Goal: Task Accomplishment & Management: Complete application form

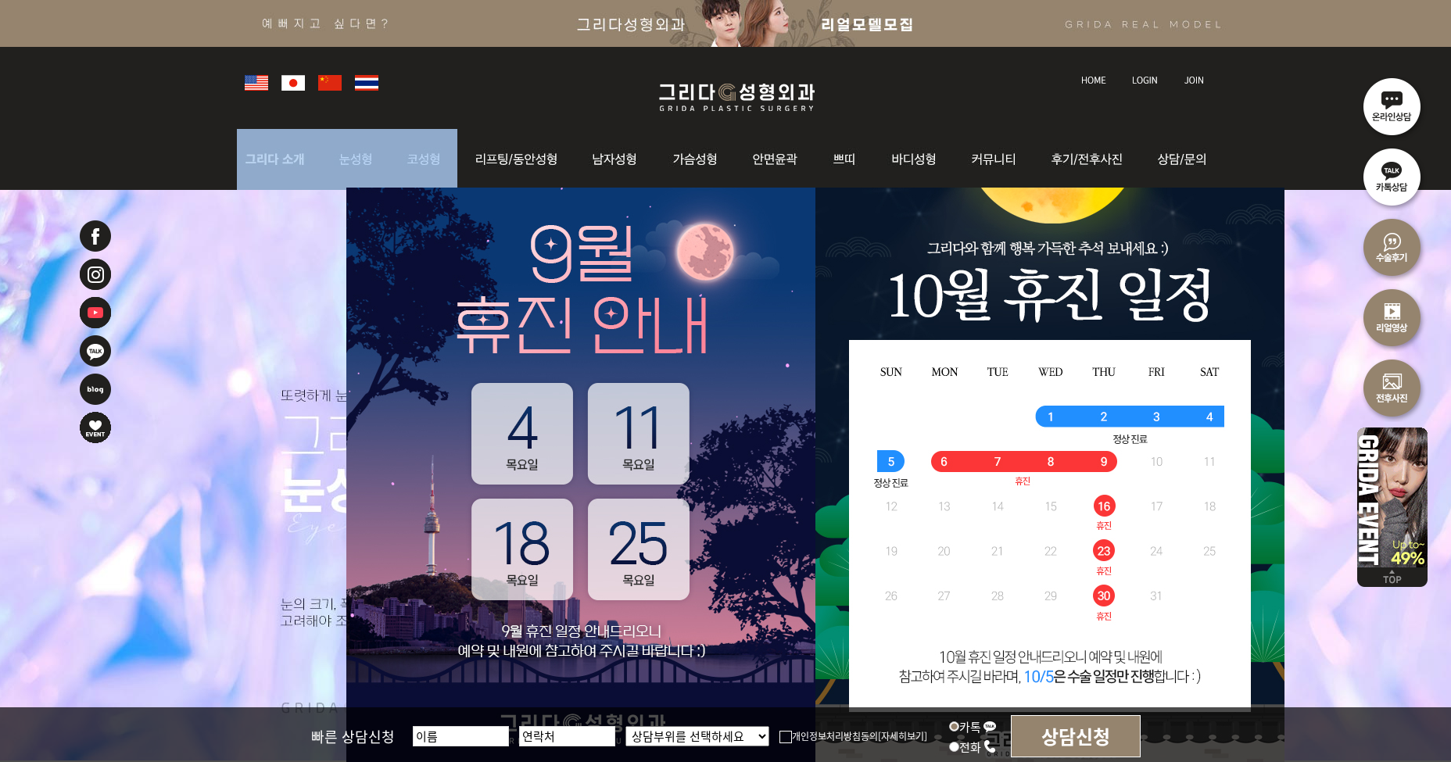
drag, startPoint x: 221, startPoint y: 155, endPoint x: 410, endPoint y: 155, distance: 188.4
click at [410, 155] on div "l 그리다소개 l 의료진소개 l 핵심경쟁력 l 병원 둘러보기 l 진료시간 l 찾아오시는길 l 자연유착 l 쌍꺼풀 l 눈매교정 l 트임술 l 앞…" at bounding box center [725, 159] width 1451 height 61
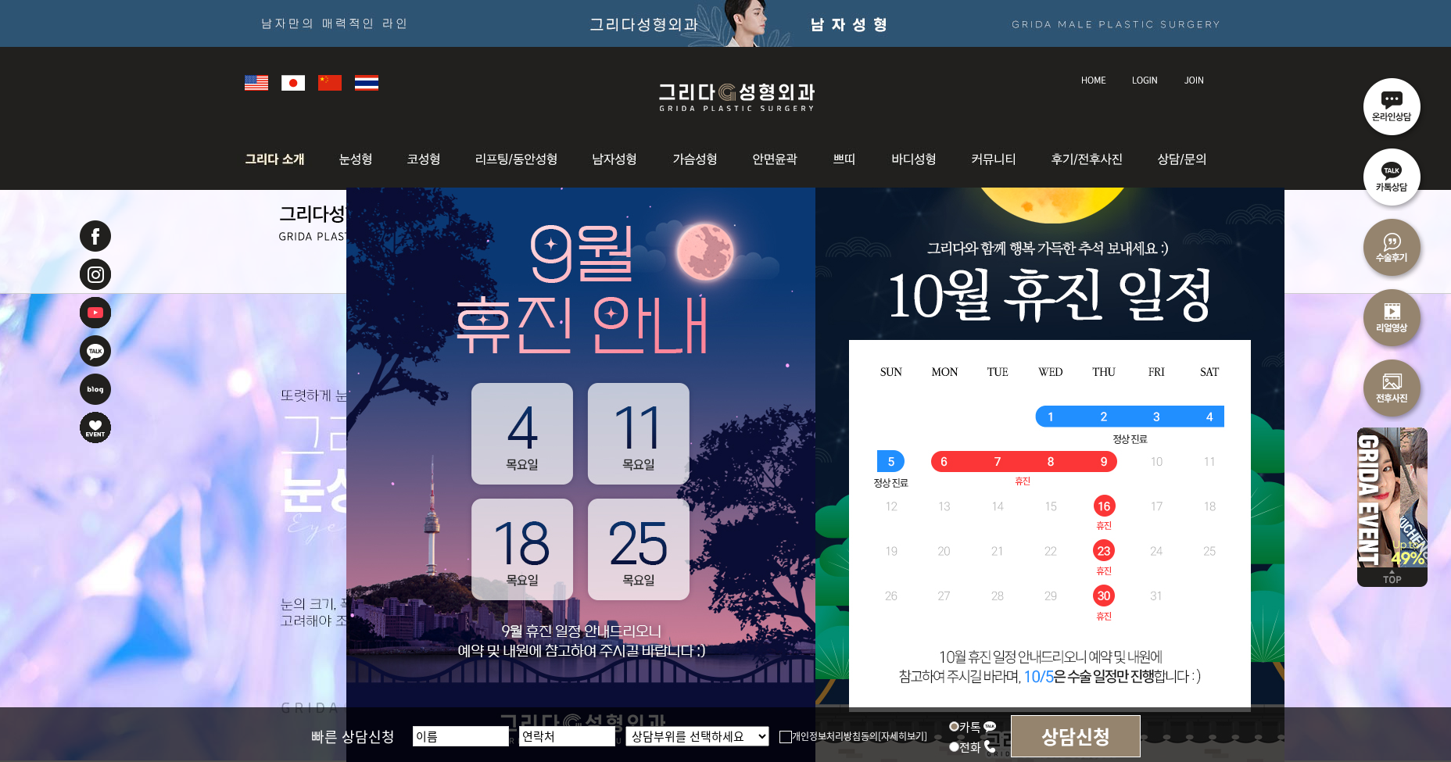
drag, startPoint x: 162, startPoint y: 143, endPoint x: 285, endPoint y: 160, distance: 124.7
click at [285, 160] on div "l 그리다소개 l 의료진소개 l 핵심경쟁력 l 병원 둘러보기 l 진료시간 l 찾아오시는길 l 자연유착 l 쌍꺼풀 l 눈매교정 l 트임술 l 앞…" at bounding box center [725, 159] width 1451 height 61
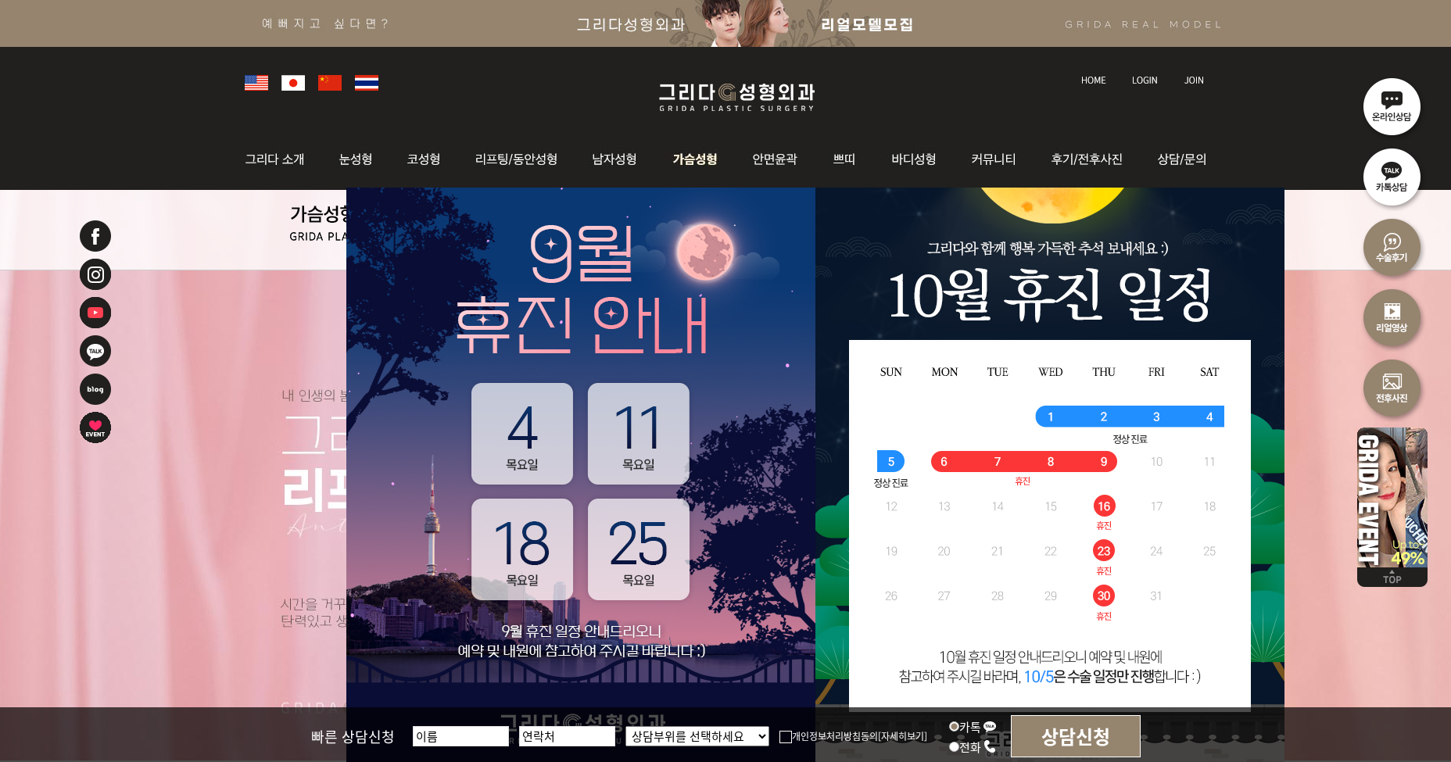
click at [697, 155] on img at bounding box center [696, 159] width 80 height 61
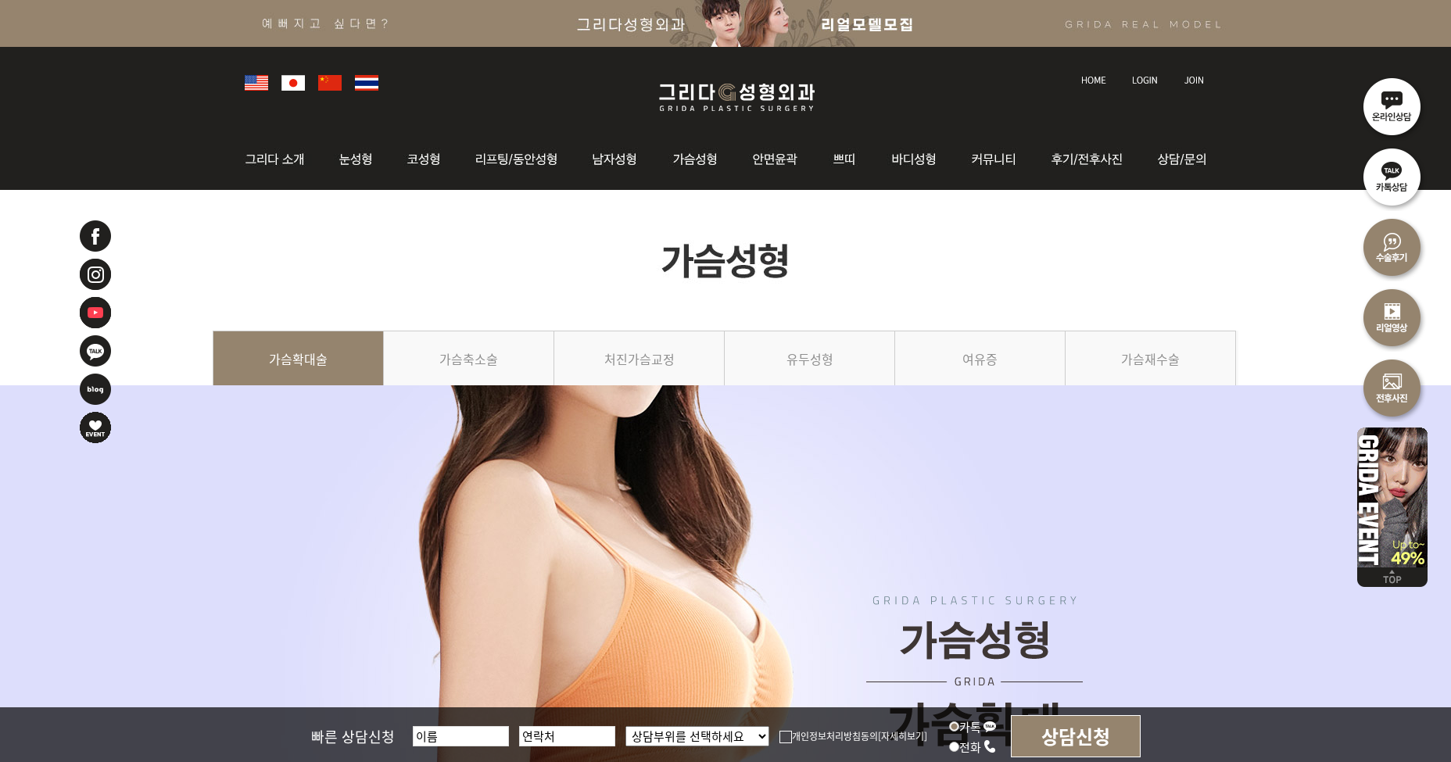
click at [348, 233] on img at bounding box center [726, 260] width 1026 height 141
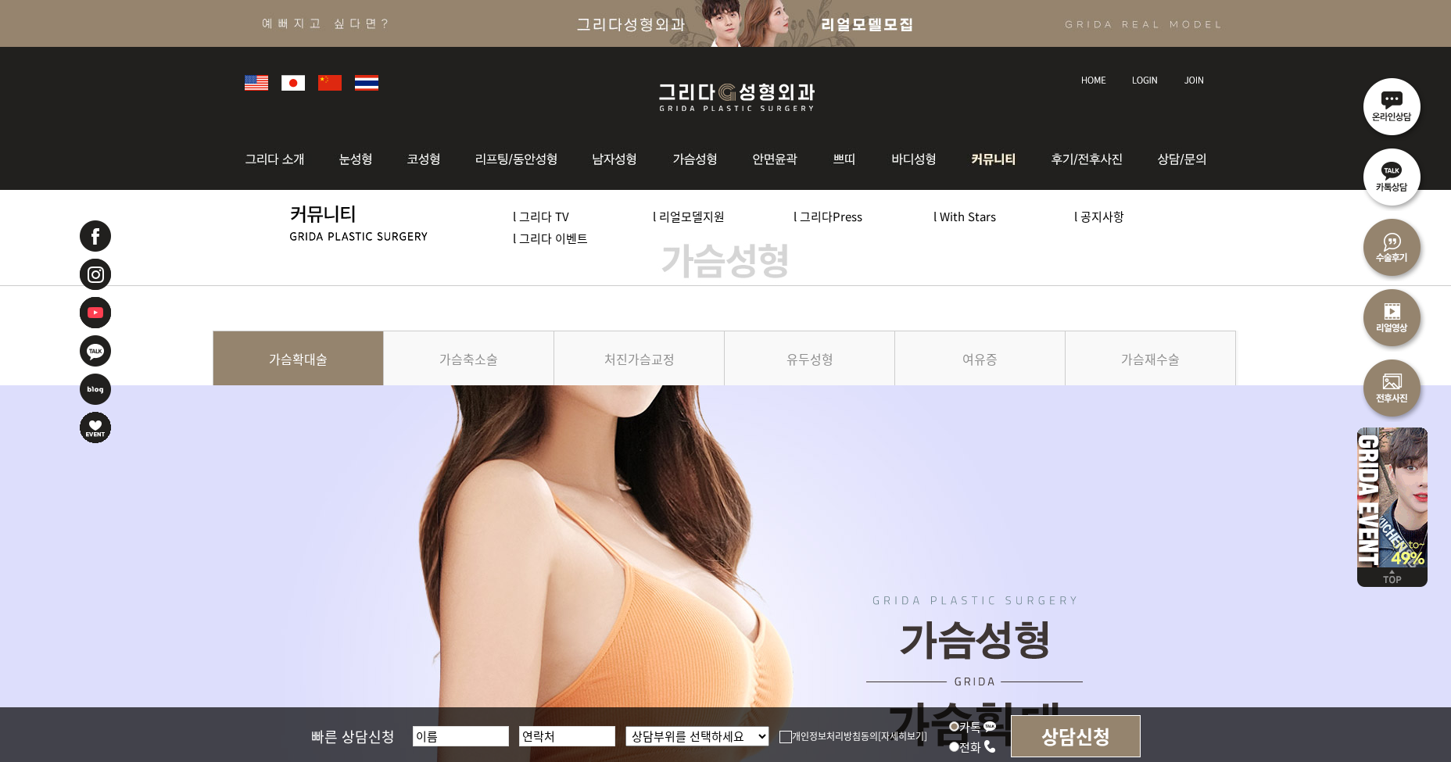
click at [1010, 155] on img at bounding box center [994, 159] width 81 height 61
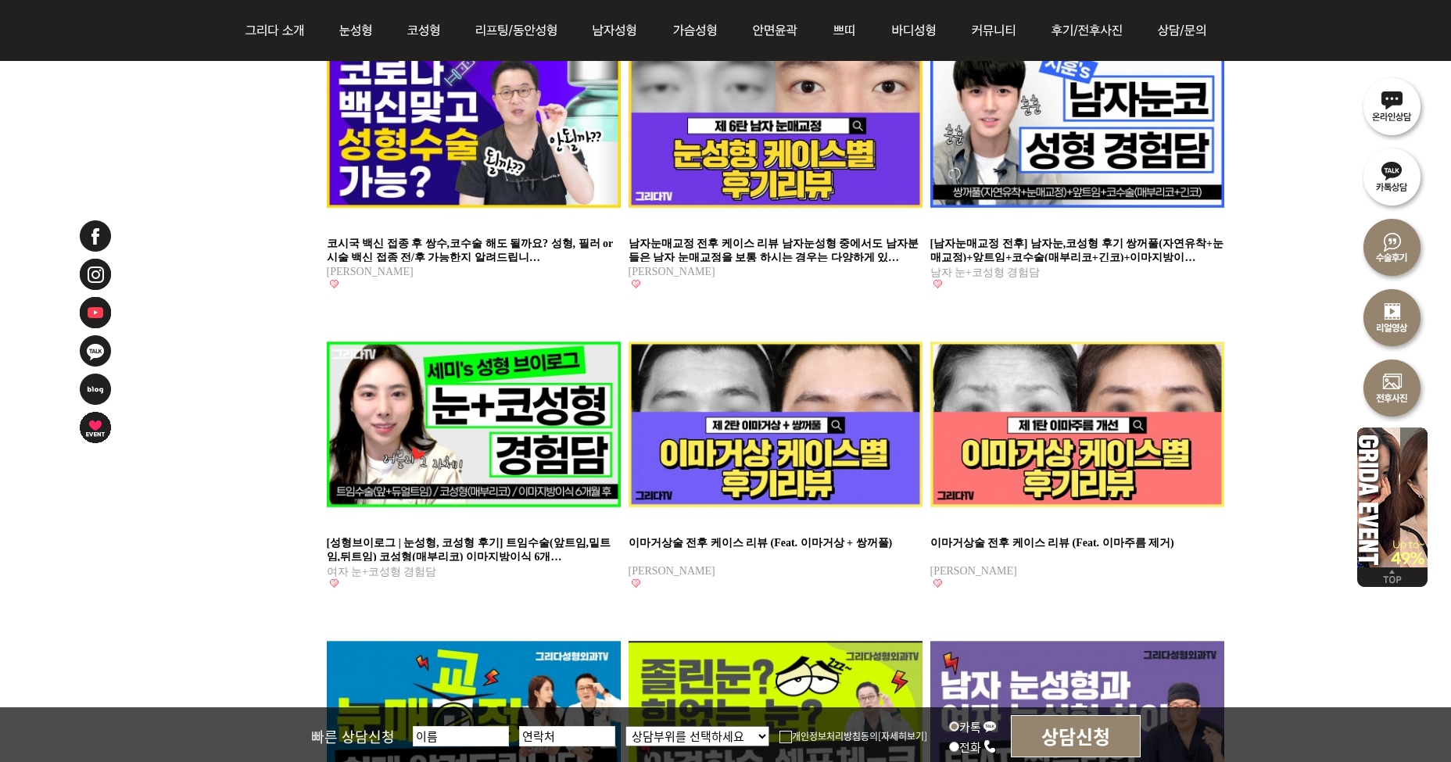
scroll to position [156, 0]
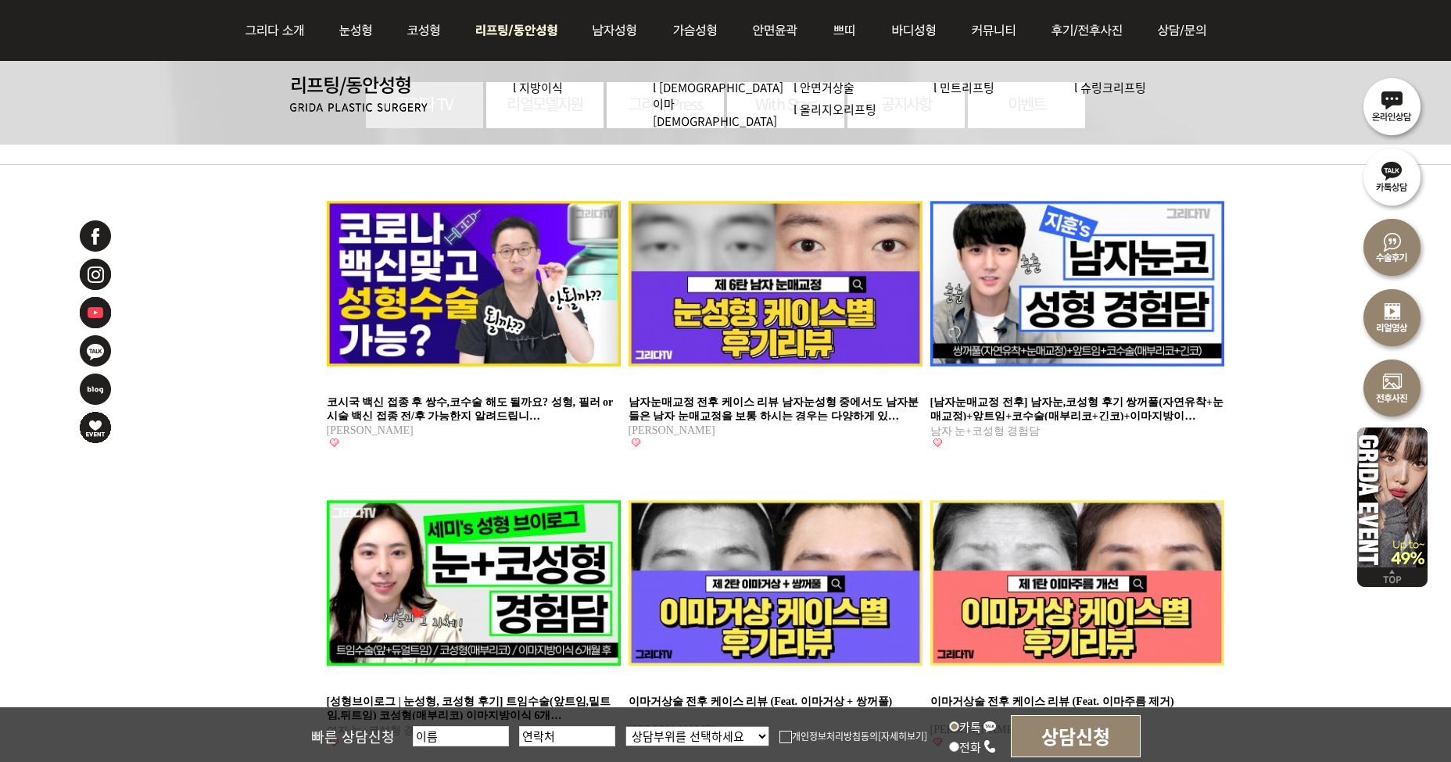
click at [535, 89] on link "l 지방이식" at bounding box center [538, 87] width 50 height 16
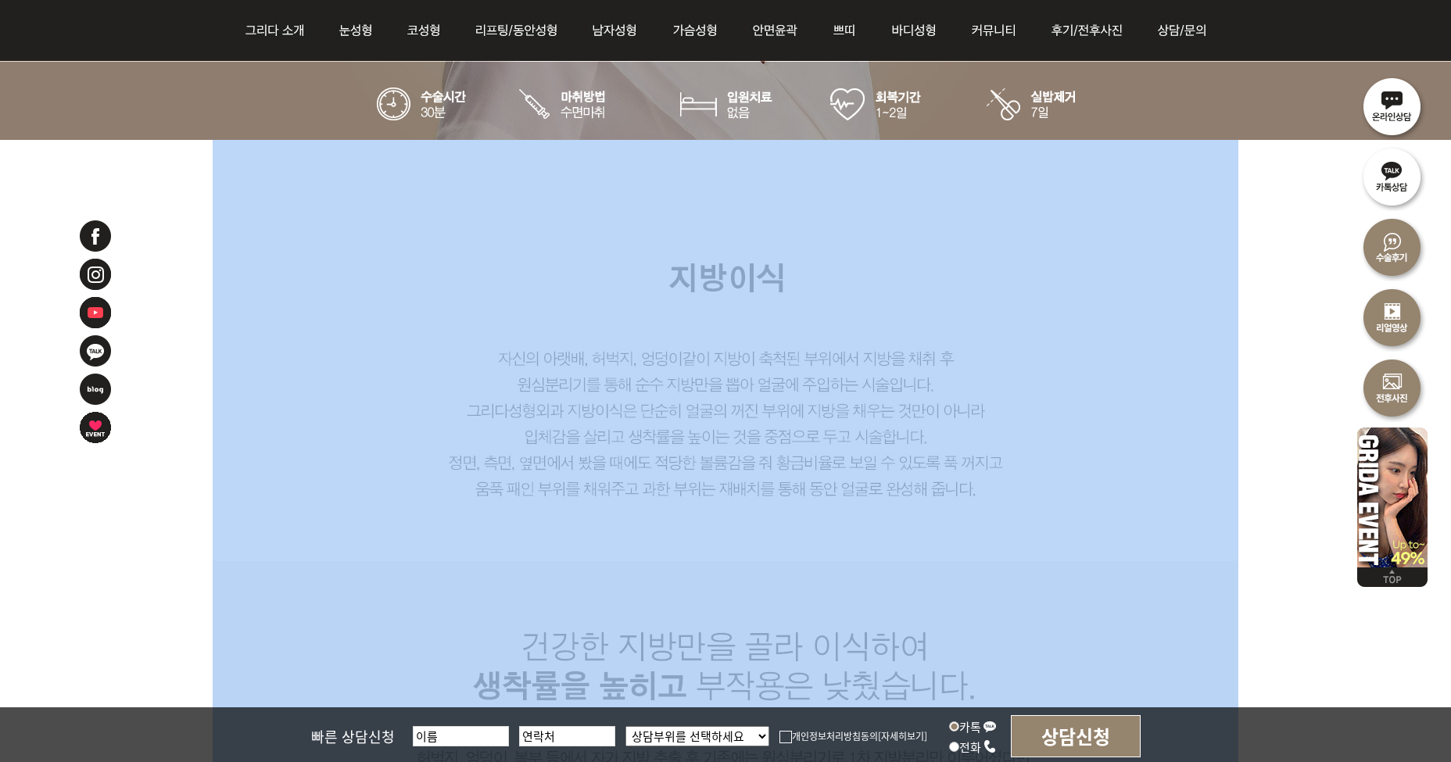
drag, startPoint x: 693, startPoint y: 488, endPoint x: 861, endPoint y: 536, distance: 174.9
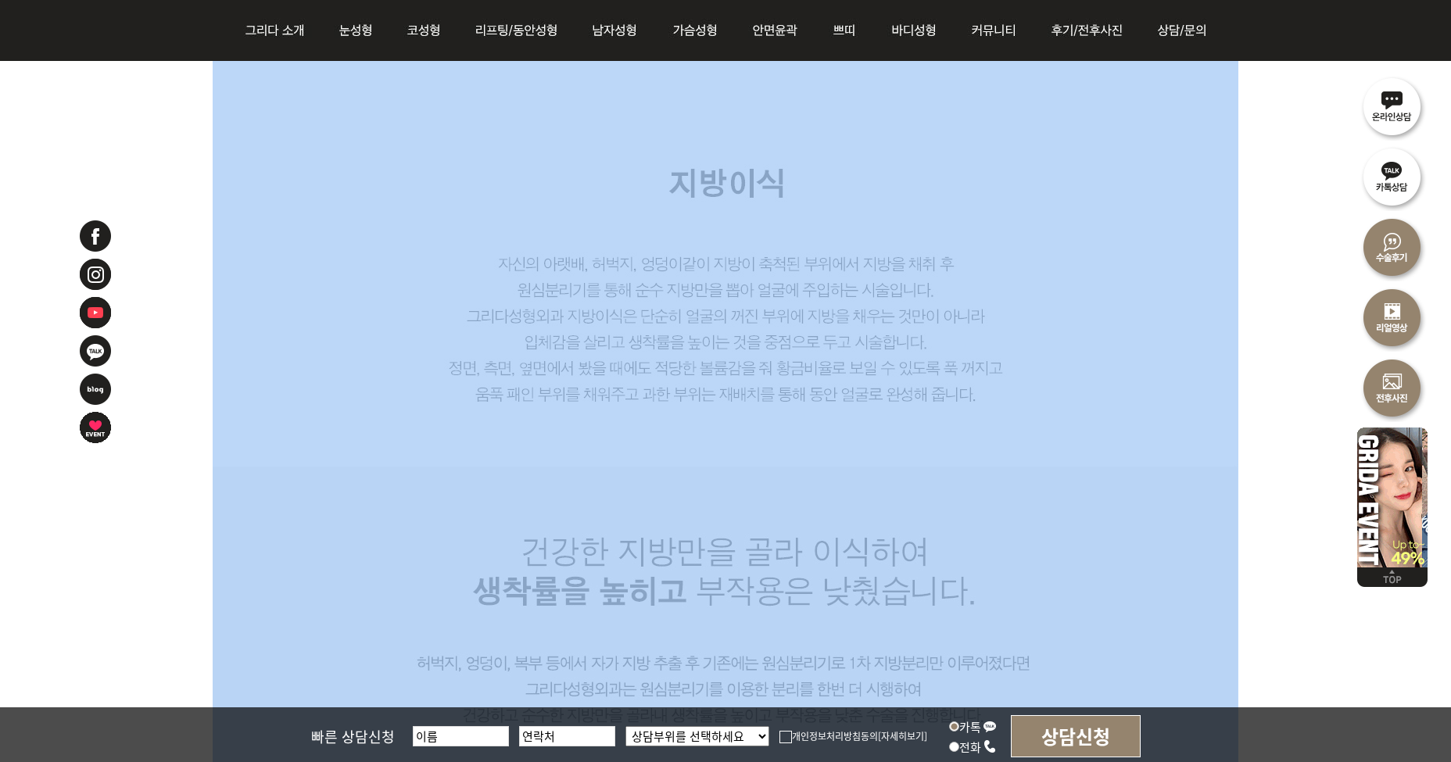
scroll to position [1173, 0]
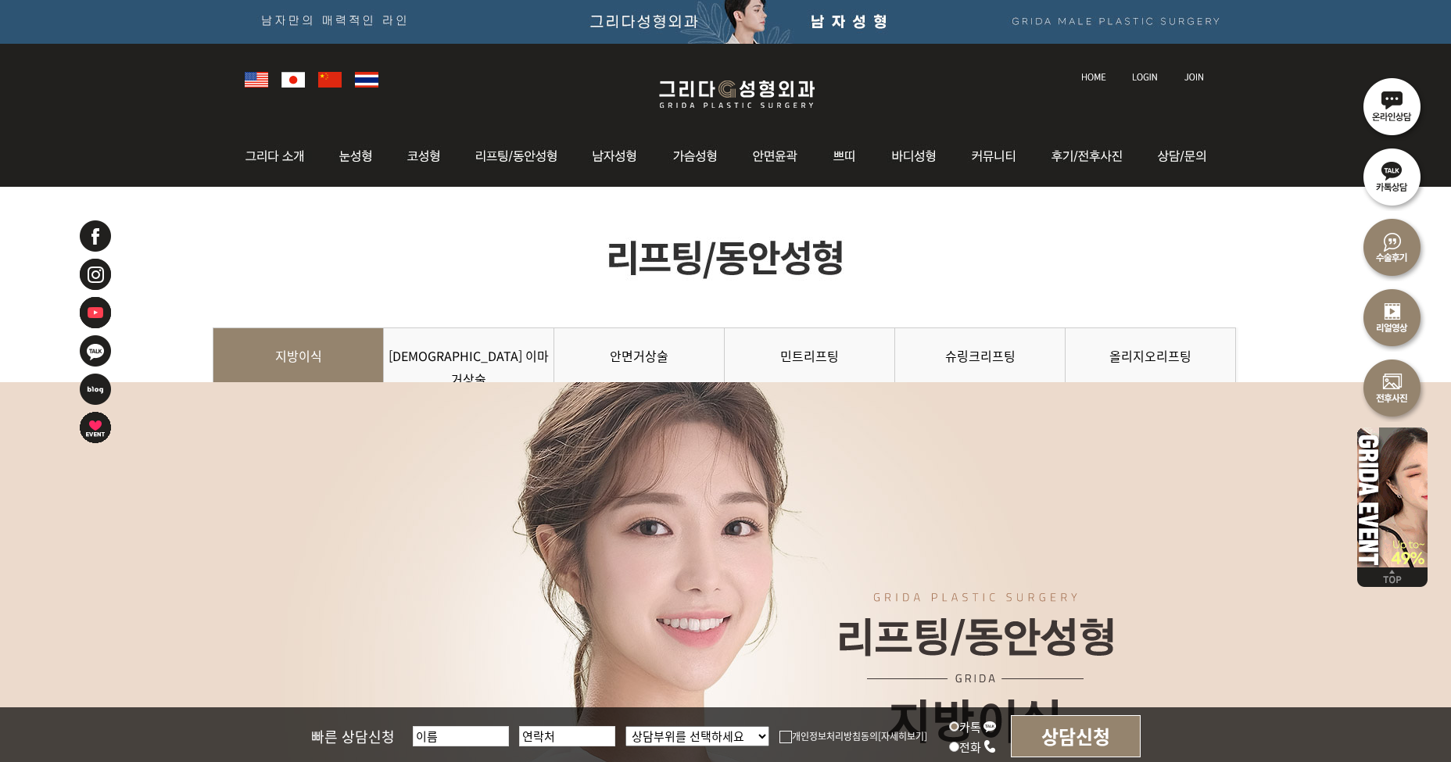
scroll to position [0, 0]
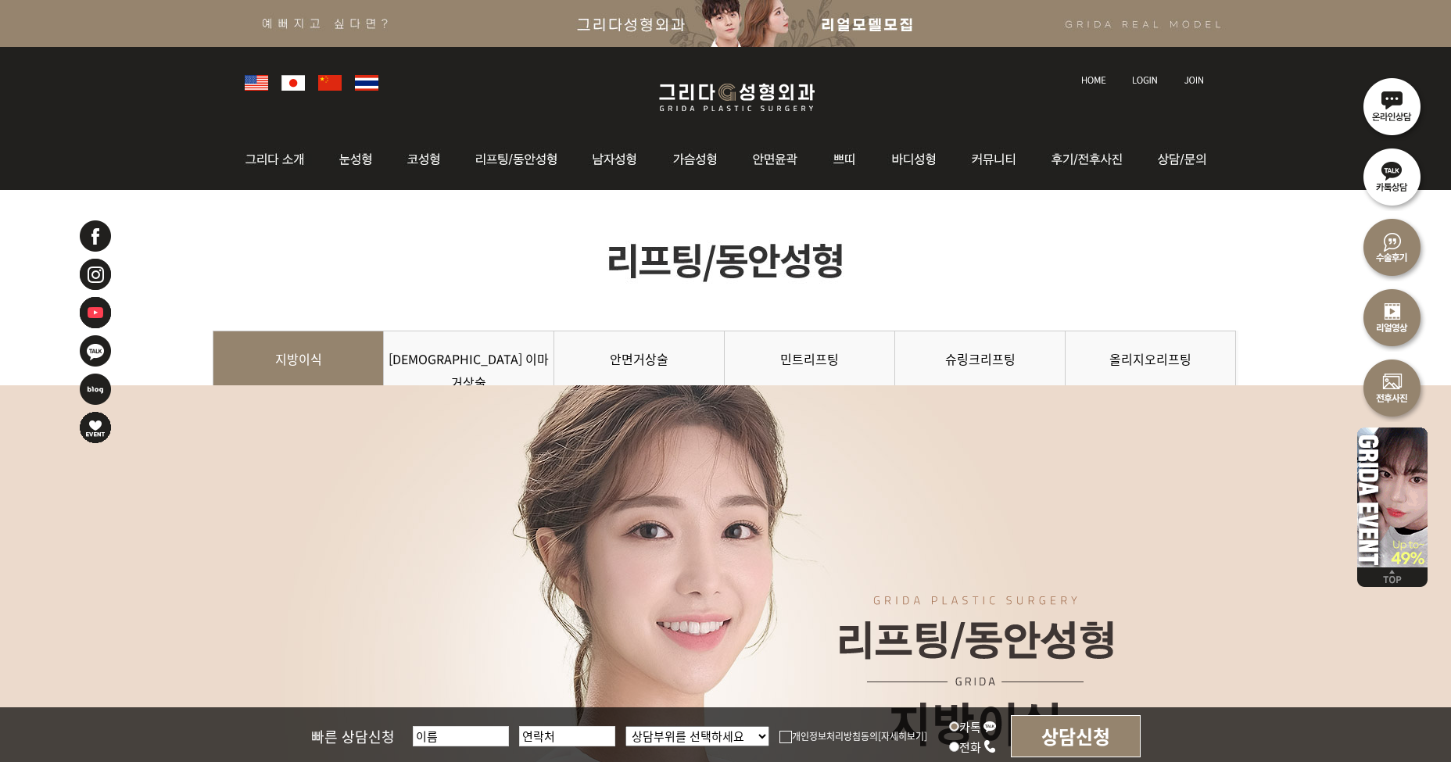
click at [698, 96] on img at bounding box center [736, 97] width 187 height 37
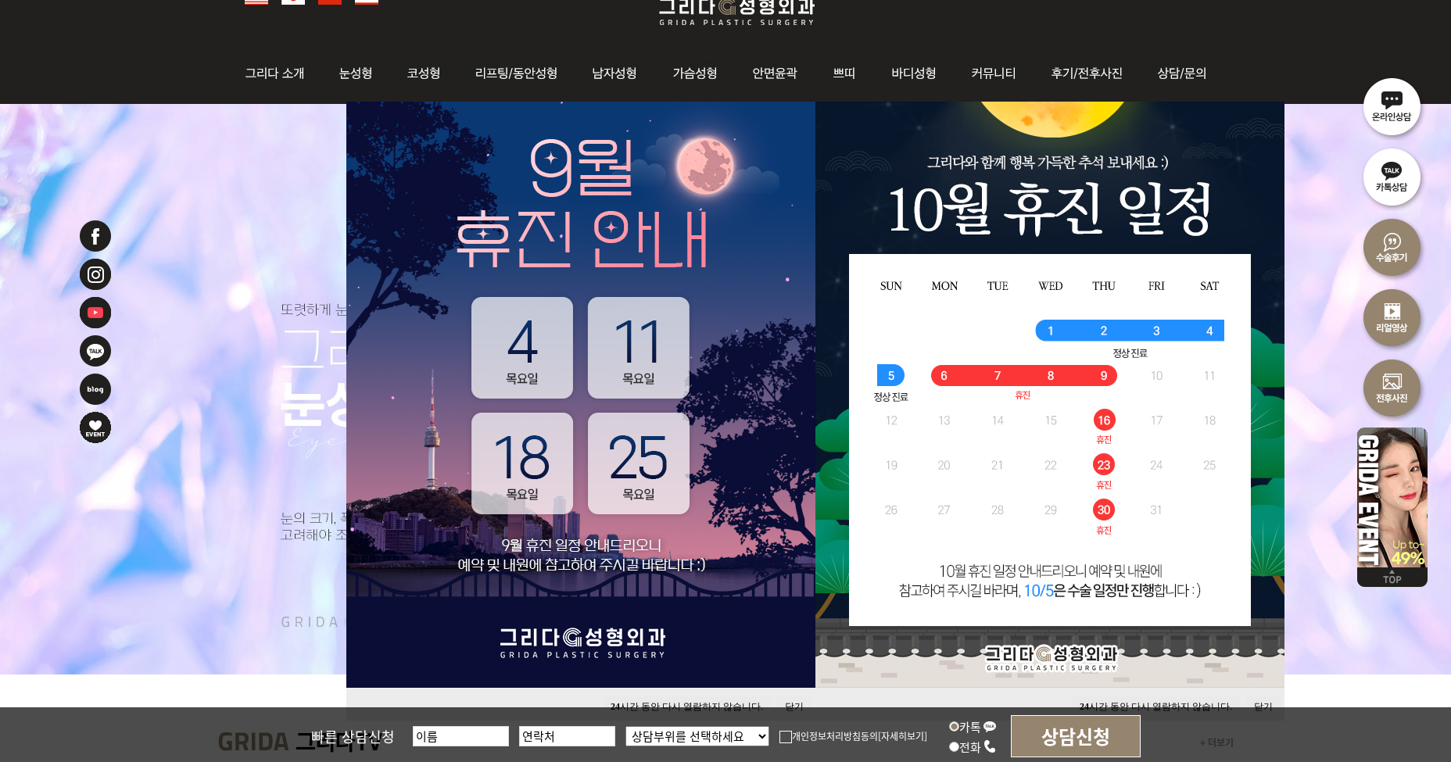
scroll to position [391, 0]
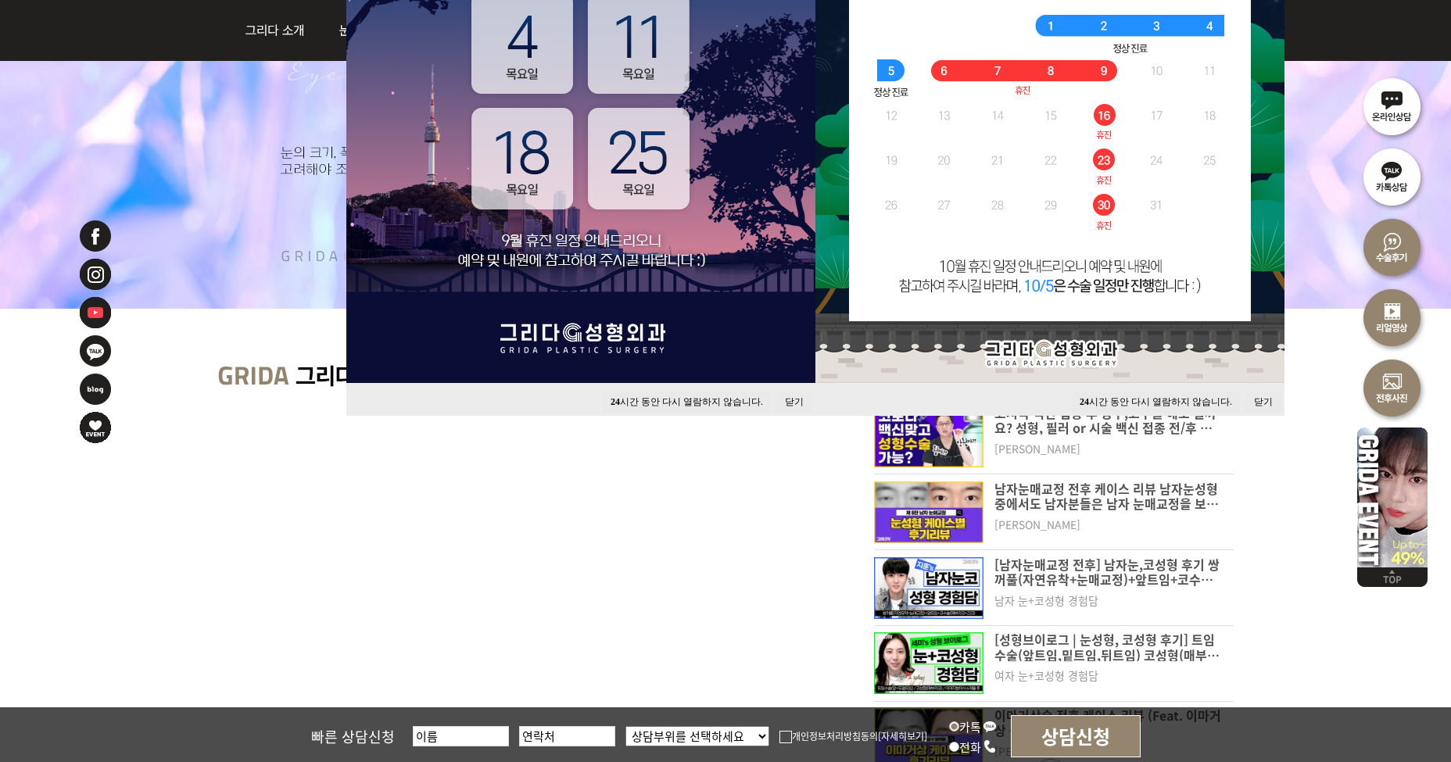
click at [790, 403] on button "닫기" at bounding box center [794, 402] width 34 height 21
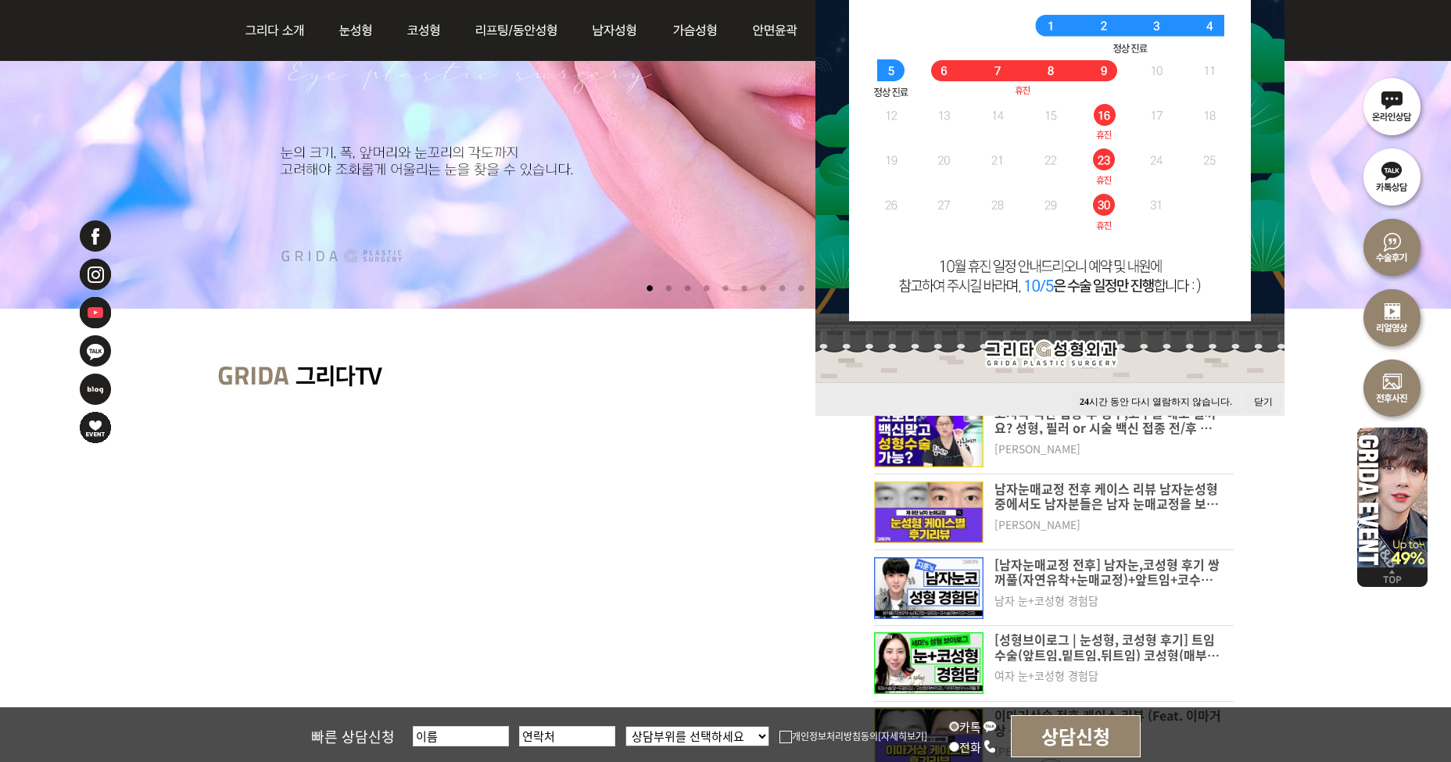
click at [1255, 398] on button "닫기" at bounding box center [1263, 402] width 34 height 21
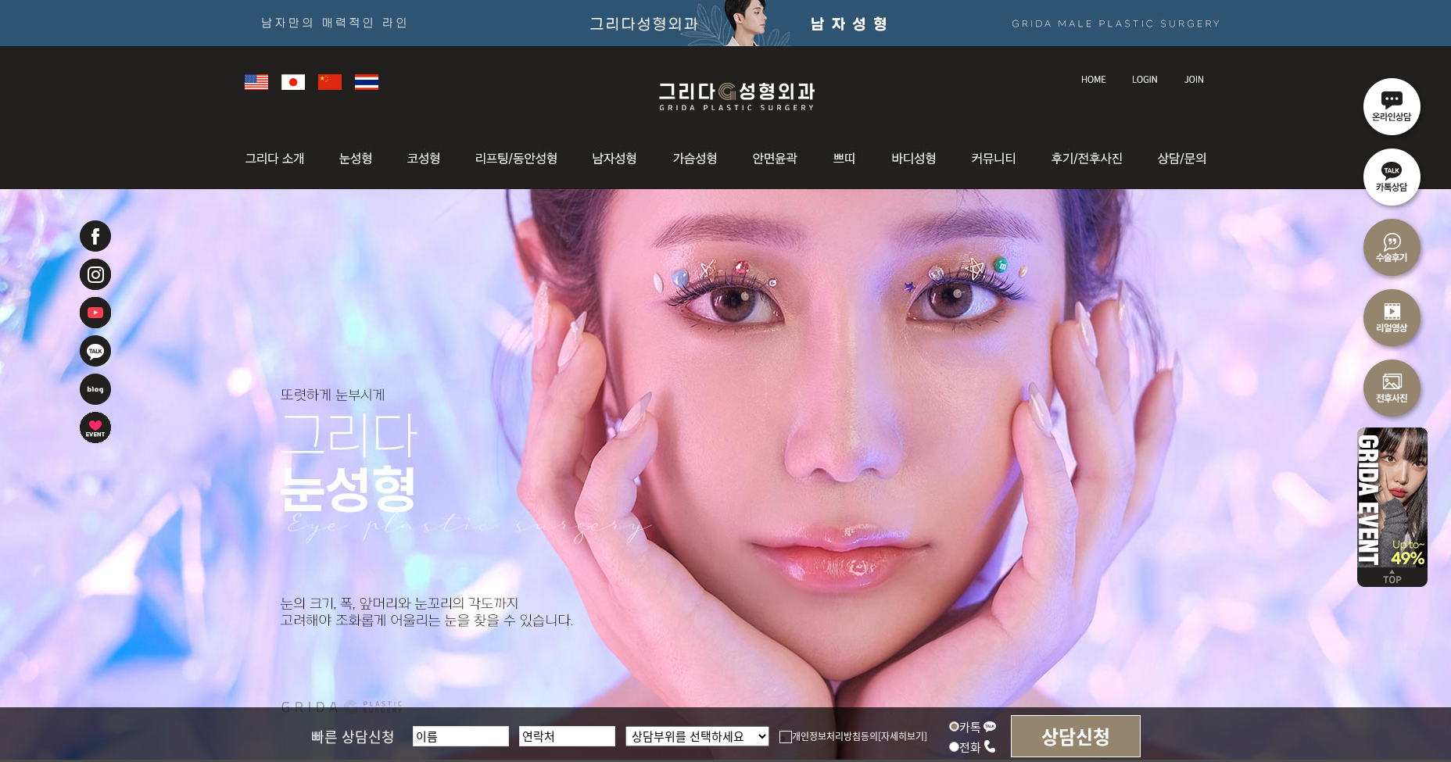
scroll to position [0, 0]
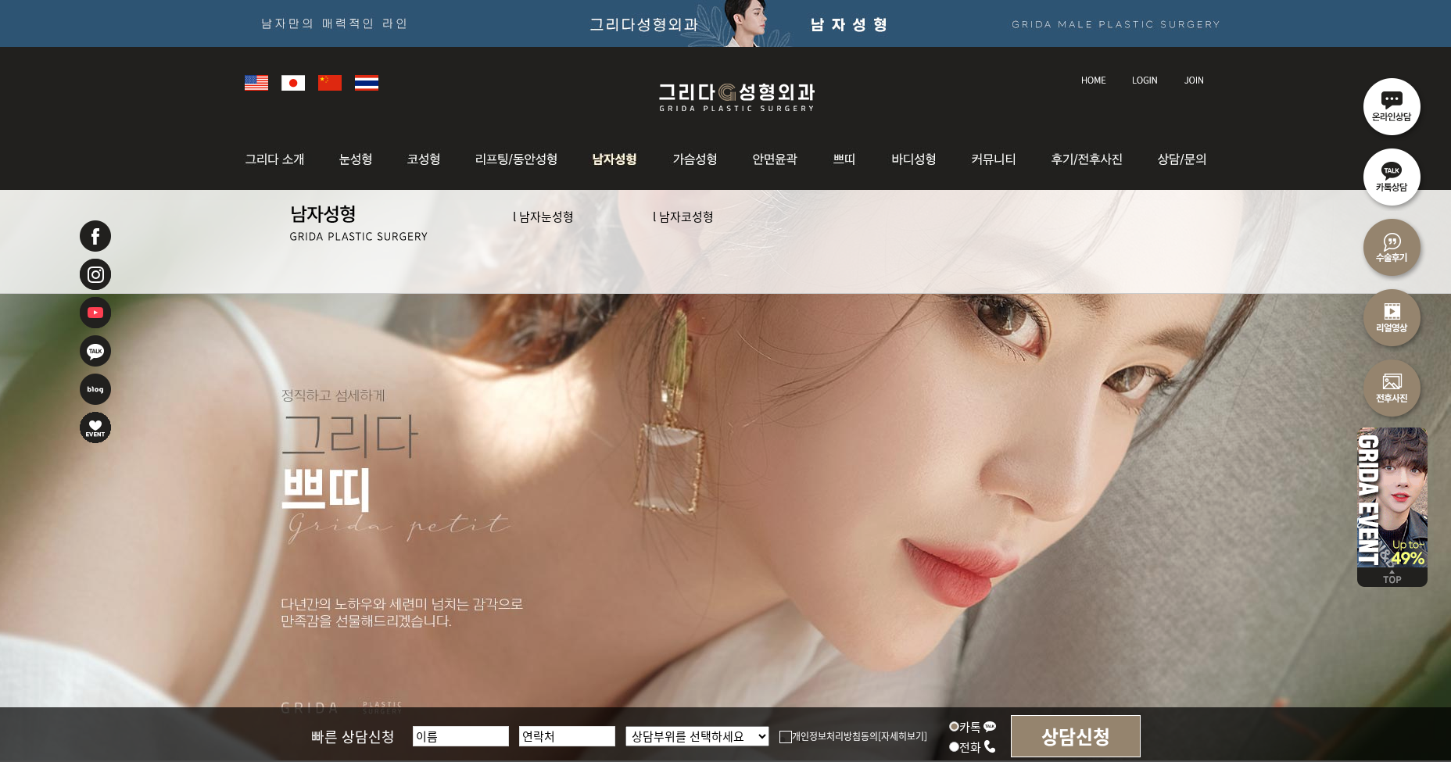
click at [543, 216] on link "l 남자눈성형" at bounding box center [543, 216] width 61 height 16
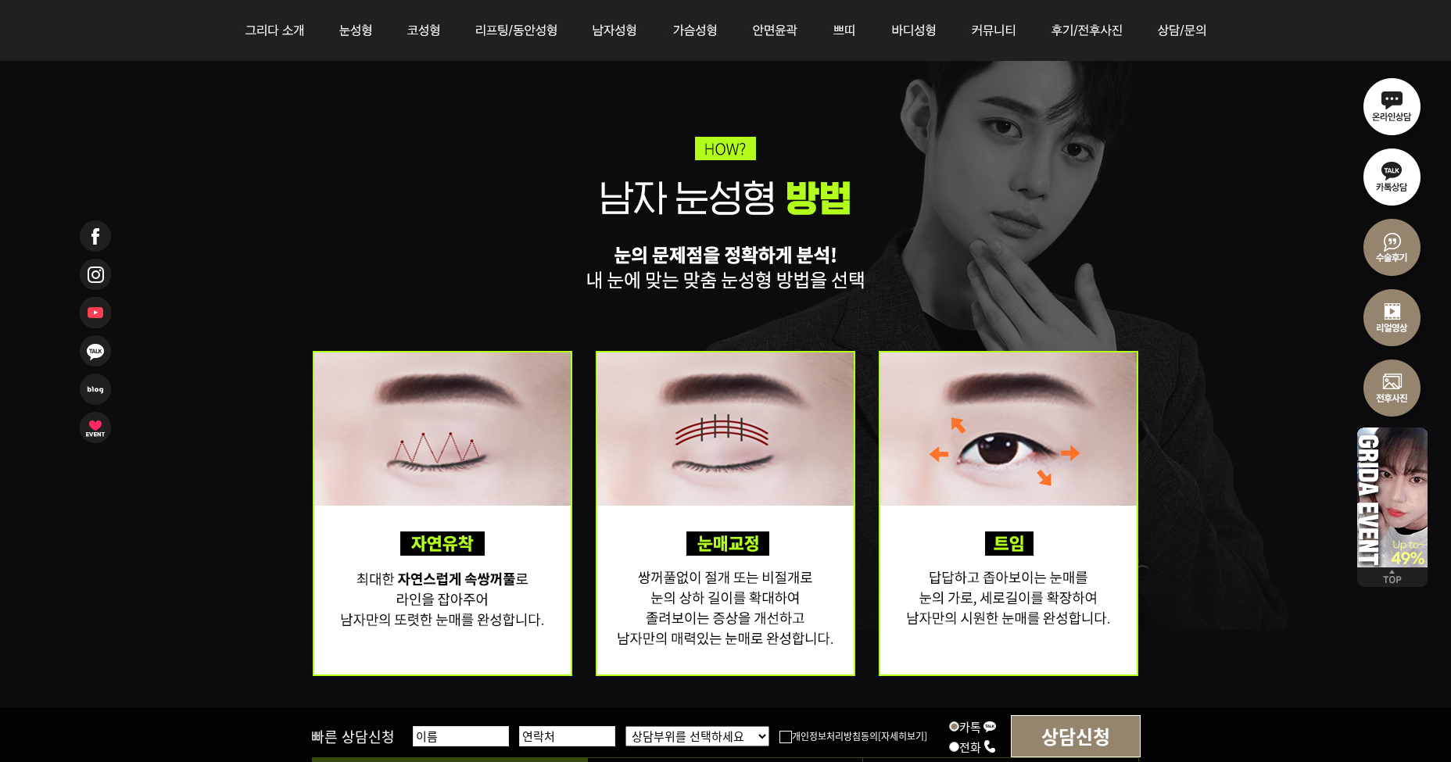
scroll to position [2658, 0]
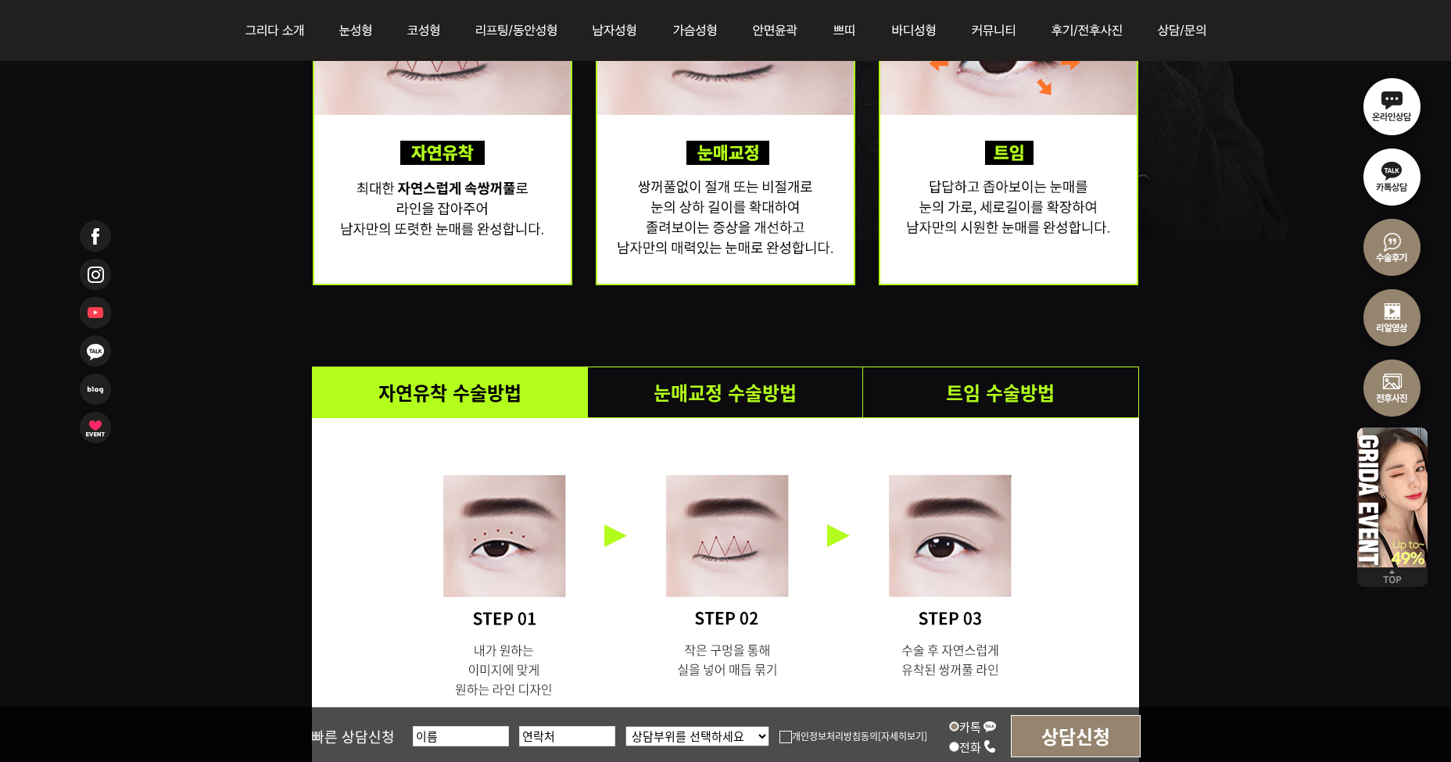
click at [762, 378] on li "눈매교정 수술방법" at bounding box center [725, 392] width 275 height 50
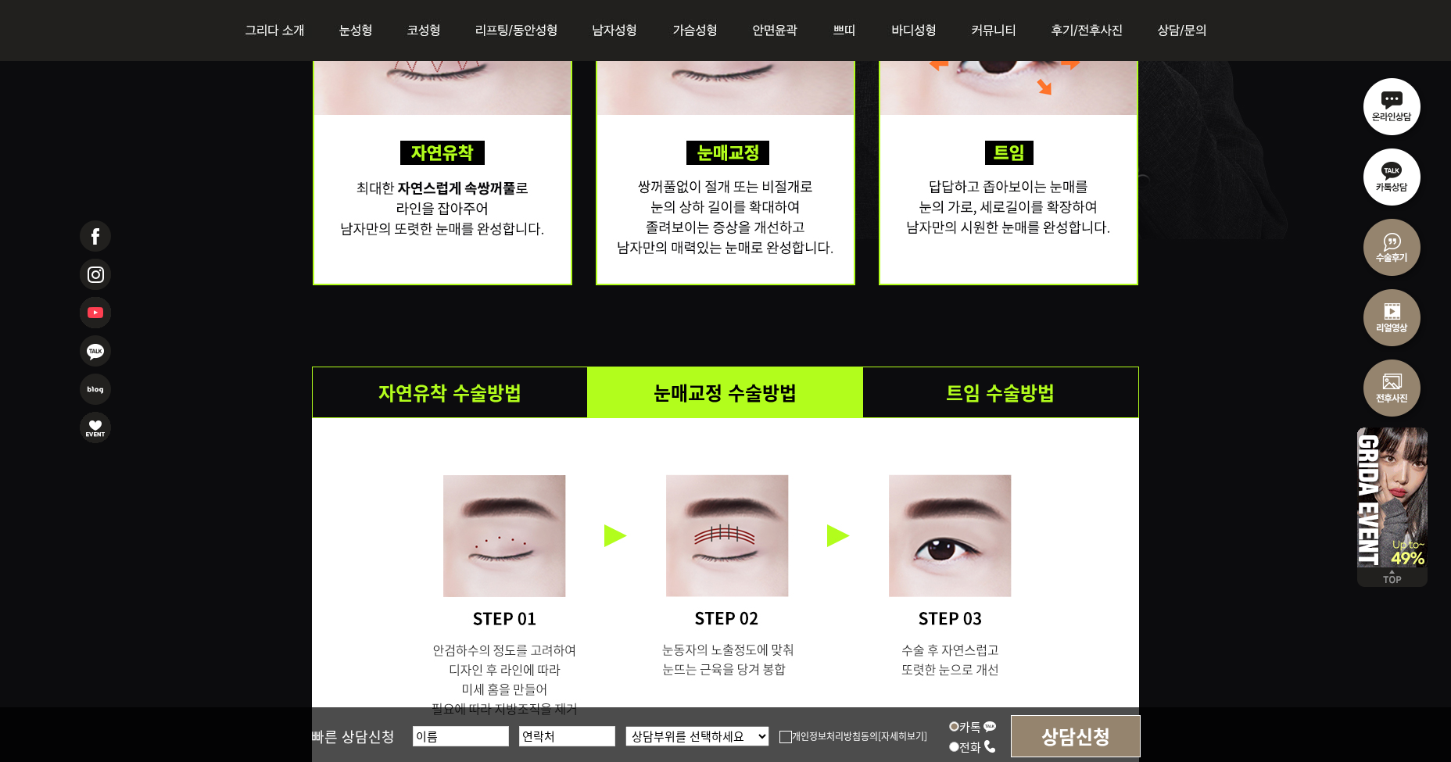
click at [946, 376] on li "트임 수술방법" at bounding box center [1000, 392] width 275 height 50
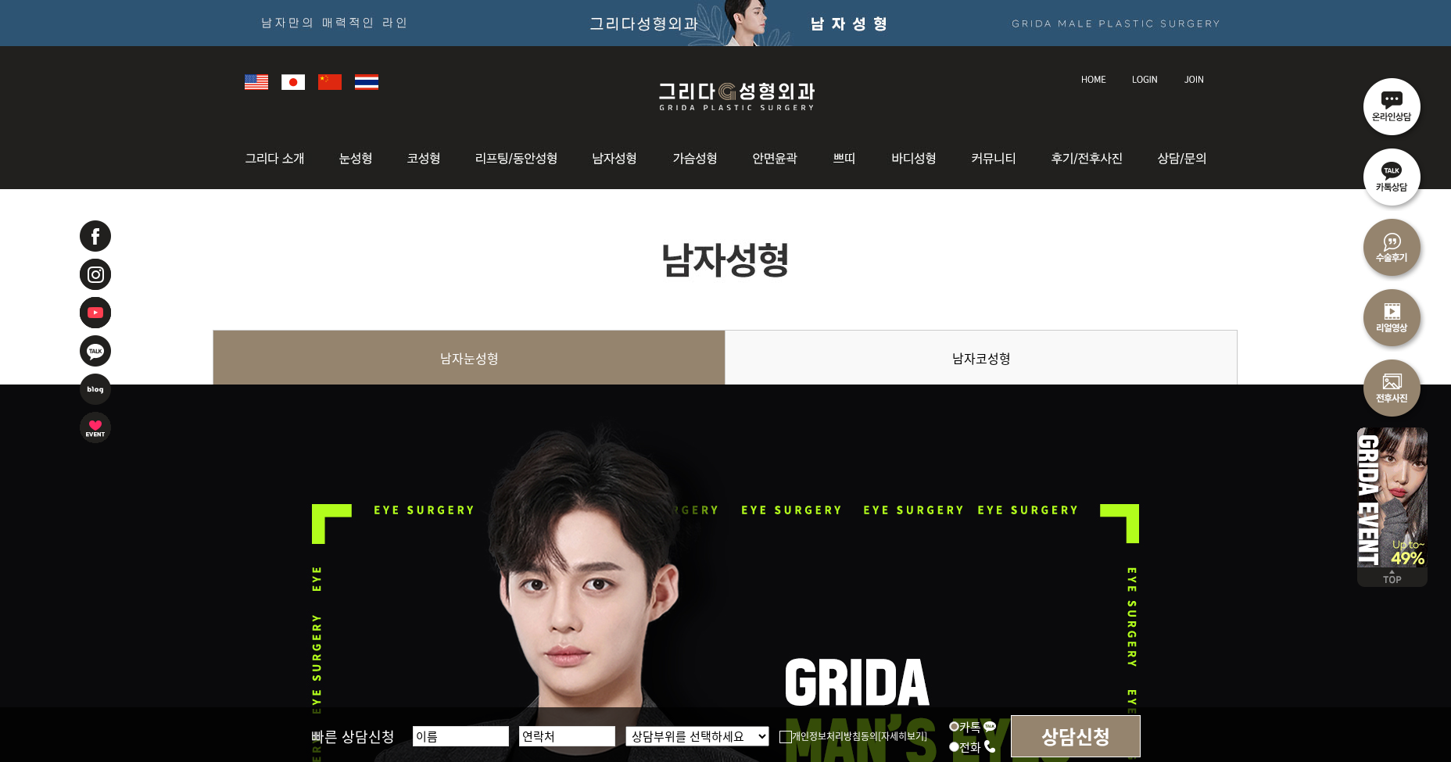
scroll to position [0, 0]
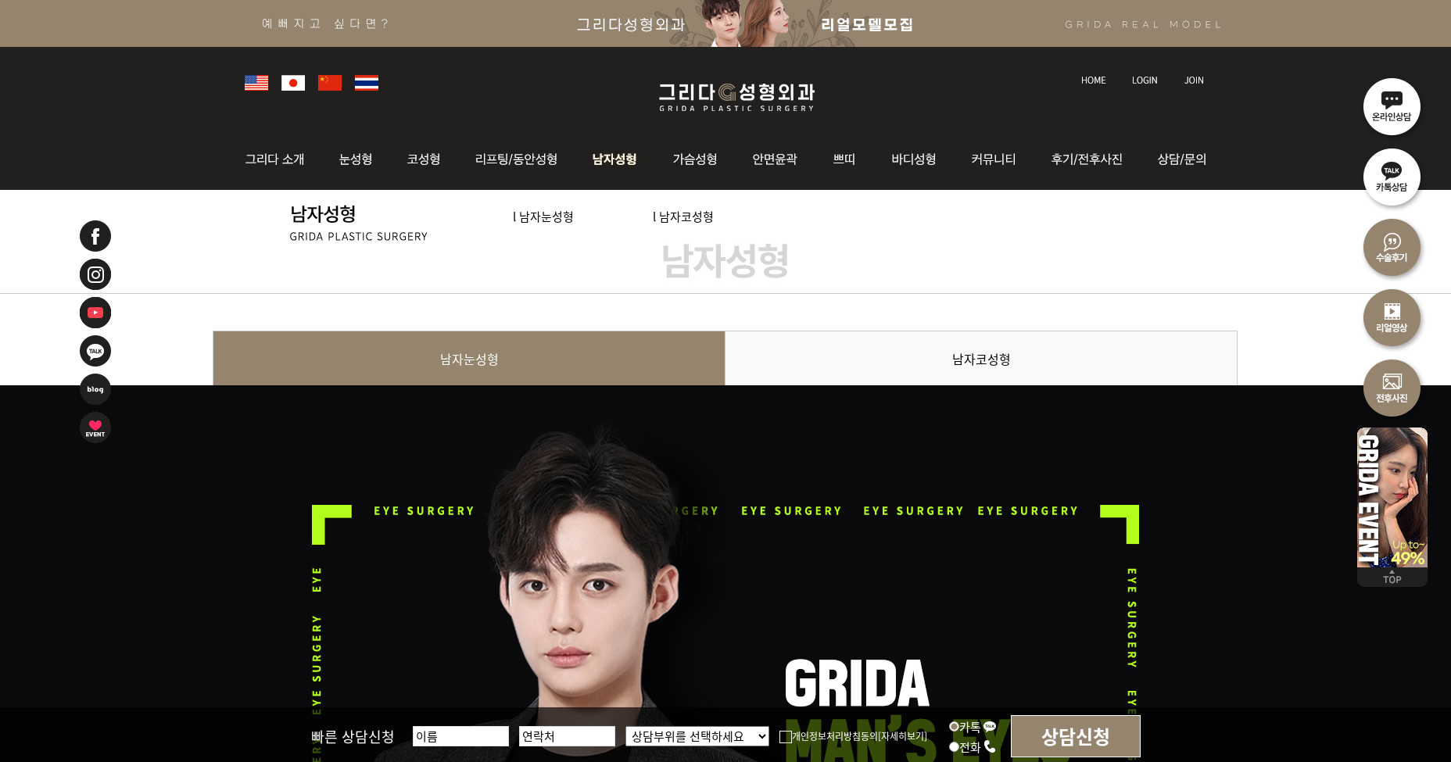
click at [684, 217] on link "l 남자코성형" at bounding box center [683, 216] width 61 height 16
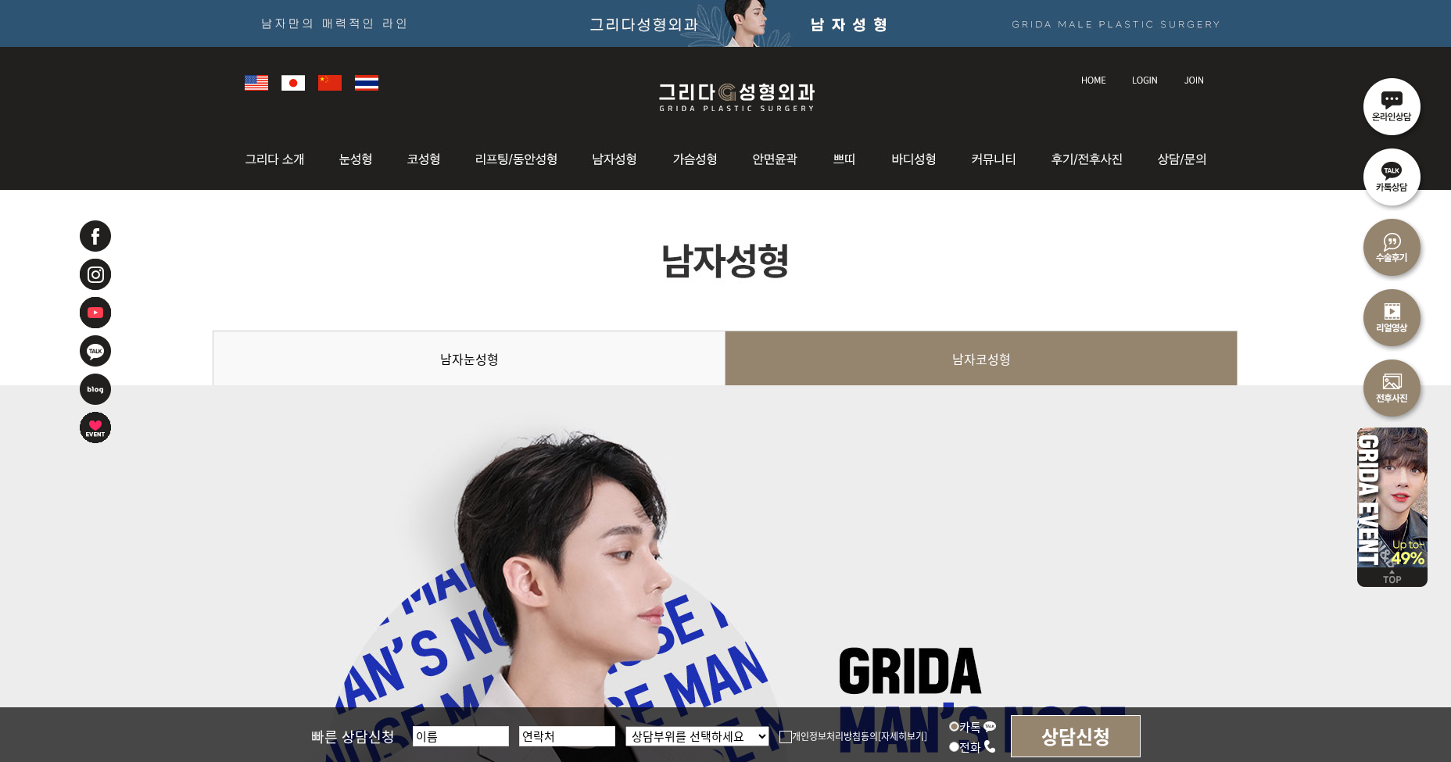
click at [922, 305] on img at bounding box center [726, 260] width 1026 height 141
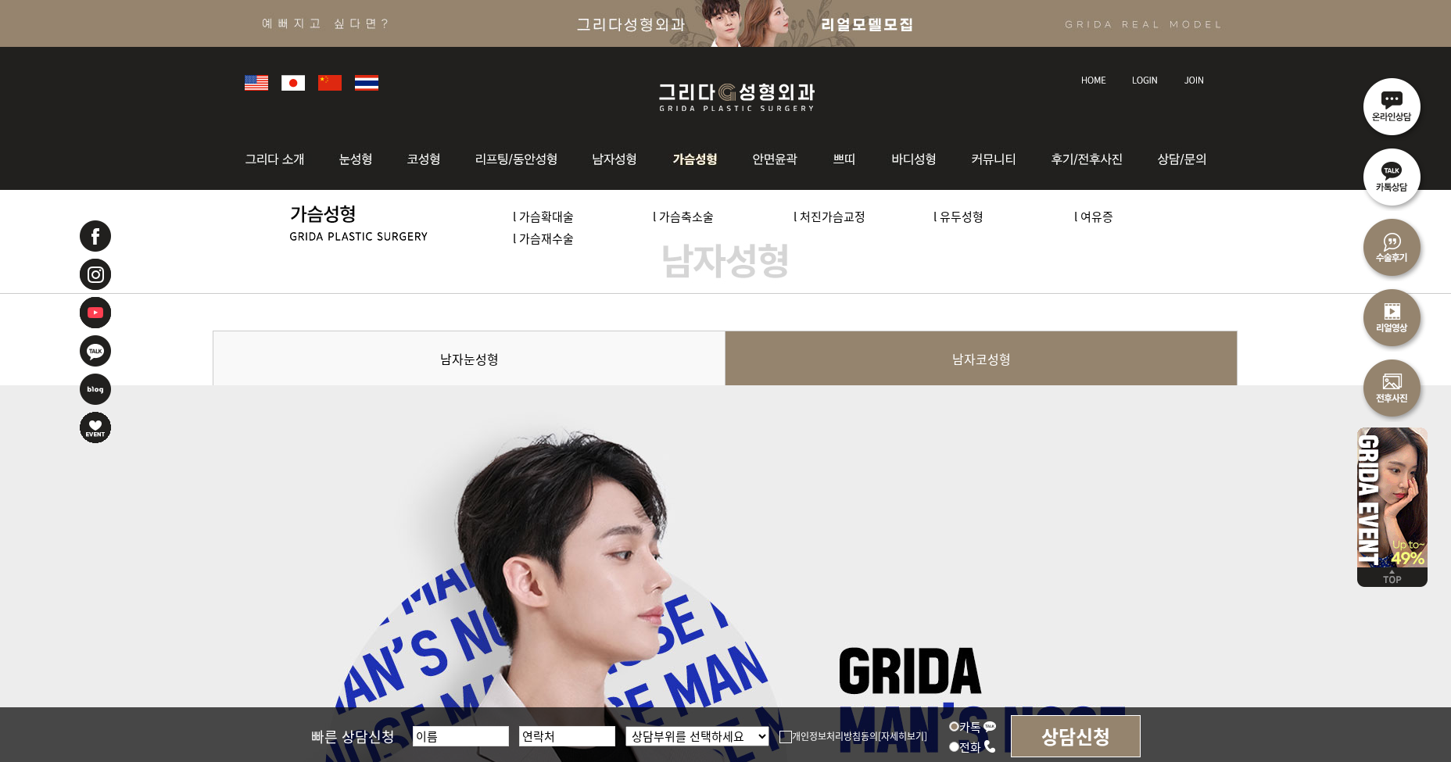
click at [681, 214] on link "l 가슴축소술" at bounding box center [683, 216] width 61 height 16
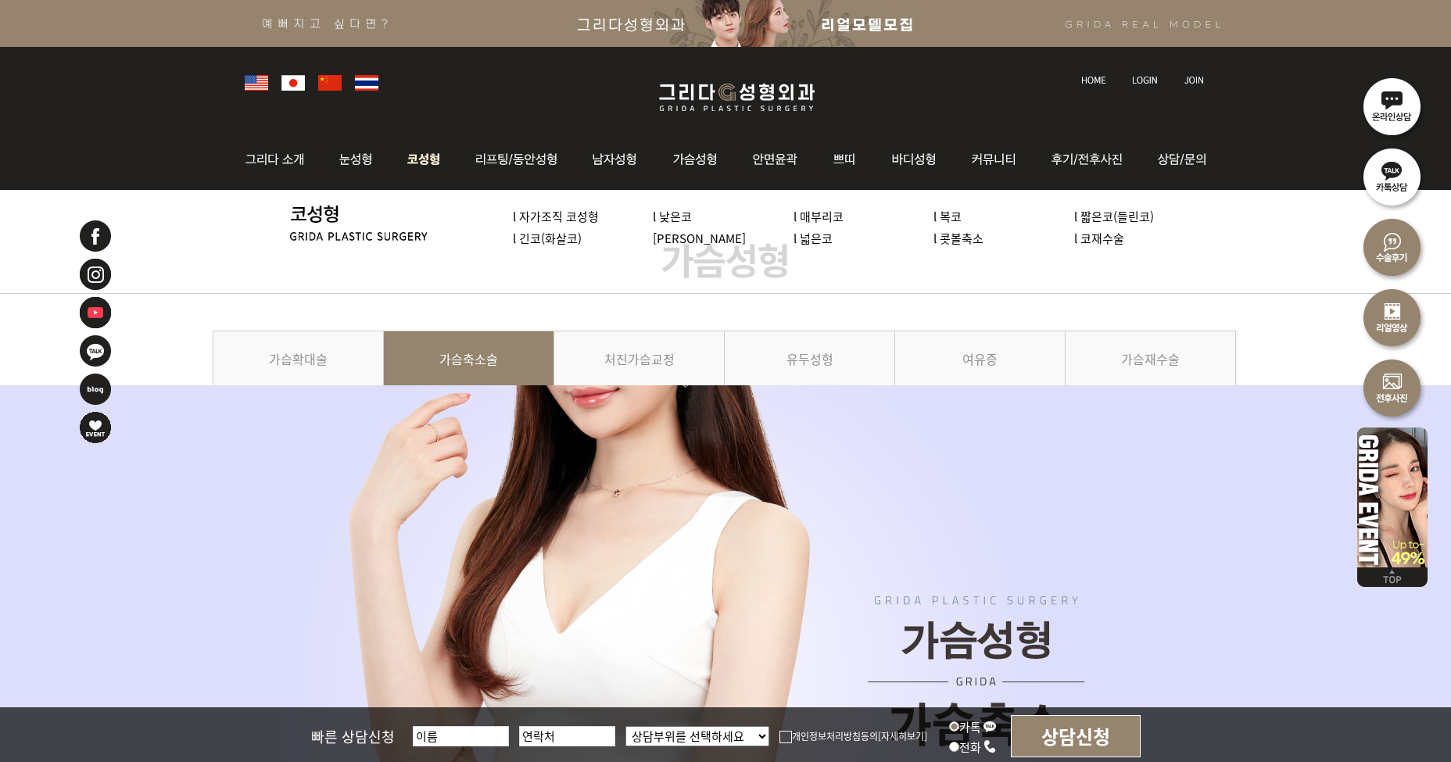
click at [464, 249] on div "l 자가조직 코성형 l 낮은코 l 매부리코 l 복코 l 짧은코(들린코) l 긴코(화살코) l 휜코 l 넓은코 l 콧볼축소 l 코재수술" at bounding box center [725, 242] width 1451 height 104
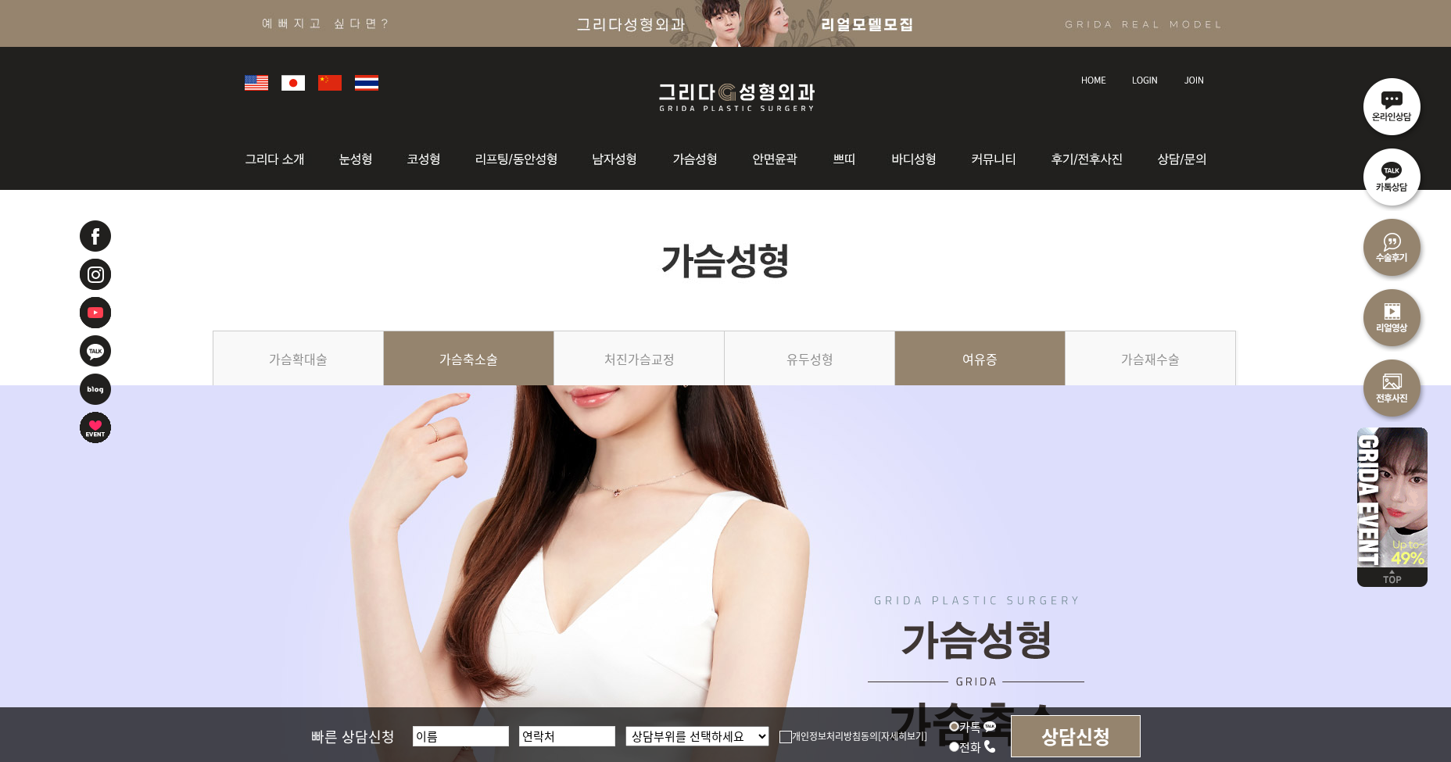
click at [942, 361] on link "여유증" at bounding box center [980, 366] width 170 height 71
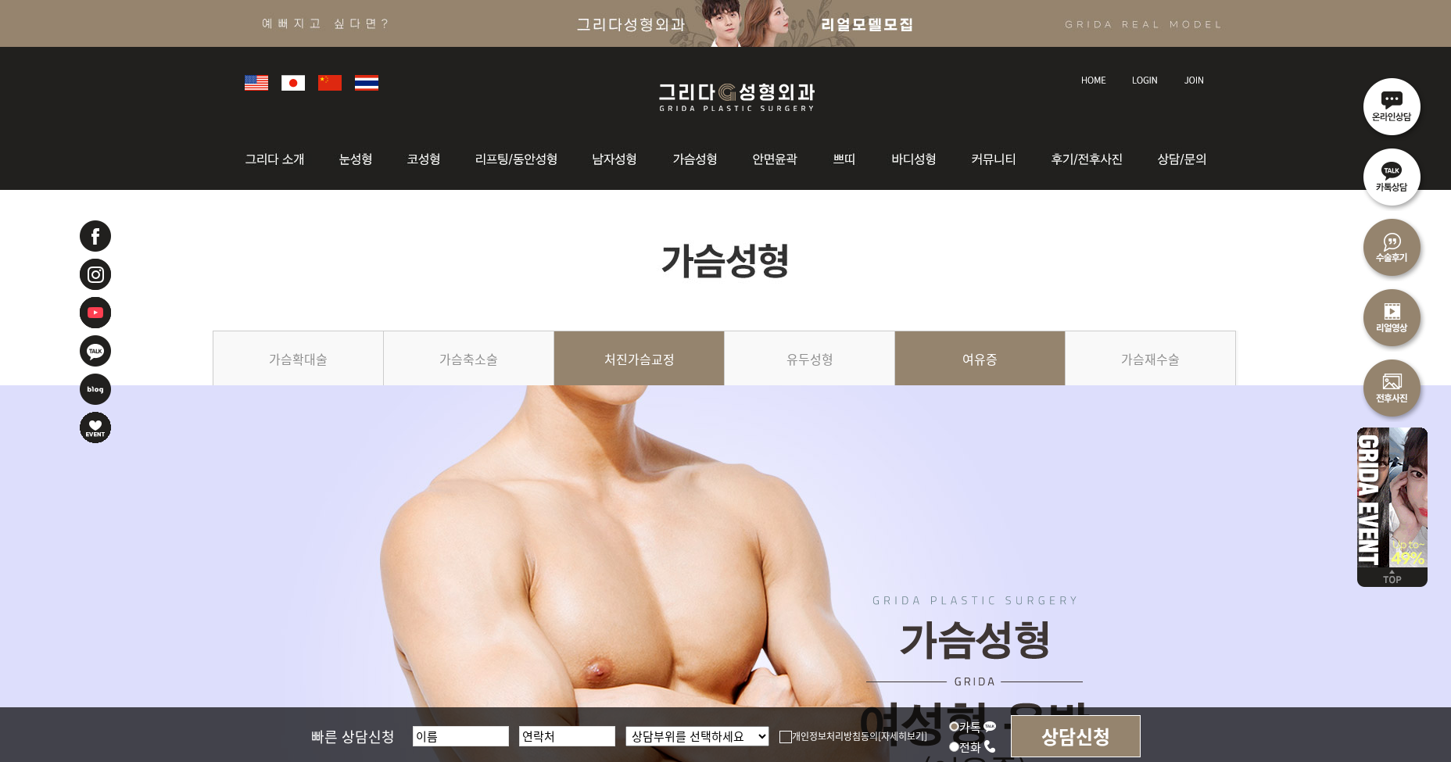
click at [677, 354] on link "처진가슴교정" at bounding box center [639, 366] width 170 height 71
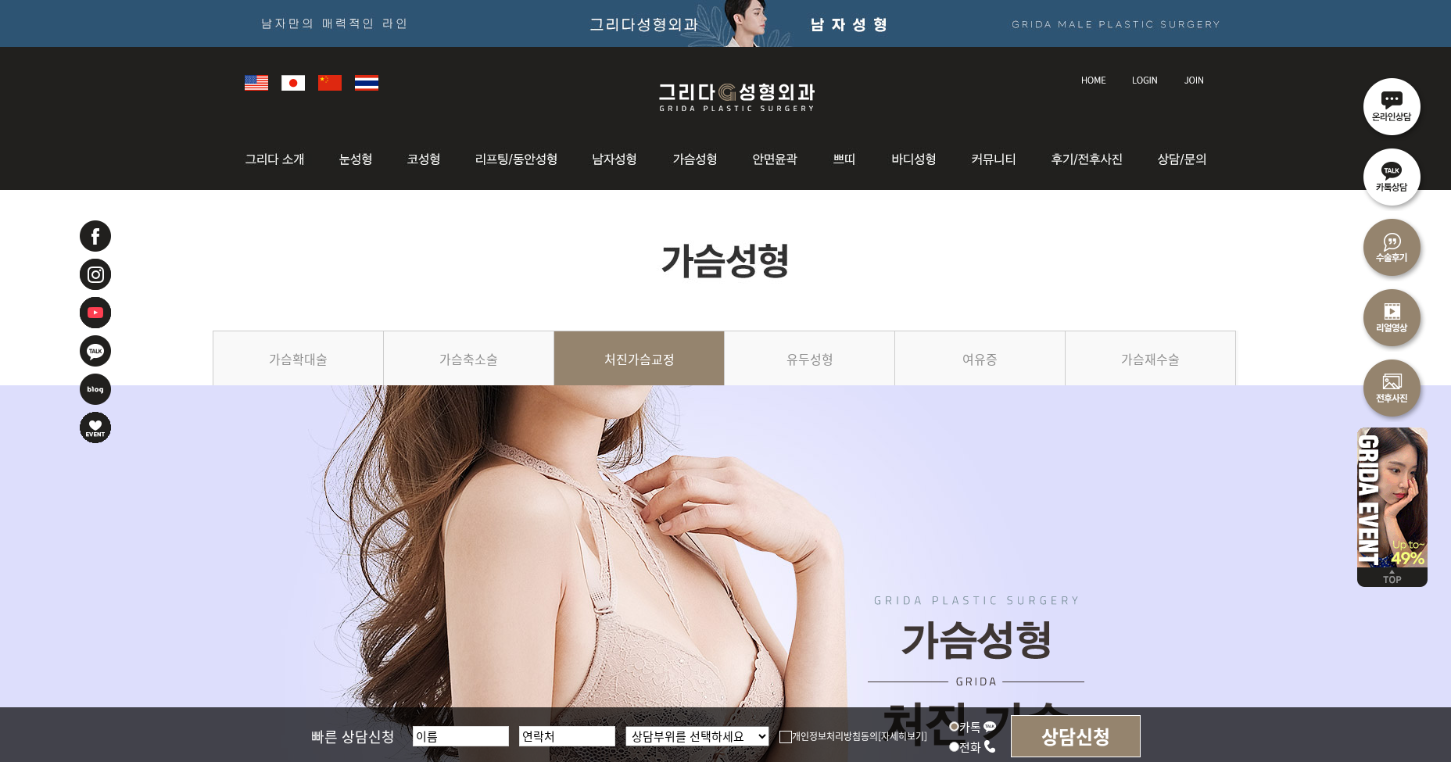
click at [625, 263] on img at bounding box center [726, 260] width 1026 height 141
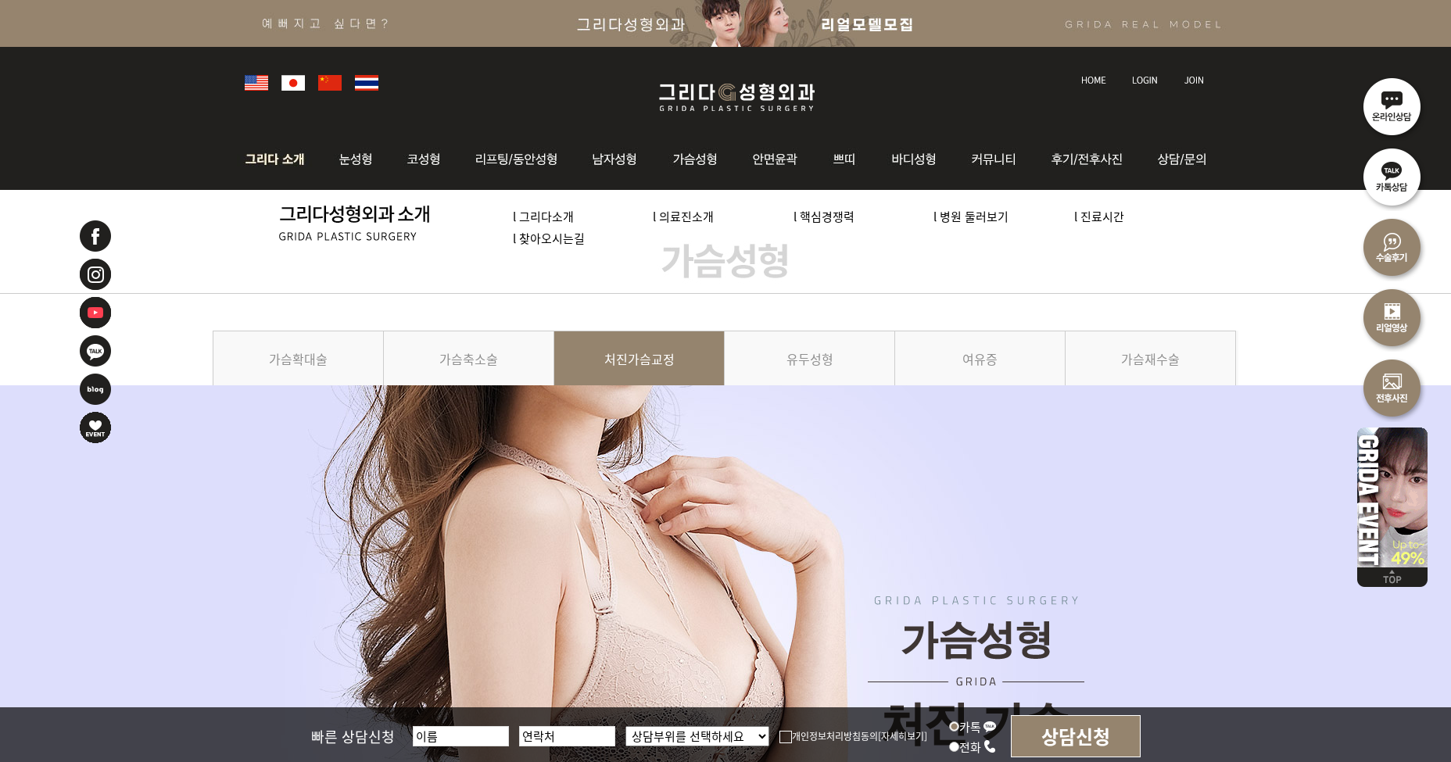
click at [275, 171] on img at bounding box center [279, 159] width 84 height 61
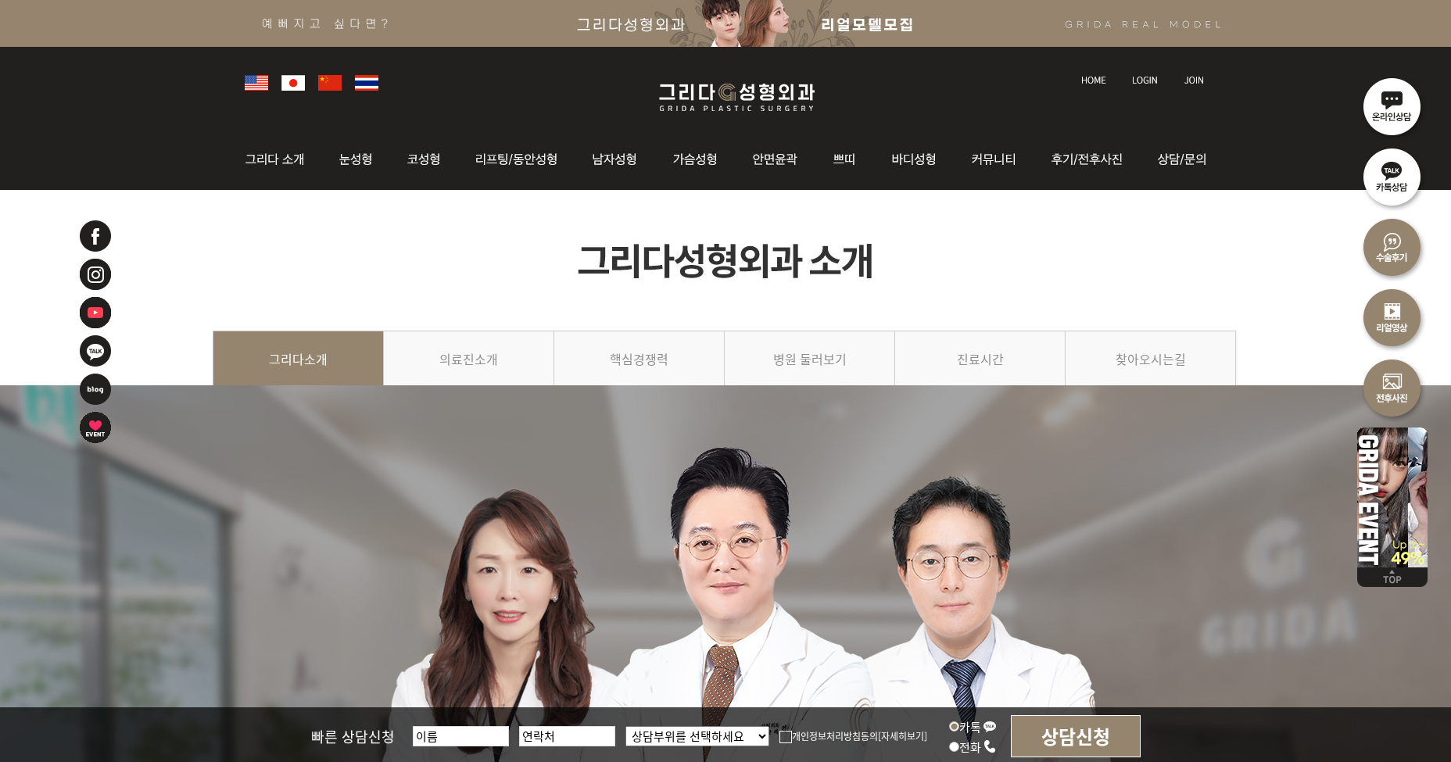
click at [718, 99] on img at bounding box center [736, 97] width 187 height 37
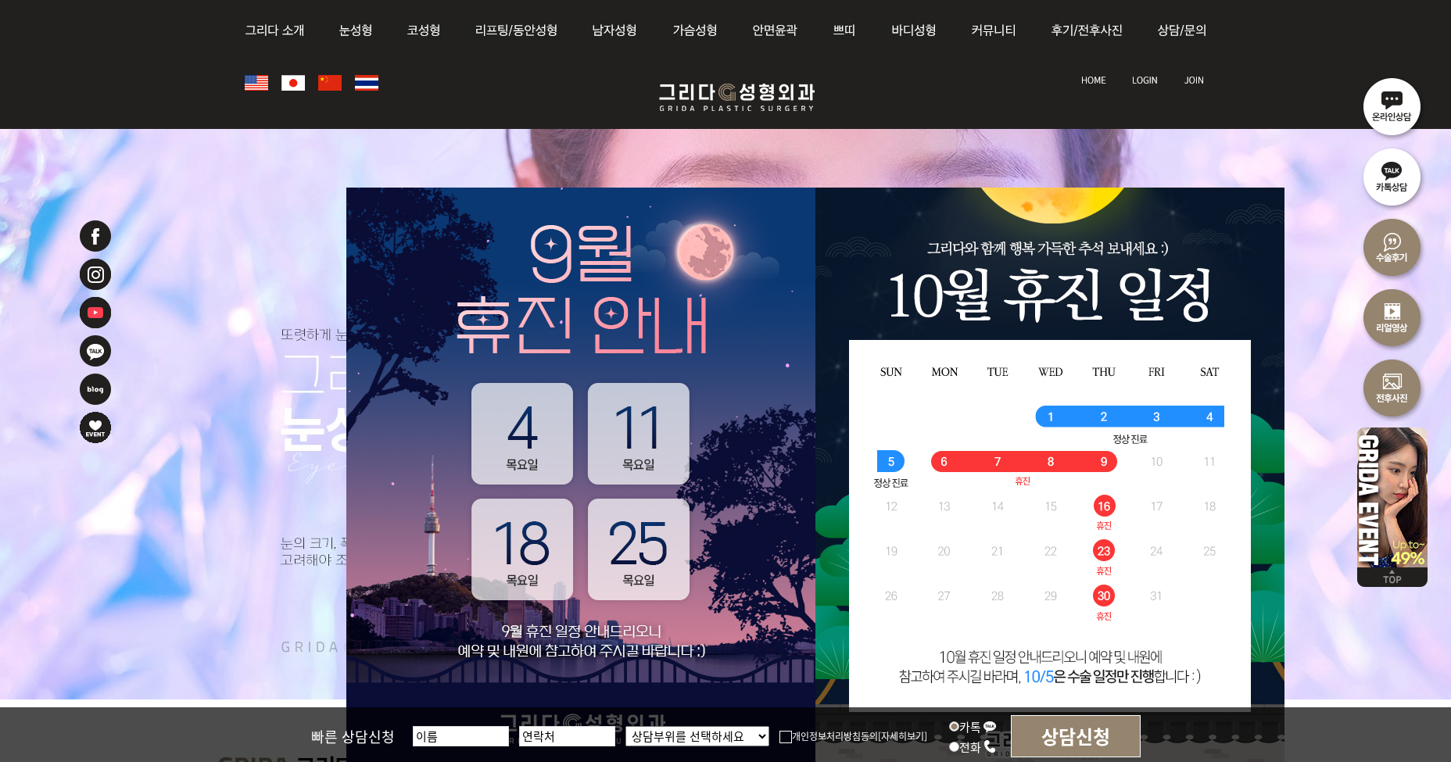
scroll to position [469, 0]
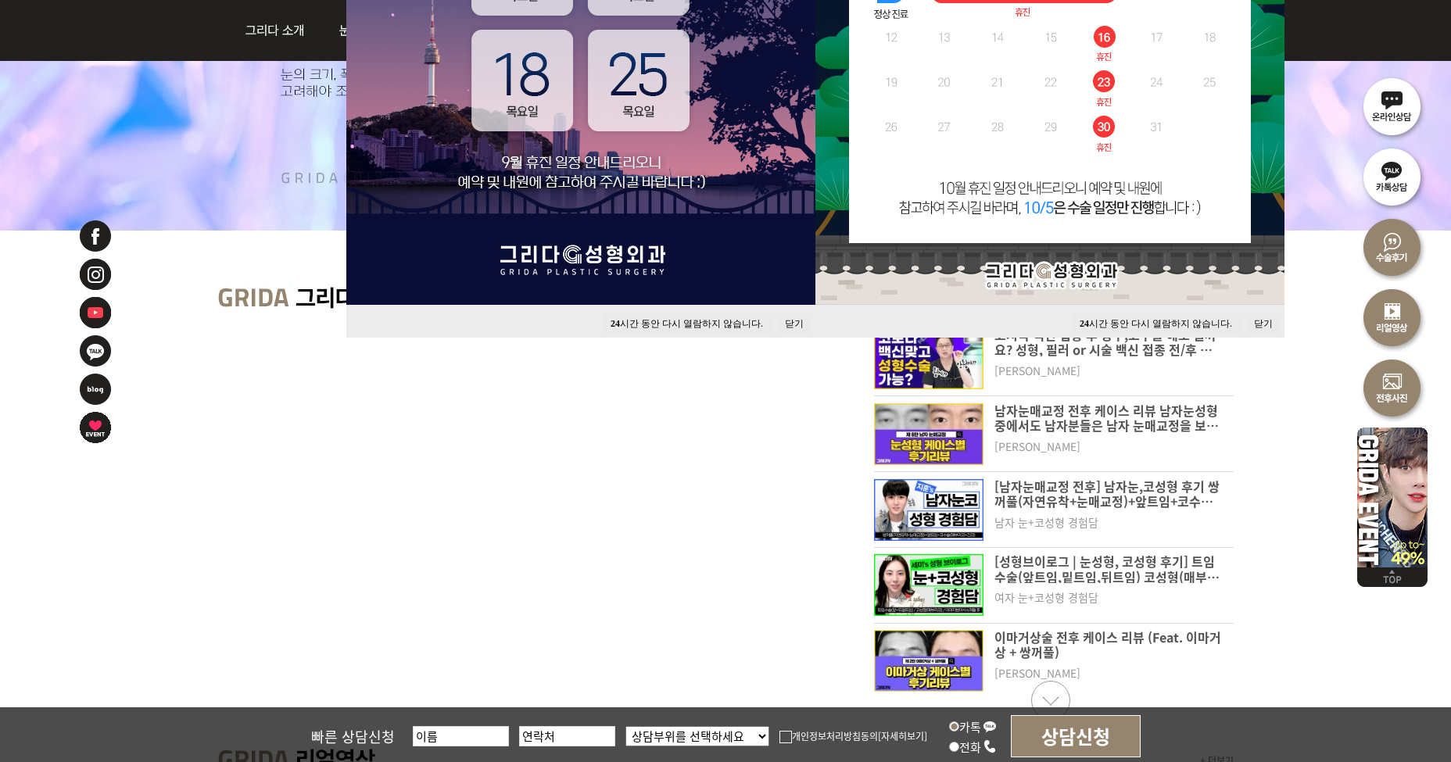
click at [790, 325] on button "닫기" at bounding box center [794, 323] width 34 height 21
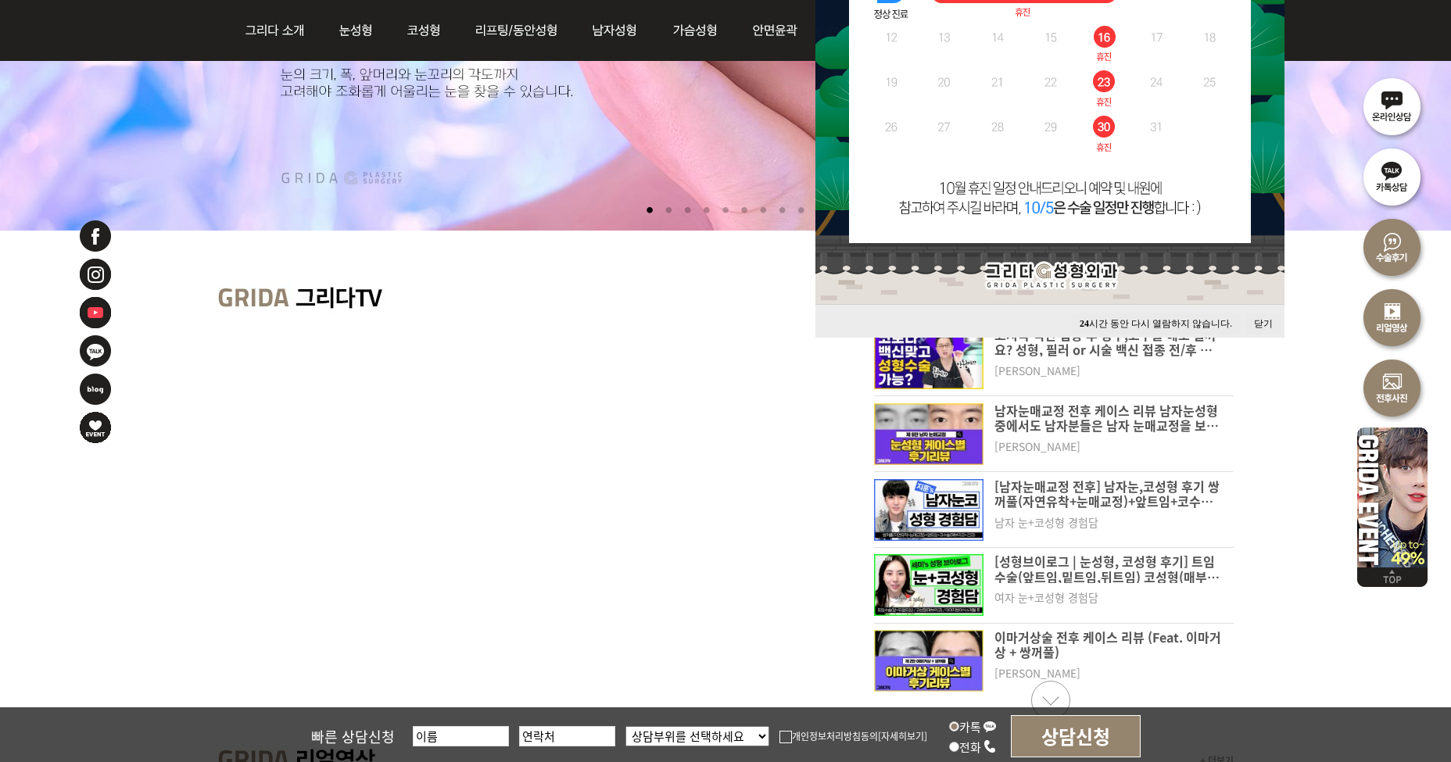
click at [1262, 321] on button "닫기" at bounding box center [1263, 323] width 34 height 21
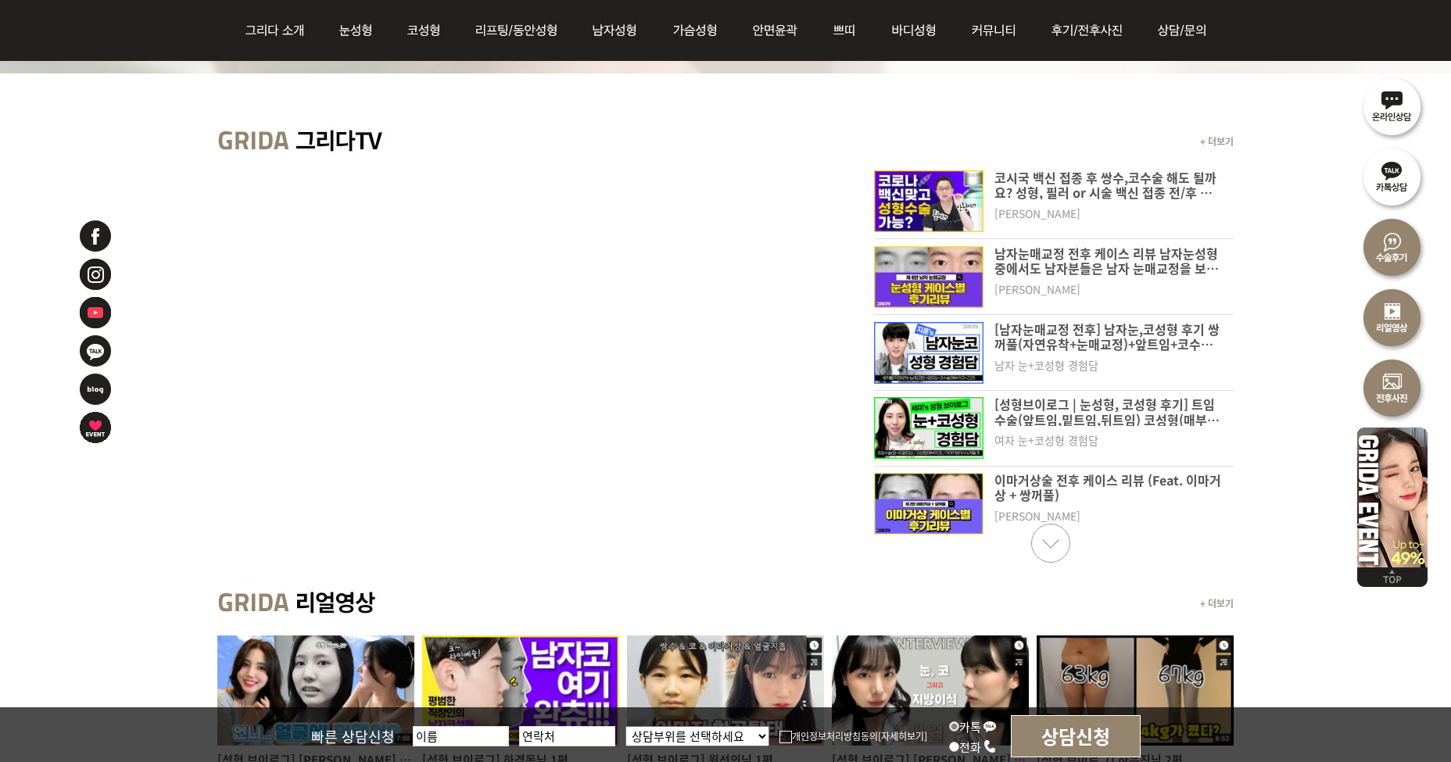
scroll to position [625, 0]
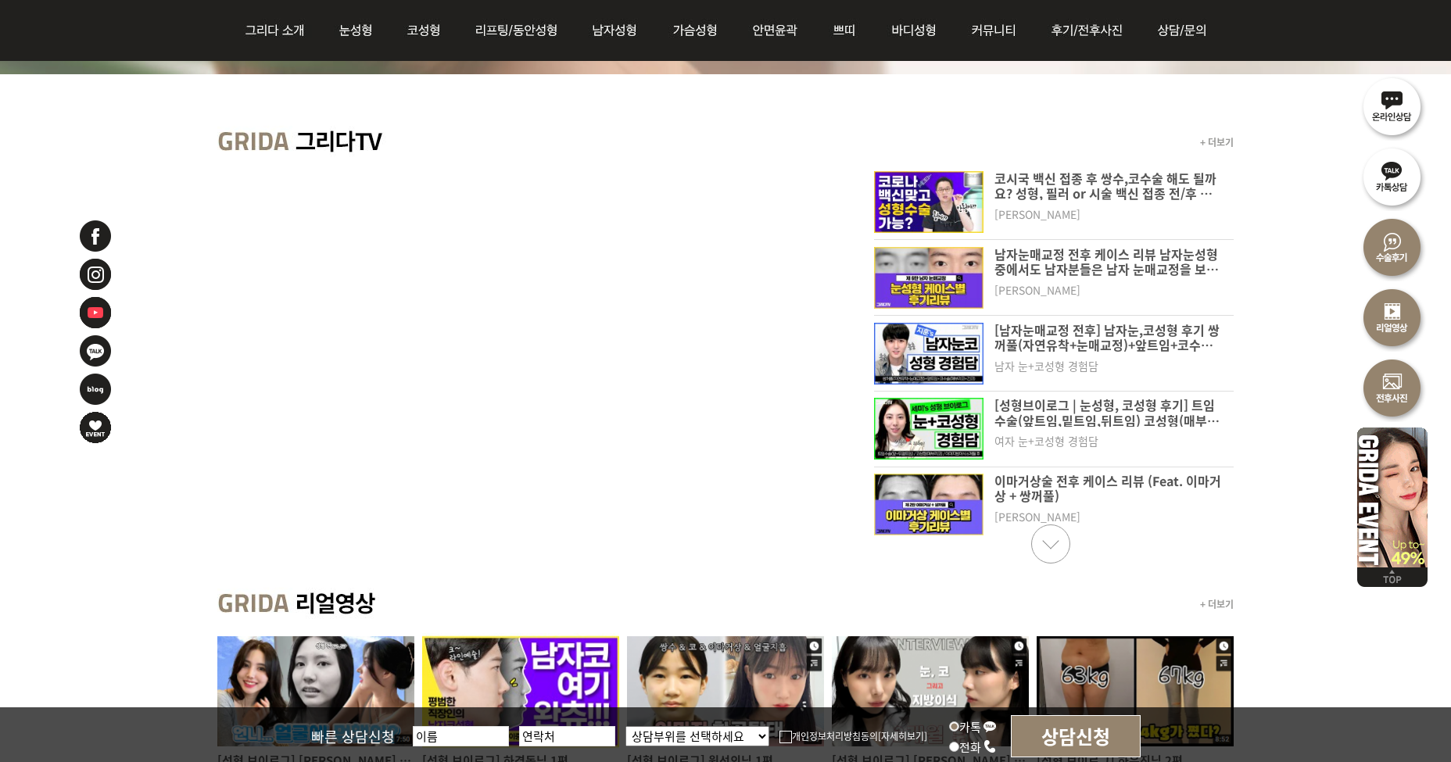
click at [945, 291] on img at bounding box center [928, 278] width 109 height 62
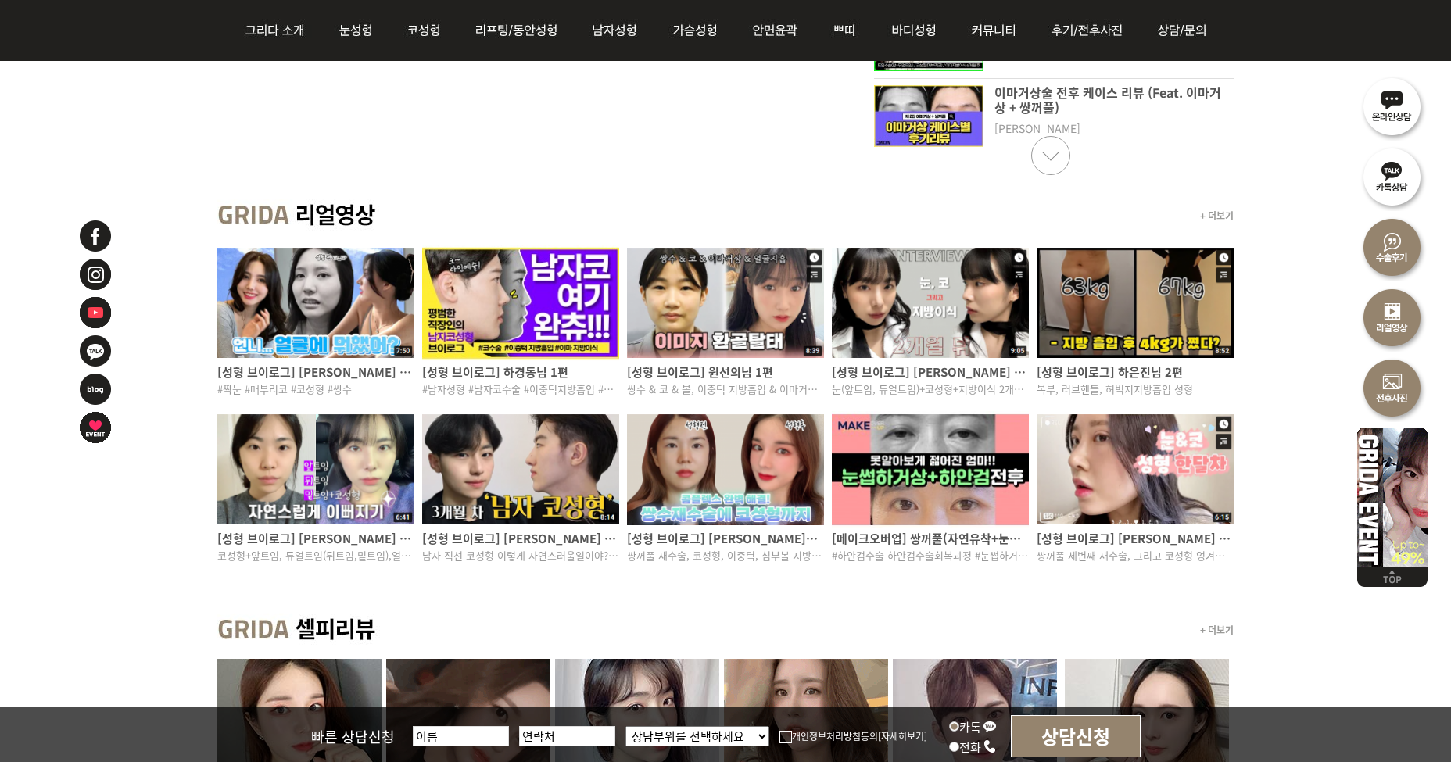
scroll to position [1016, 0]
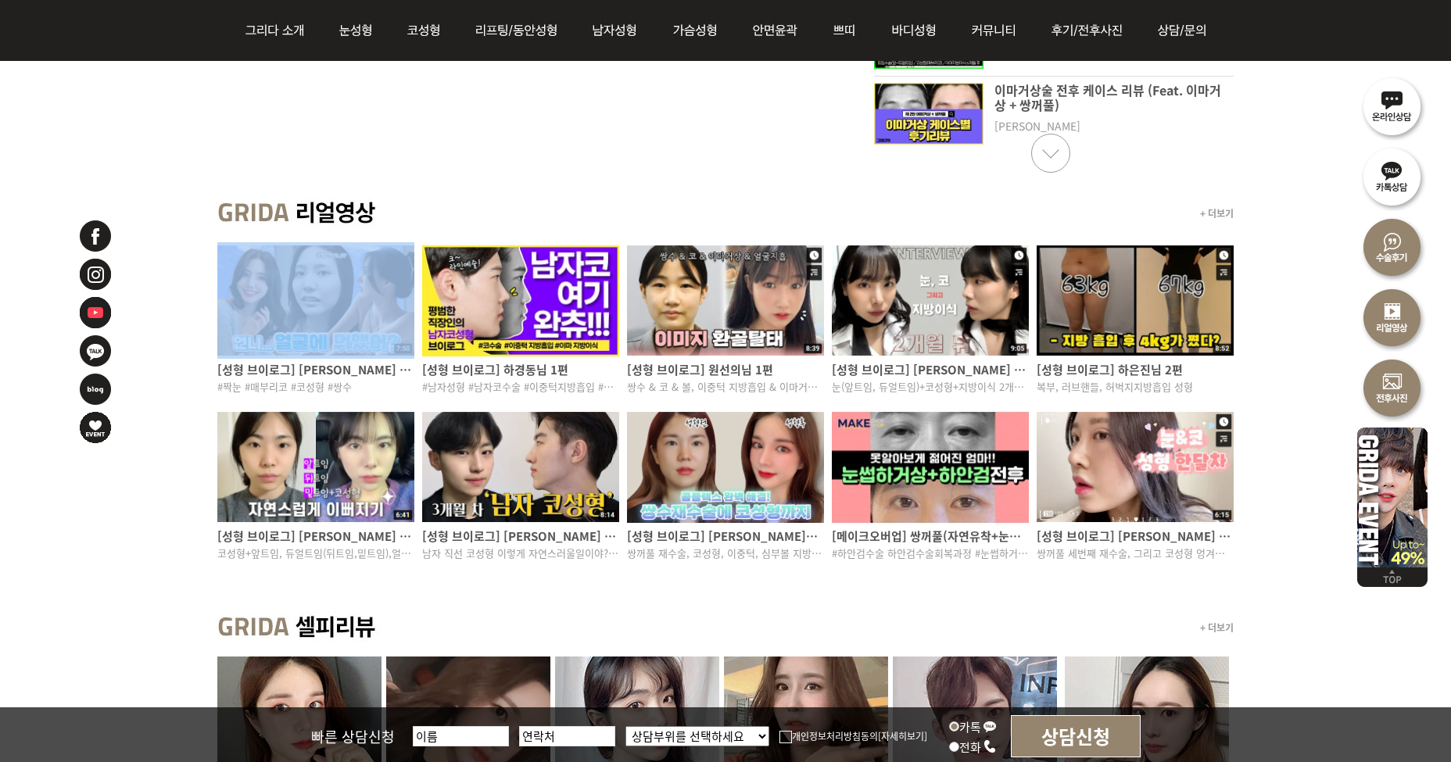
drag, startPoint x: 329, startPoint y: 297, endPoint x: 274, endPoint y: 505, distance: 215.2
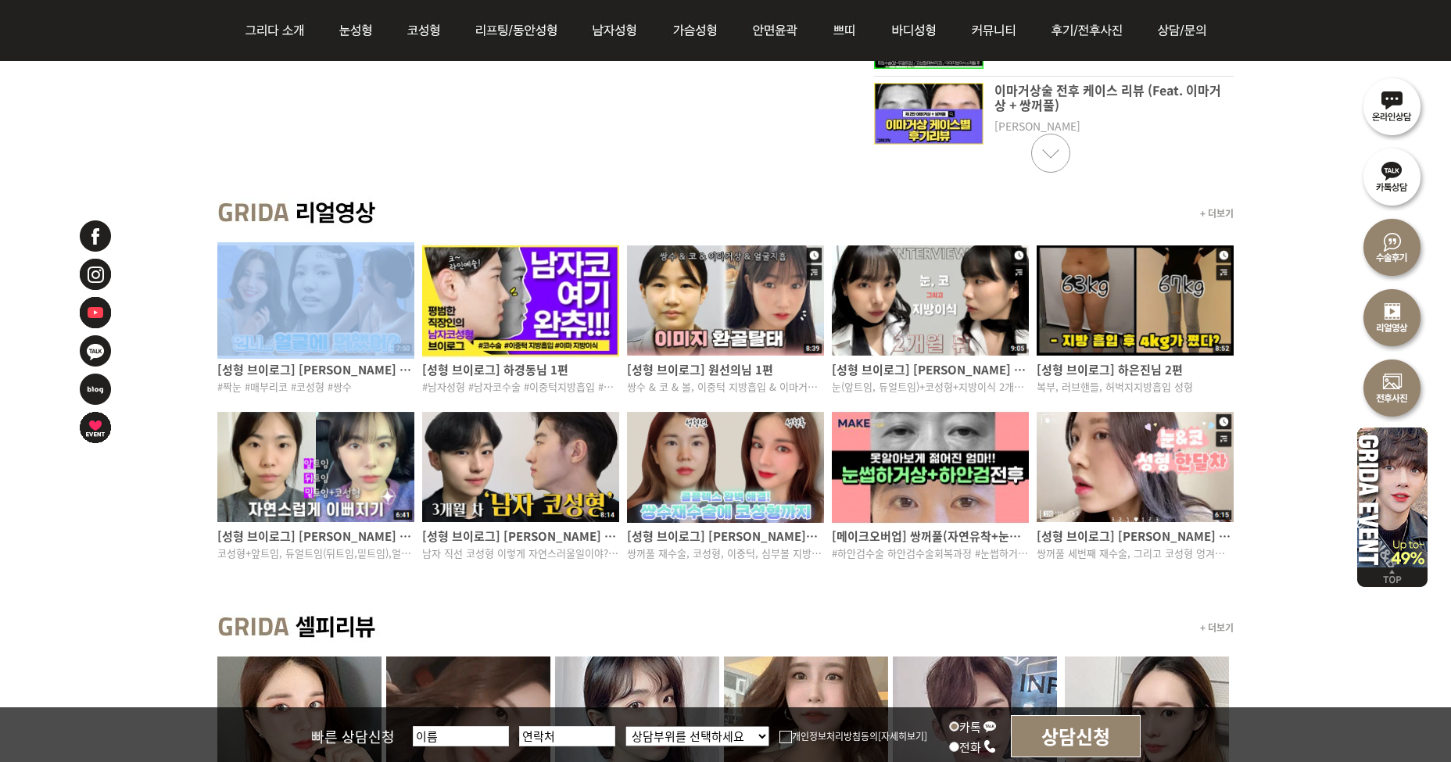
click at [378, 346] on div "+ 더보기 [성형 브이로그] 임지연님 1편 #짝눈 #매부리코 #코성형 #쌍수 [성형 브이로그] 하경동님 1편 #남자성형 #남자코수술 #이중턱지…" at bounding box center [725, 391] width 1451 height 414
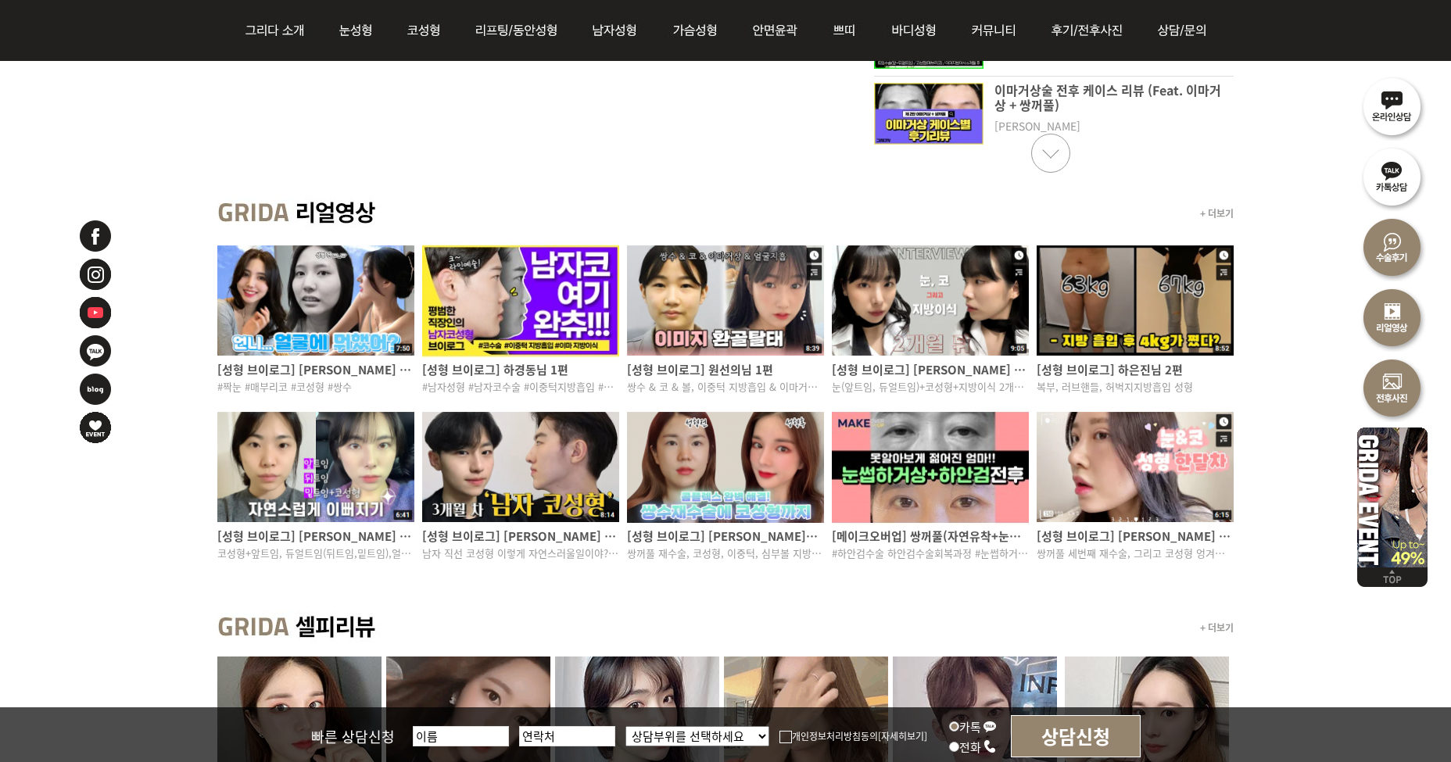
click at [204, 548] on div "+ 더보기 [성형 브이로그] 임지연님 1편 #짝눈 #매부리코 #코성형 #쌍수 [성형 브이로그] 하경동님 1편 #남자성형 #남자코수술 #이중턱지…" at bounding box center [725, 391] width 1451 height 414
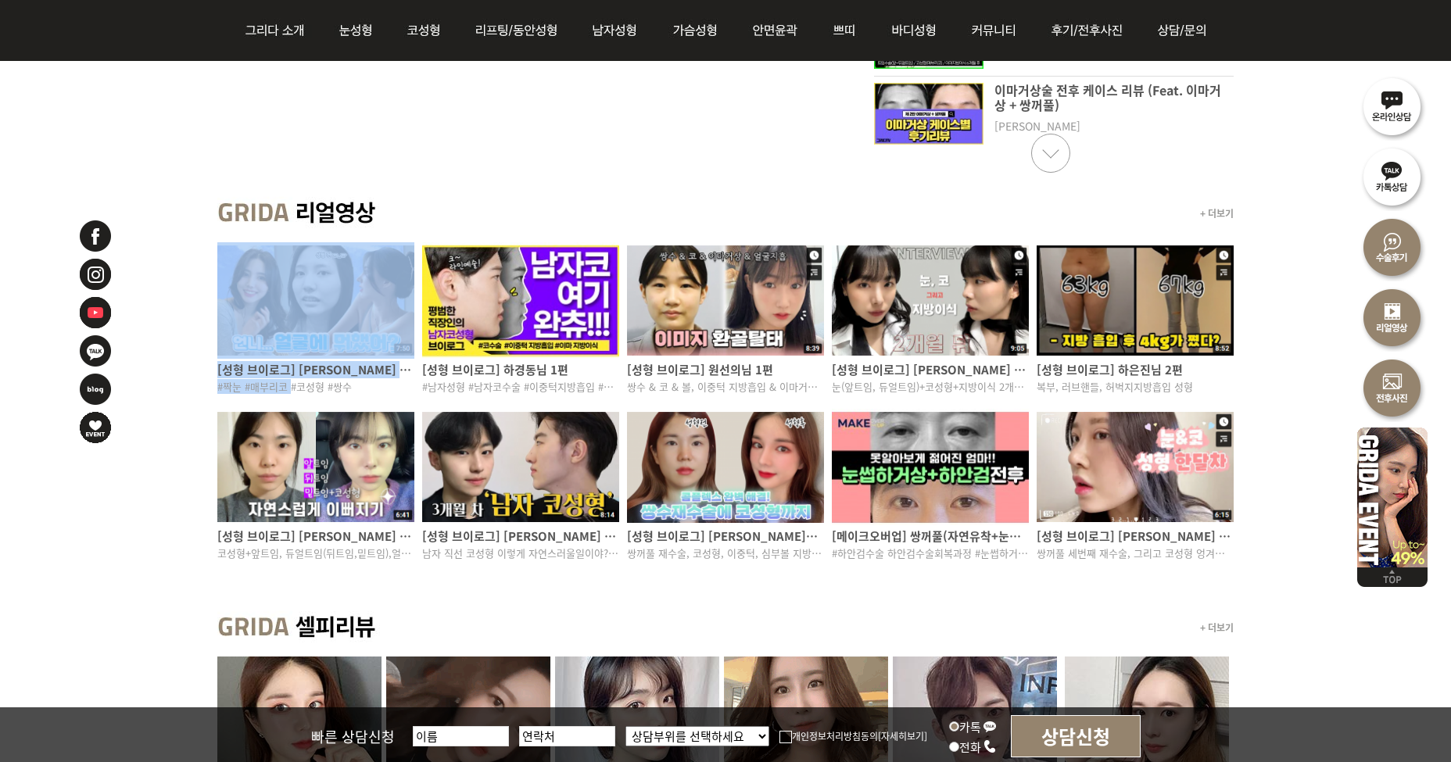
drag, startPoint x: 190, startPoint y: 310, endPoint x: 289, endPoint y: 380, distance: 121.7
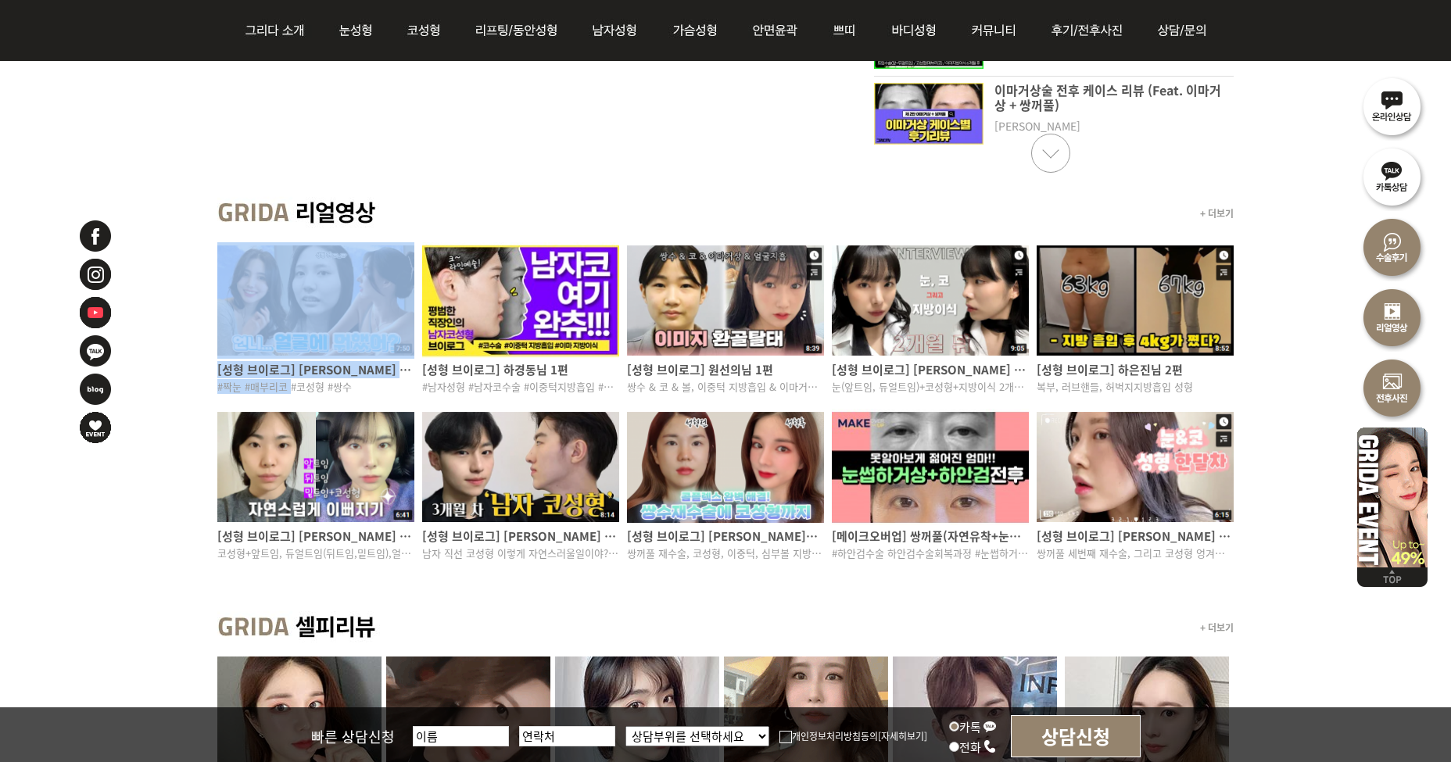
click at [289, 380] on div "+ 더보기 [성형 브이로그] 임지연님 1편 #짝눈 #매부리코 #코성형 #쌍수 [성형 브이로그] 하경동님 1편 #남자성형 #남자코수술 #이중턱지…" at bounding box center [725, 391] width 1451 height 414
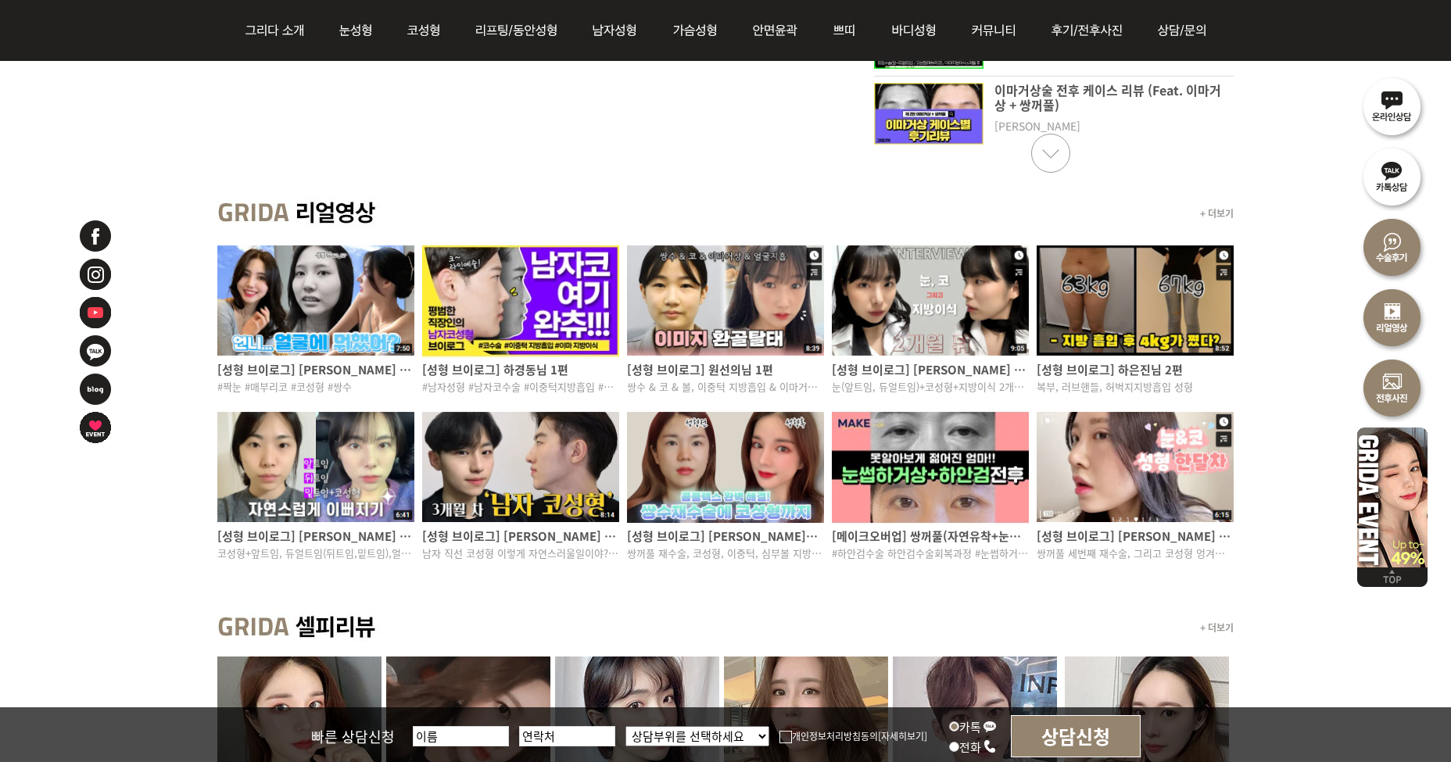
click at [180, 434] on div "+ 더보기 [성형 브이로그] 임지연님 1편 #짝눈 #매부리코 #코성형 #쌍수 [성형 브이로그] 하경동님 1편 #남자성형 #남자코수술 #이중턱지…" at bounding box center [725, 391] width 1451 height 414
click at [339, 328] on img at bounding box center [315, 300] width 197 height 116
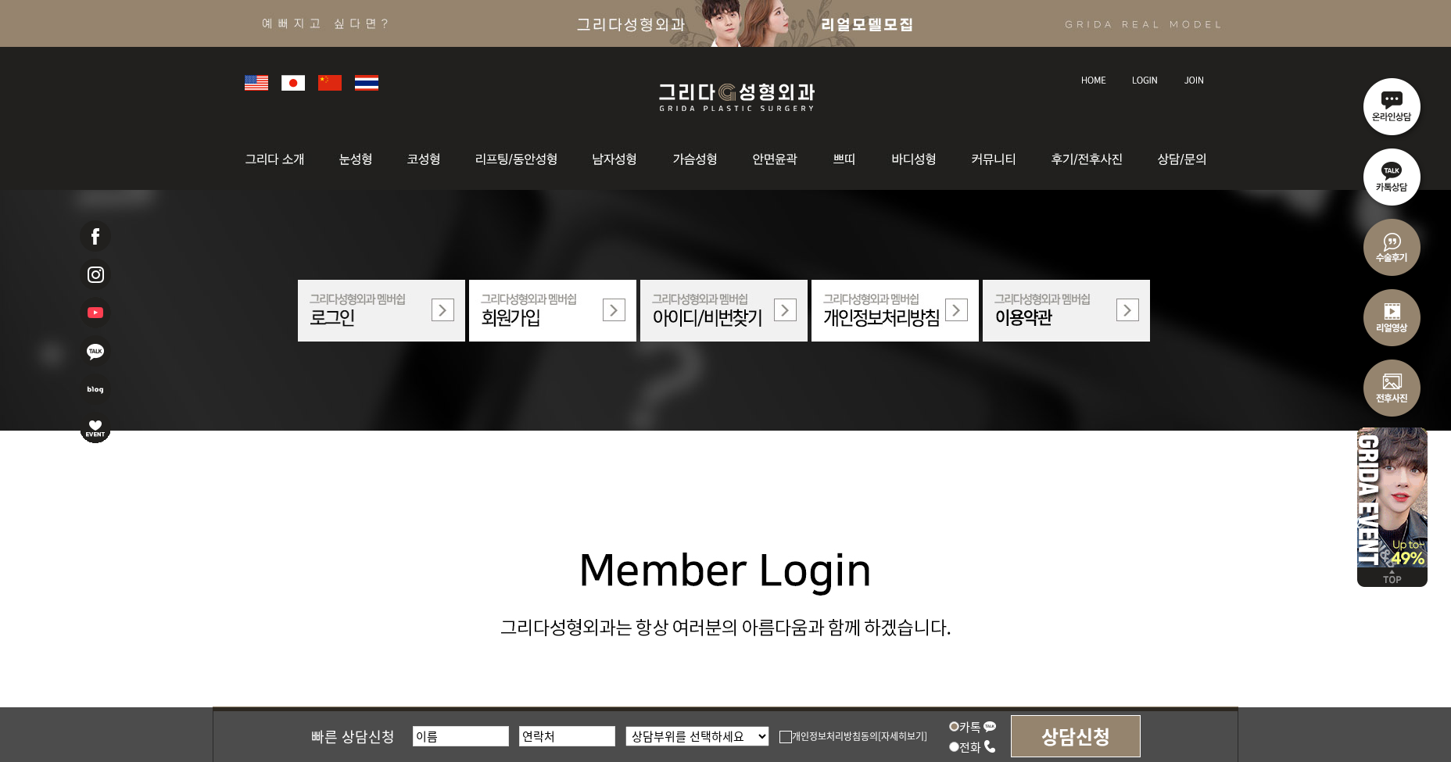
click at [700, 101] on img at bounding box center [736, 97] width 187 height 37
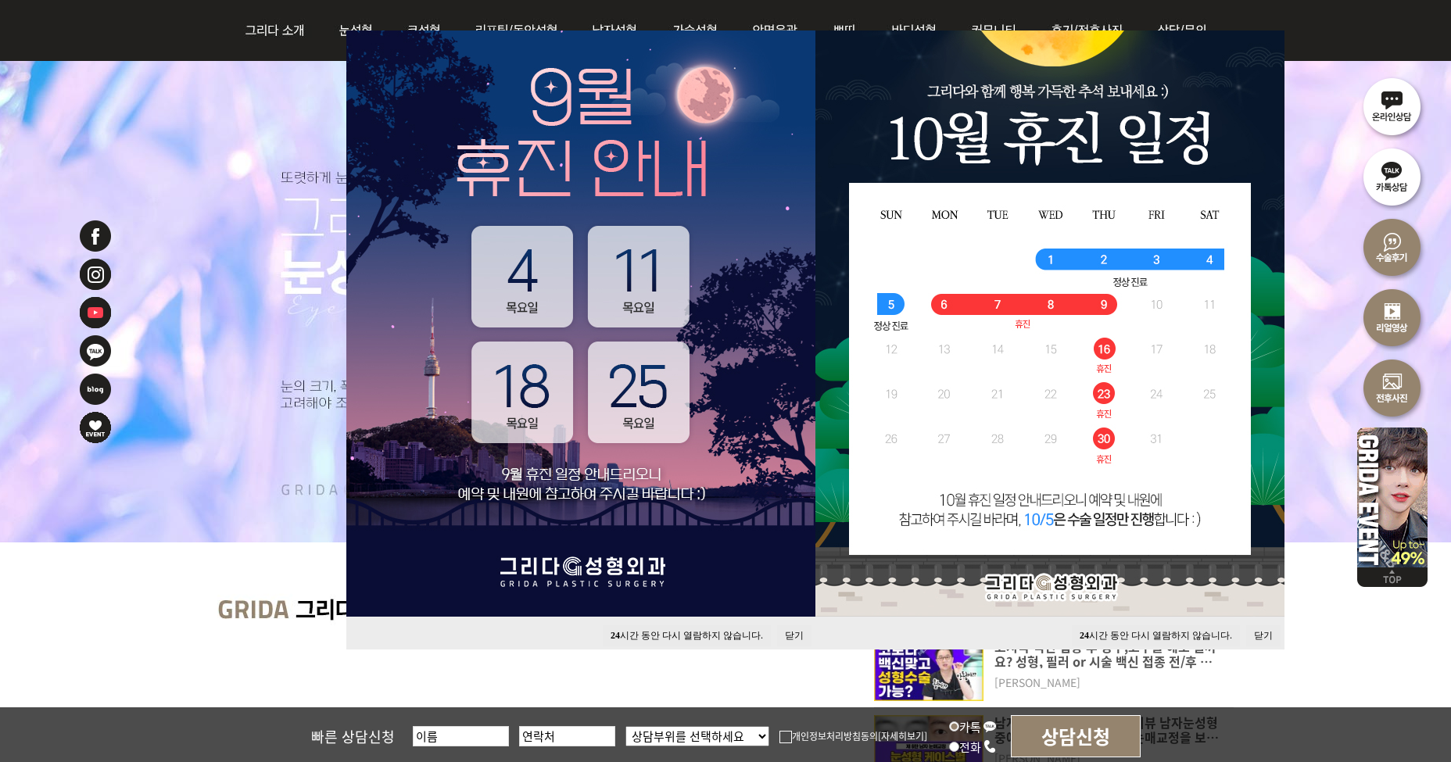
scroll to position [313, 0]
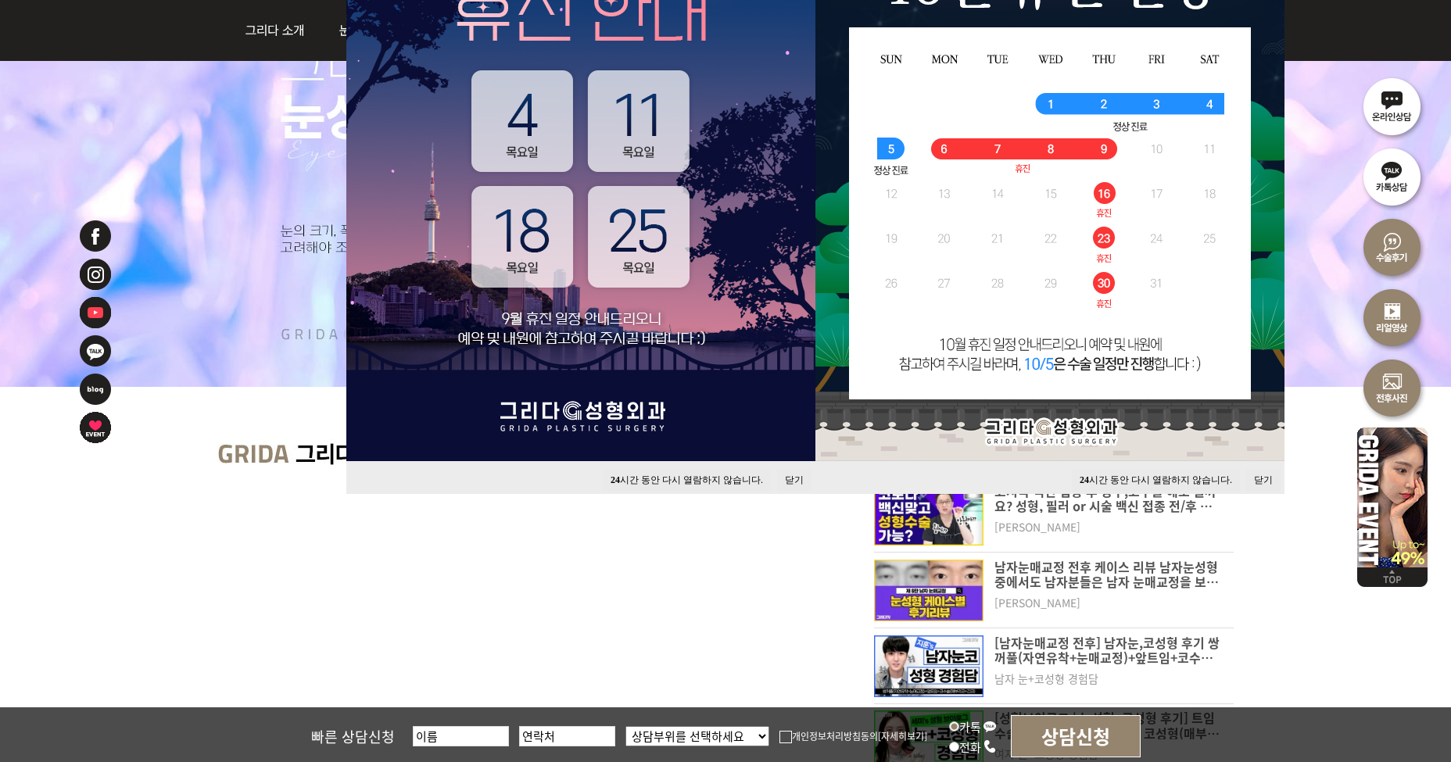
click at [792, 475] on button "닫기" at bounding box center [794, 480] width 34 height 21
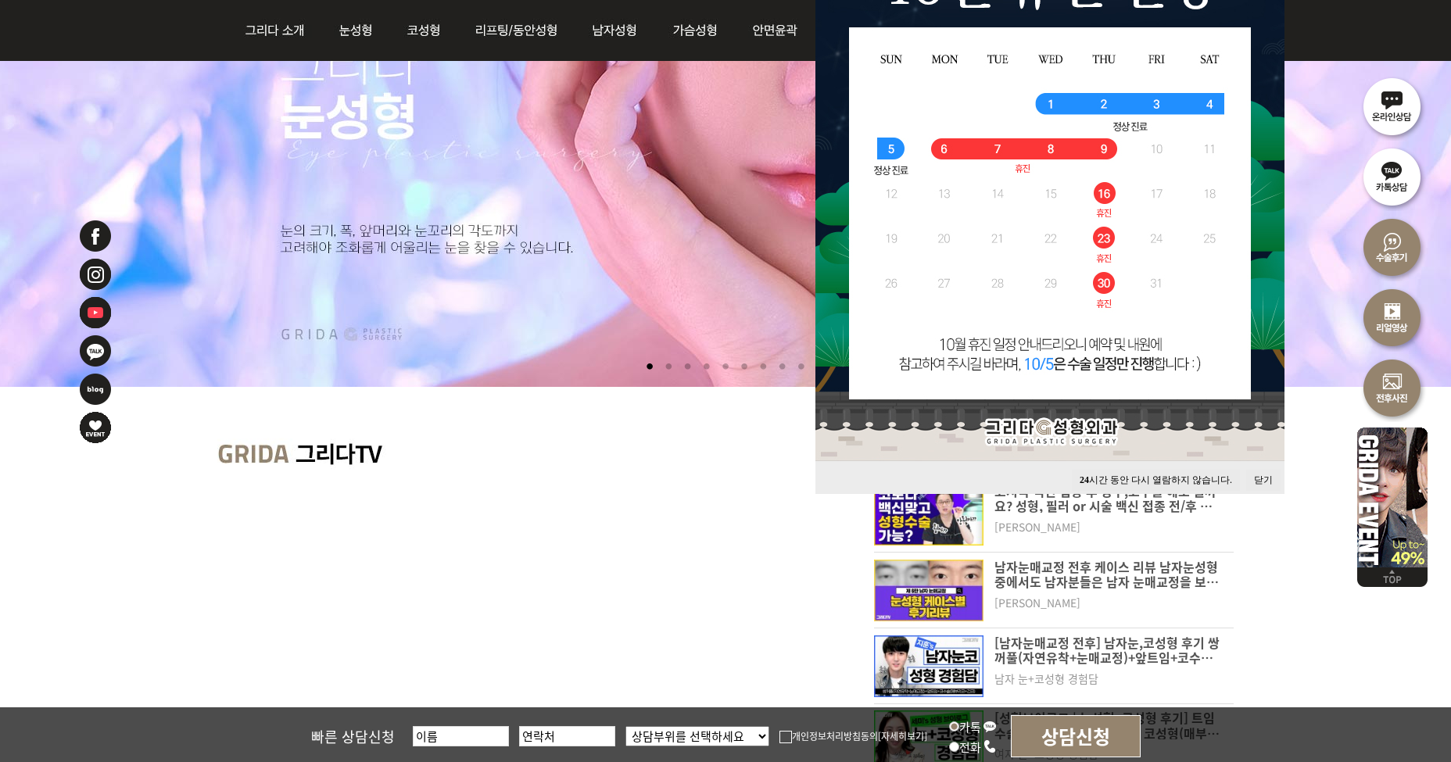
click at [1273, 474] on button "닫기" at bounding box center [1263, 480] width 34 height 21
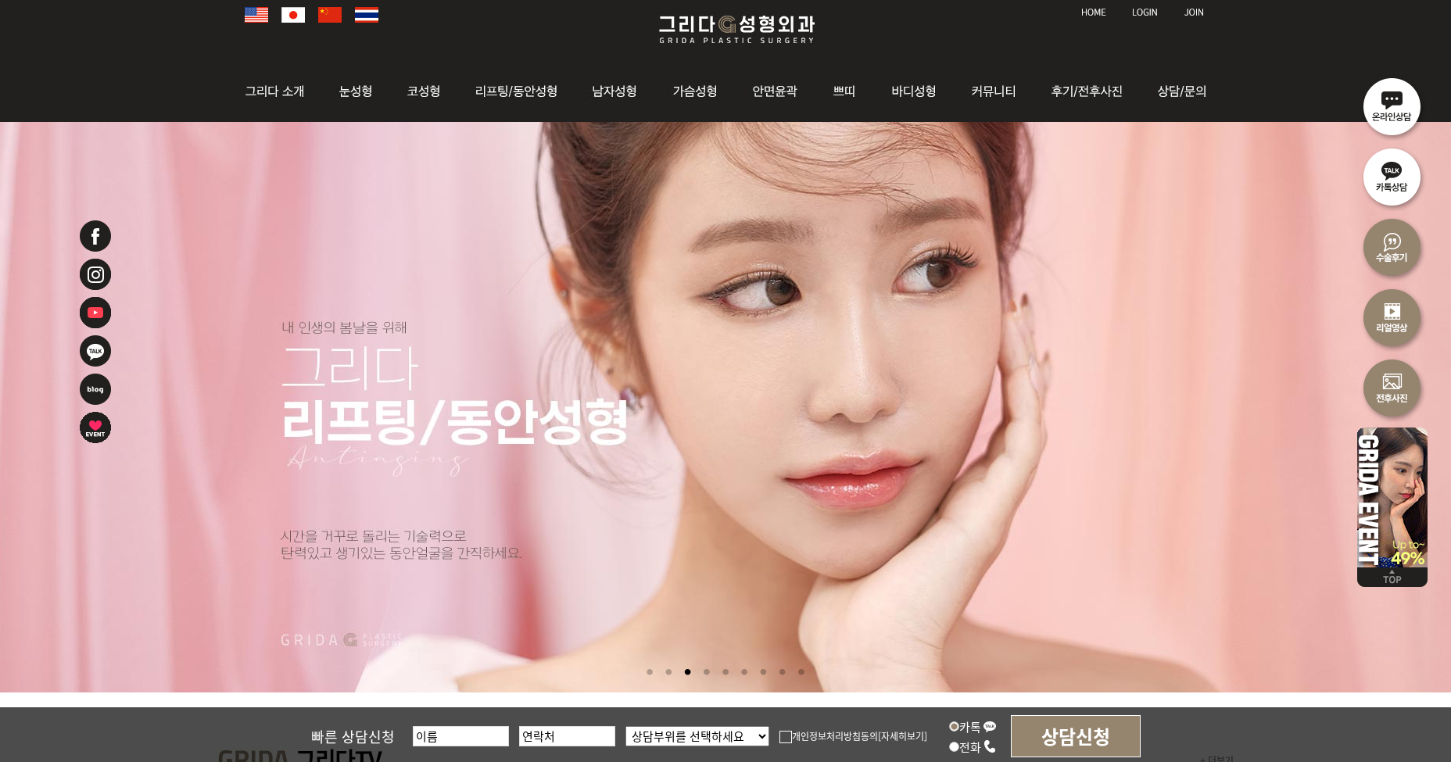
scroll to position [0, 0]
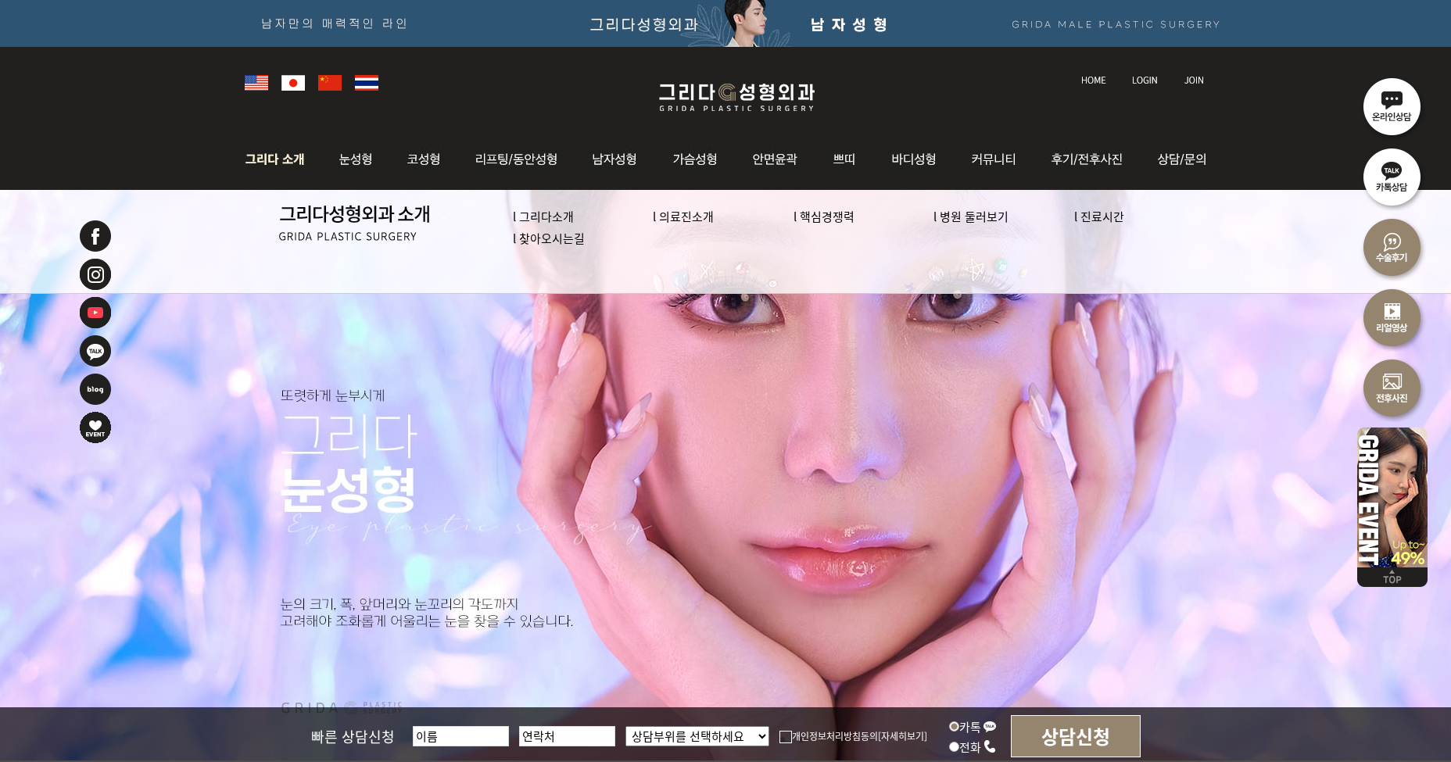
click at [674, 217] on link "l 의료진소개" at bounding box center [683, 216] width 61 height 16
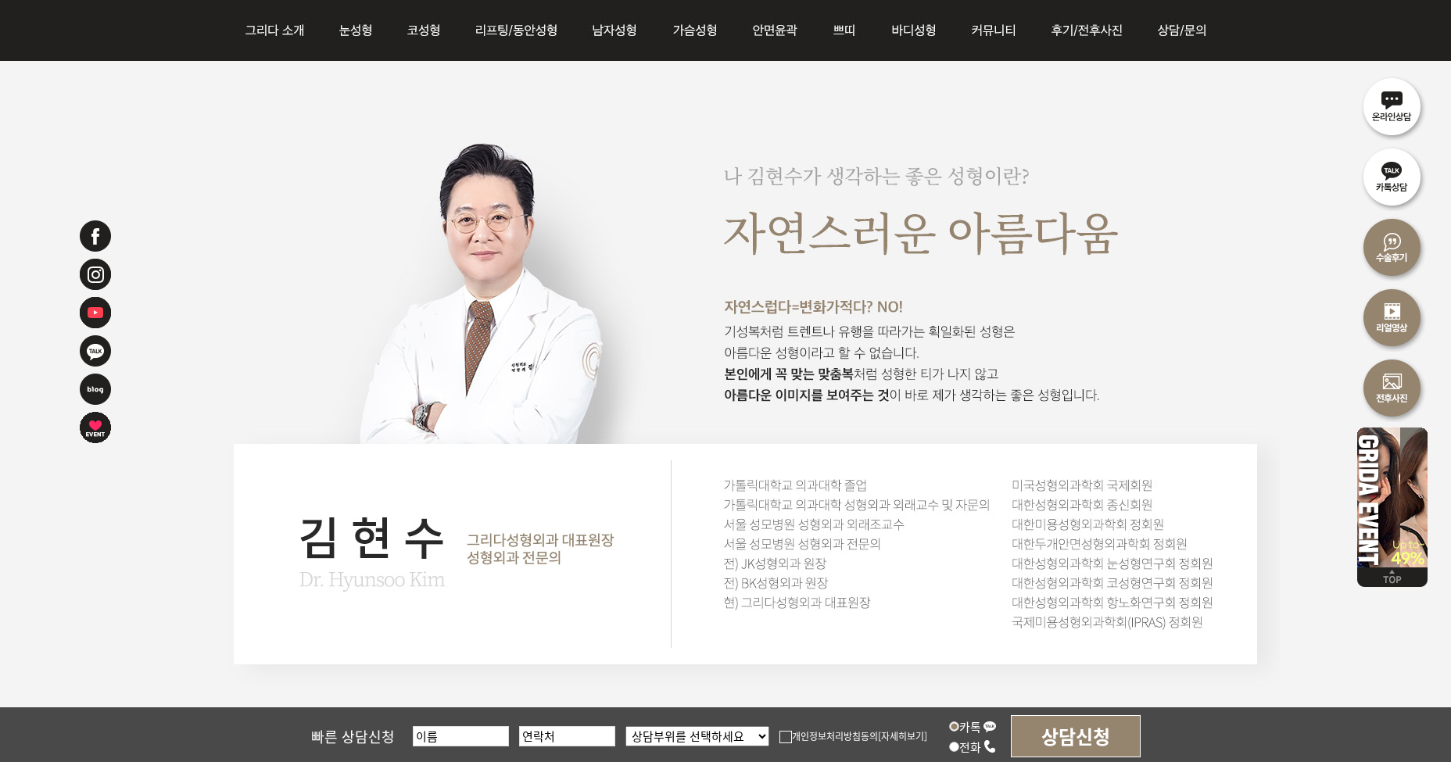
scroll to position [1094, 0]
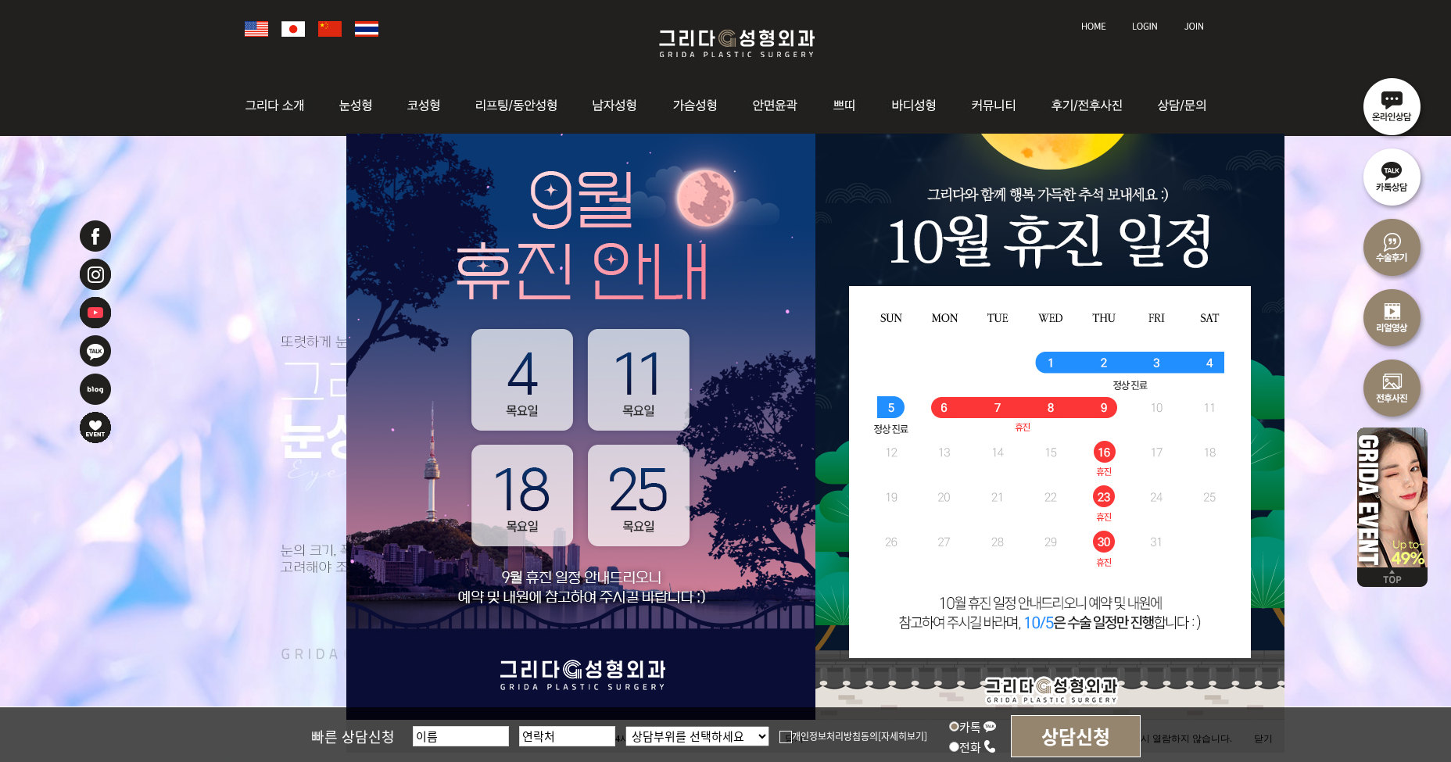
scroll to position [235, 0]
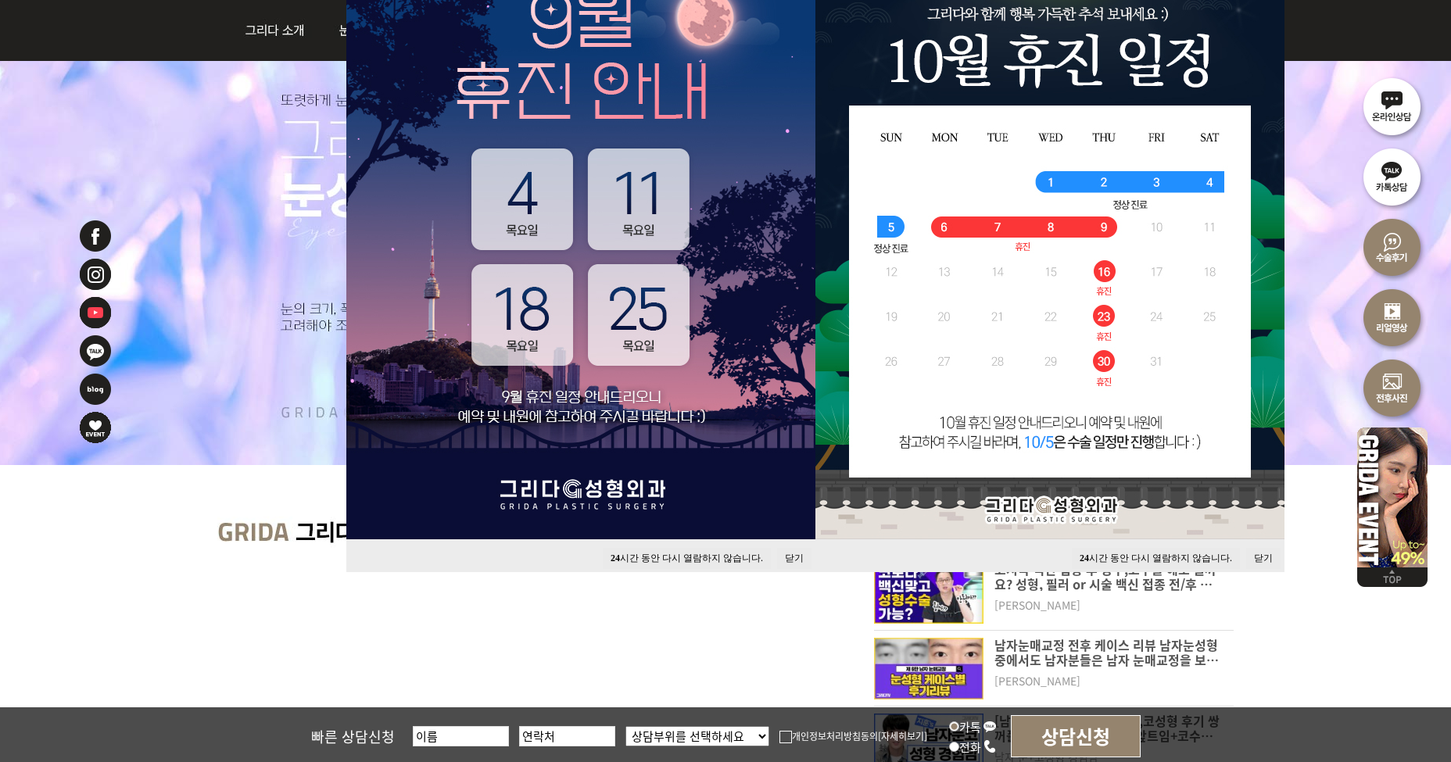
click at [786, 560] on button "닫기" at bounding box center [794, 558] width 34 height 21
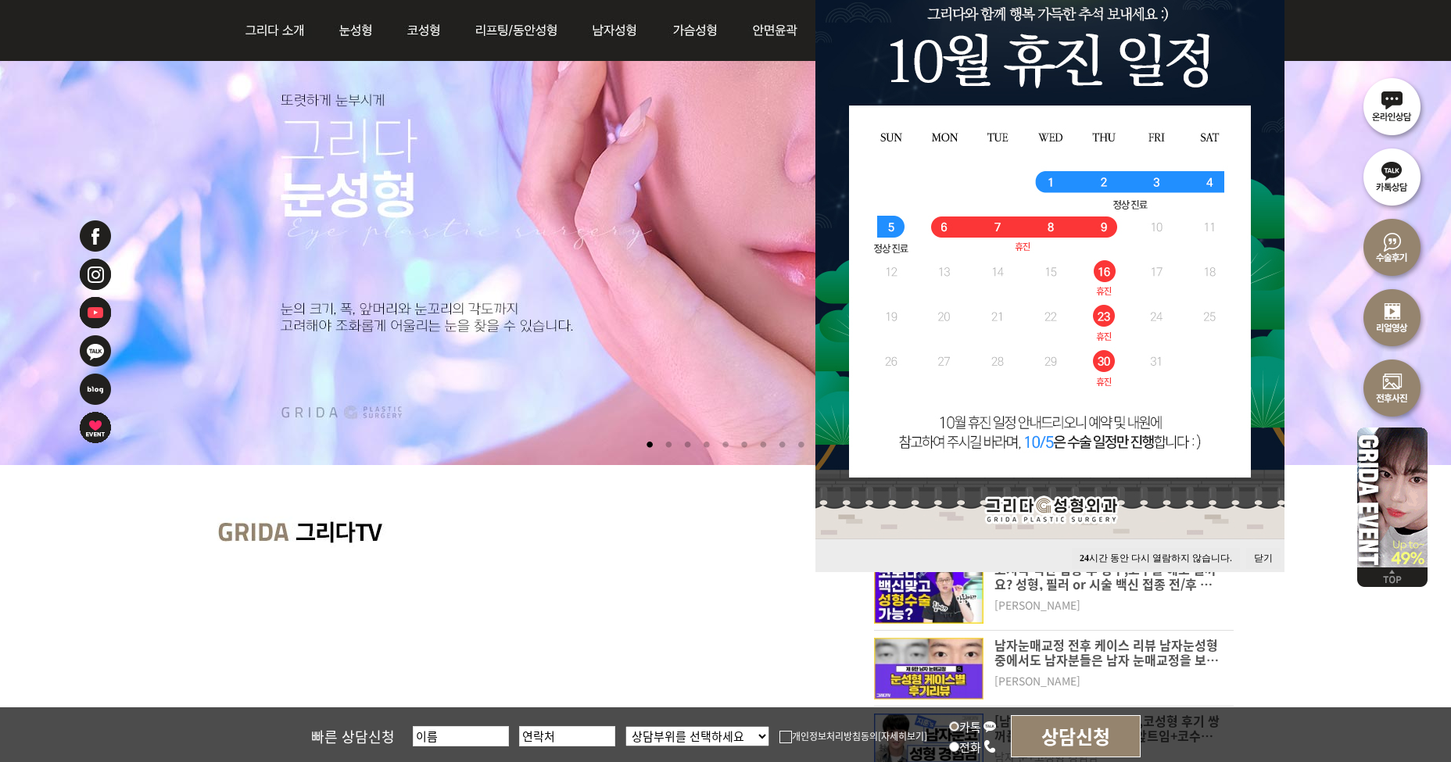
click at [1258, 554] on button "닫기" at bounding box center [1263, 558] width 34 height 21
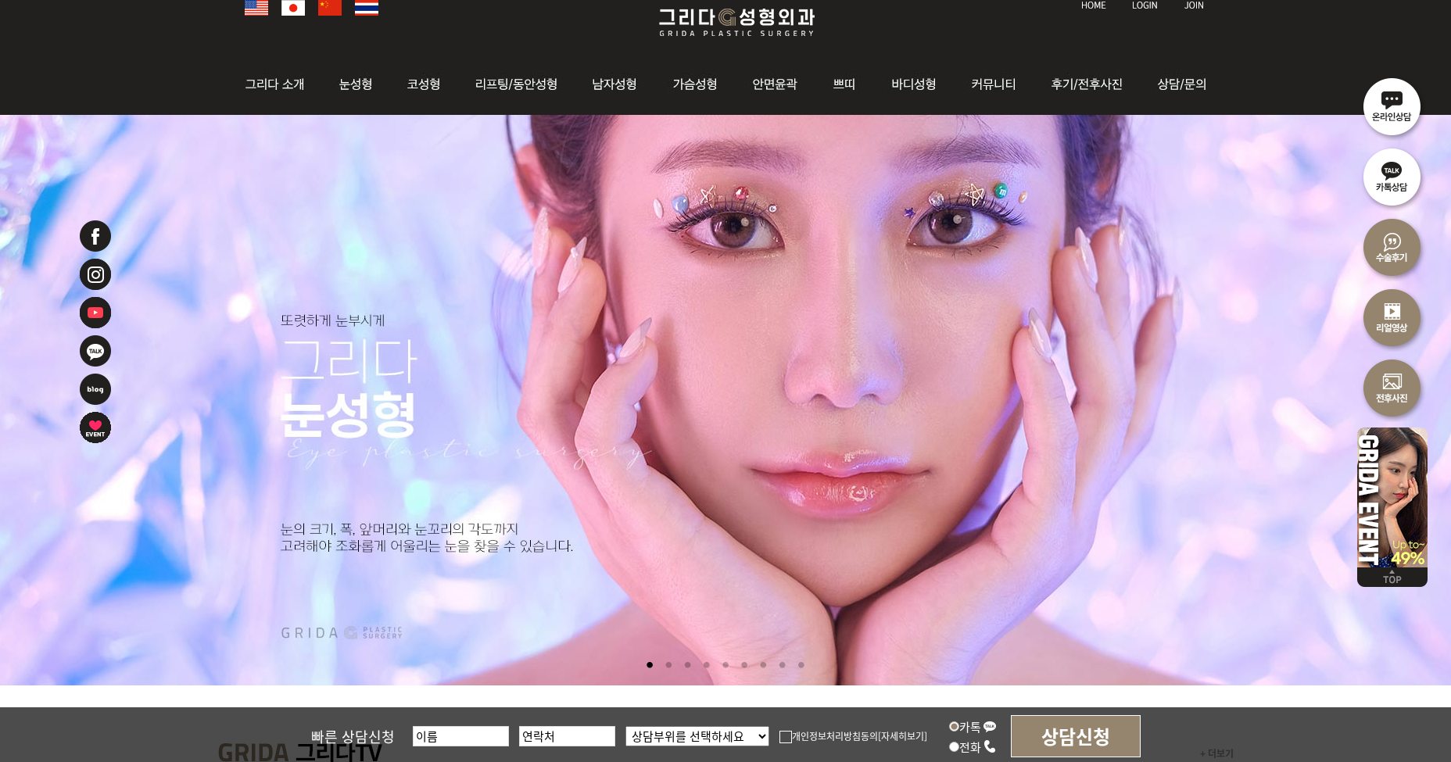
scroll to position [0, 0]
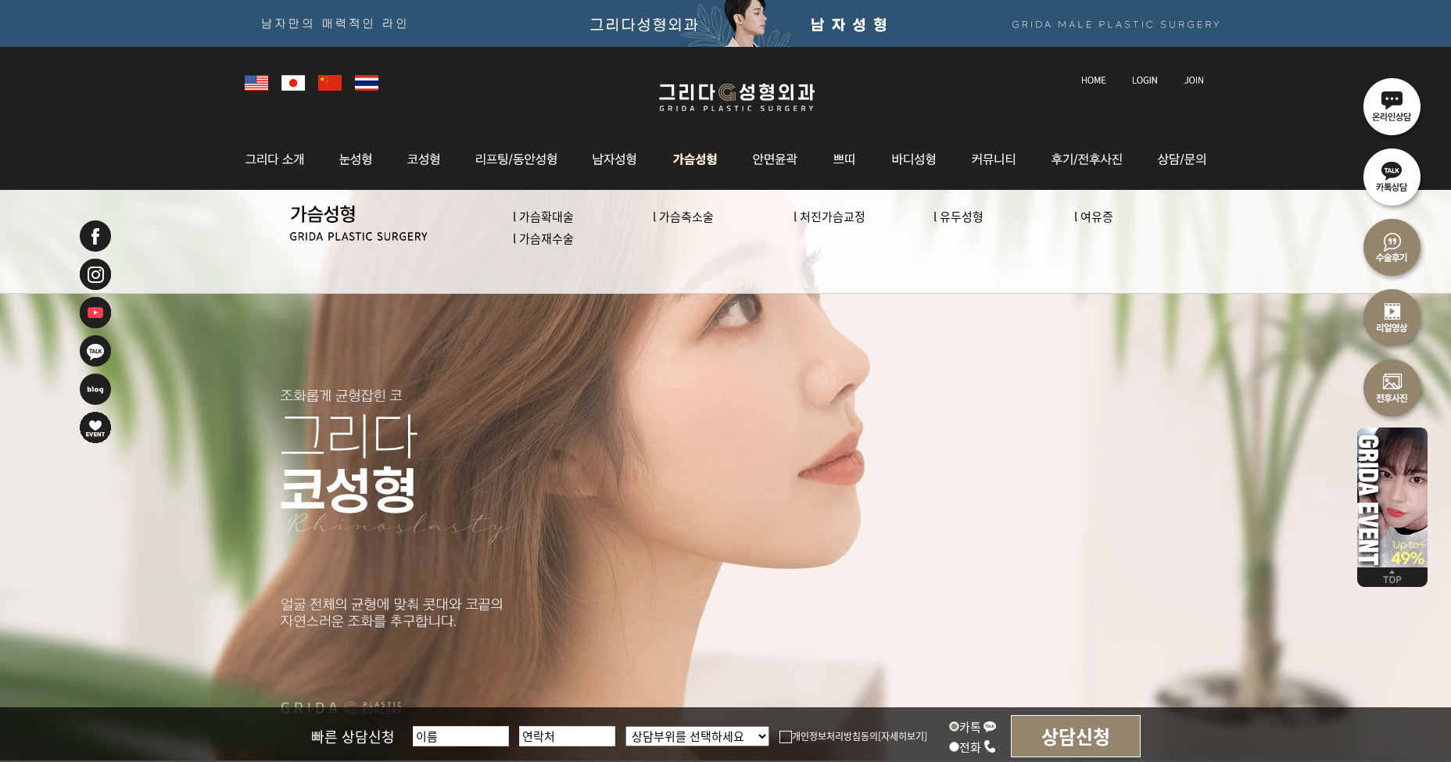
click at [683, 217] on link "l 가슴축소술" at bounding box center [683, 216] width 61 height 16
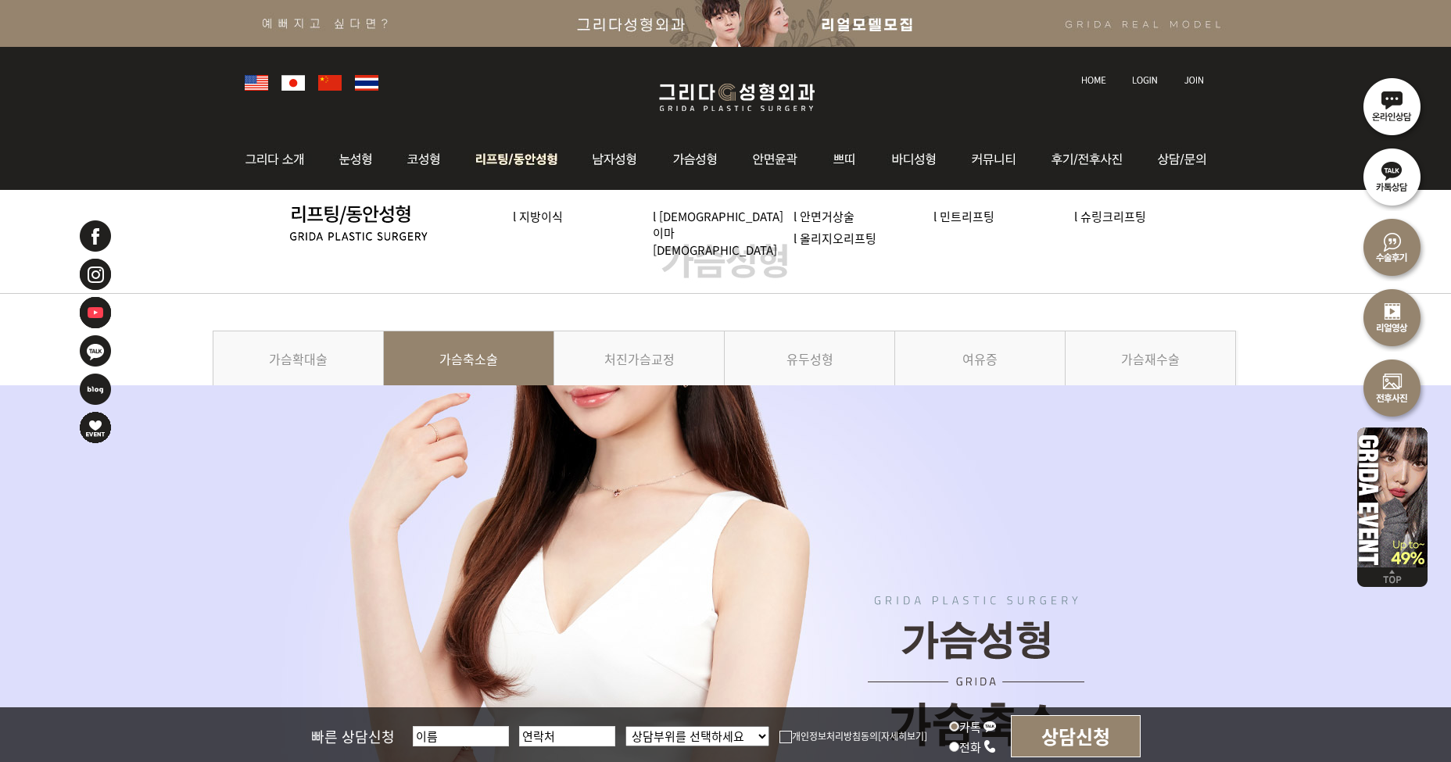
click at [546, 216] on link "l 지방이식" at bounding box center [538, 216] width 50 height 16
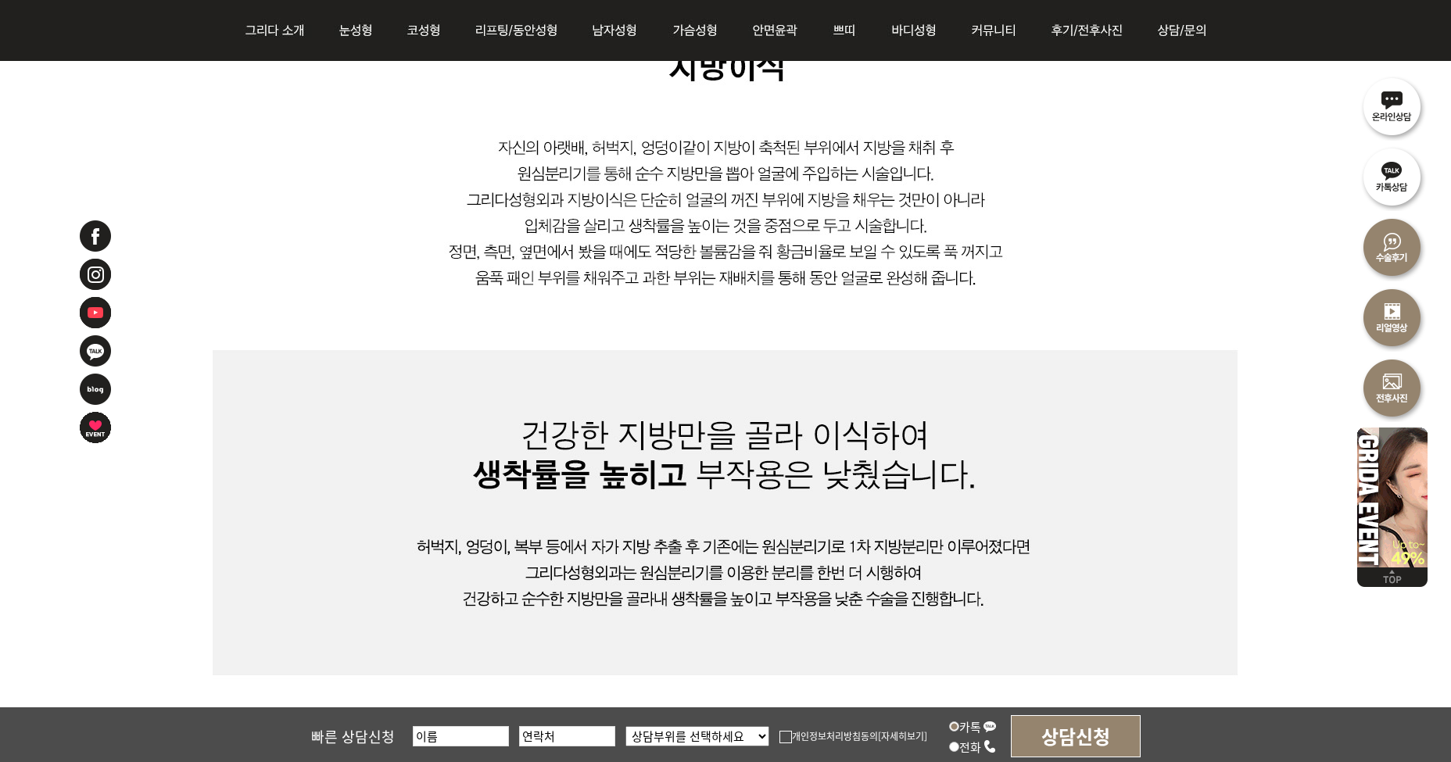
scroll to position [860, 0]
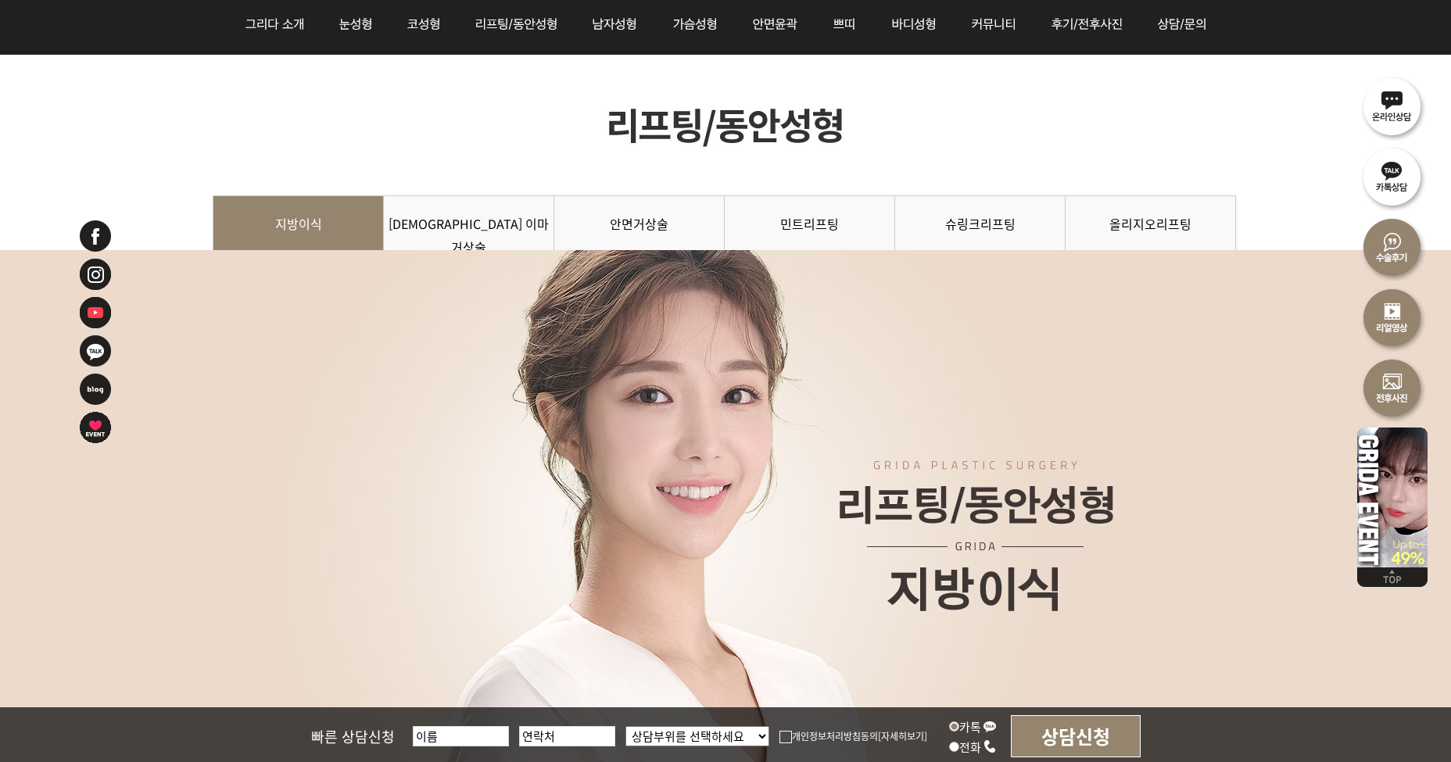
scroll to position [0, 0]
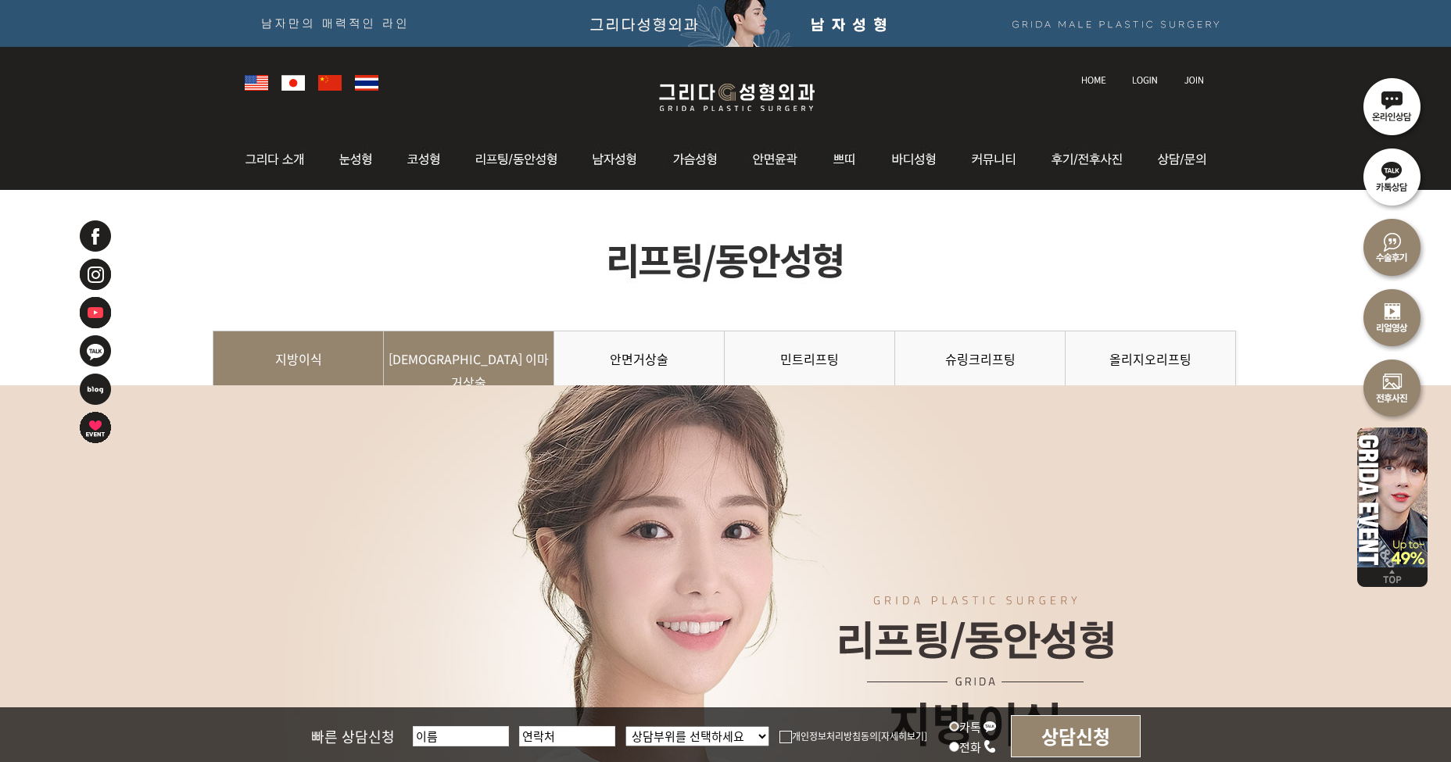
click at [443, 350] on link "[DEMOGRAPHIC_DATA] 이마거상술" at bounding box center [469, 366] width 170 height 71
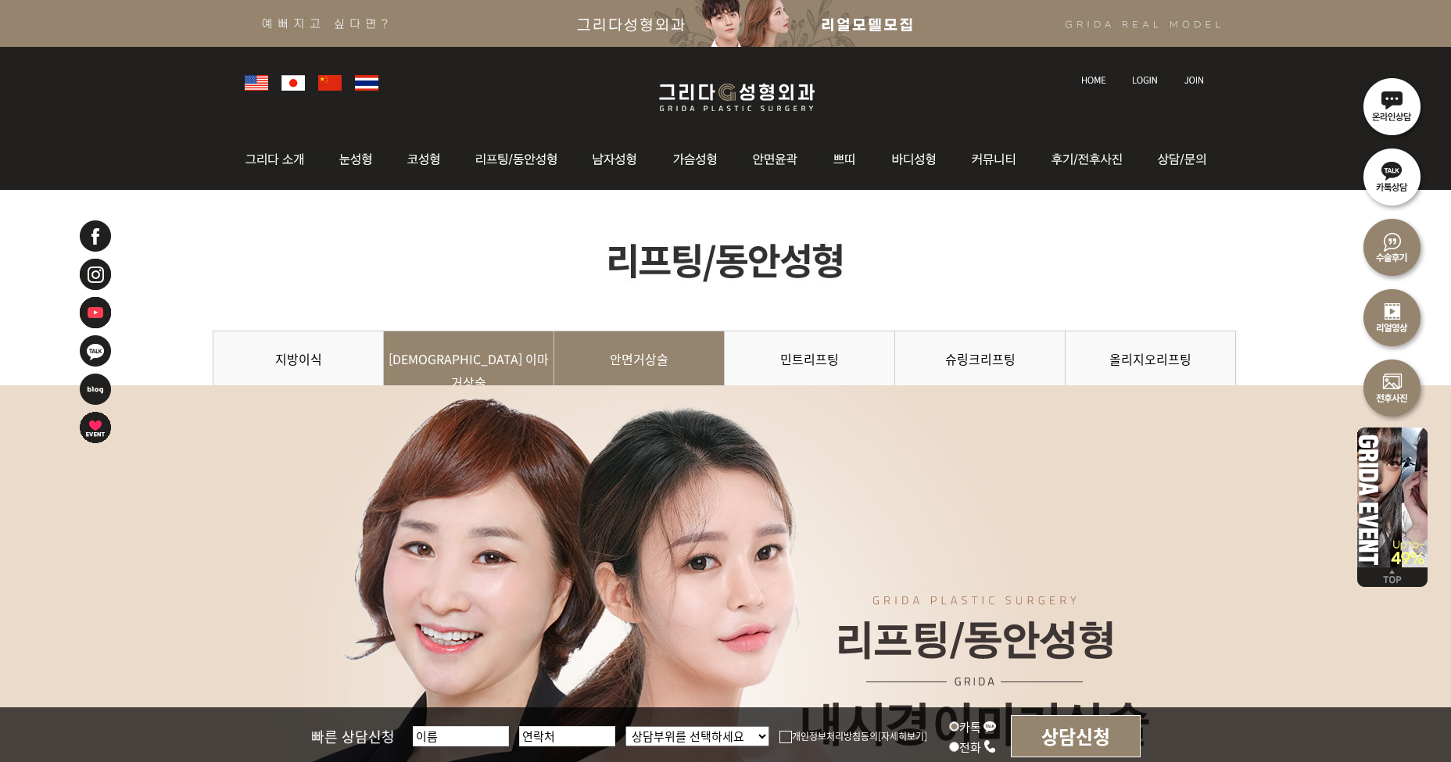
click at [599, 360] on link "안면거상술" at bounding box center [639, 366] width 170 height 71
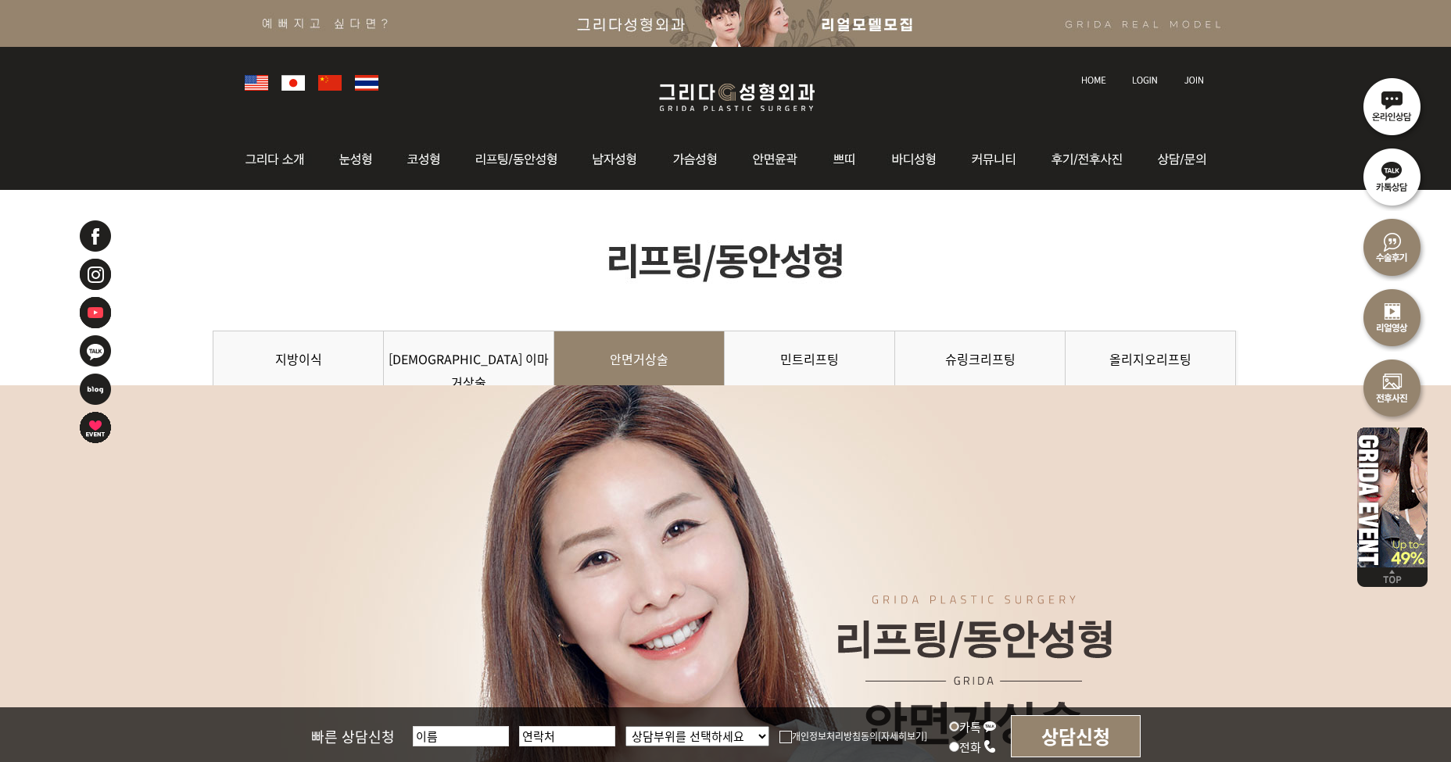
click at [780, 103] on img at bounding box center [736, 97] width 187 height 37
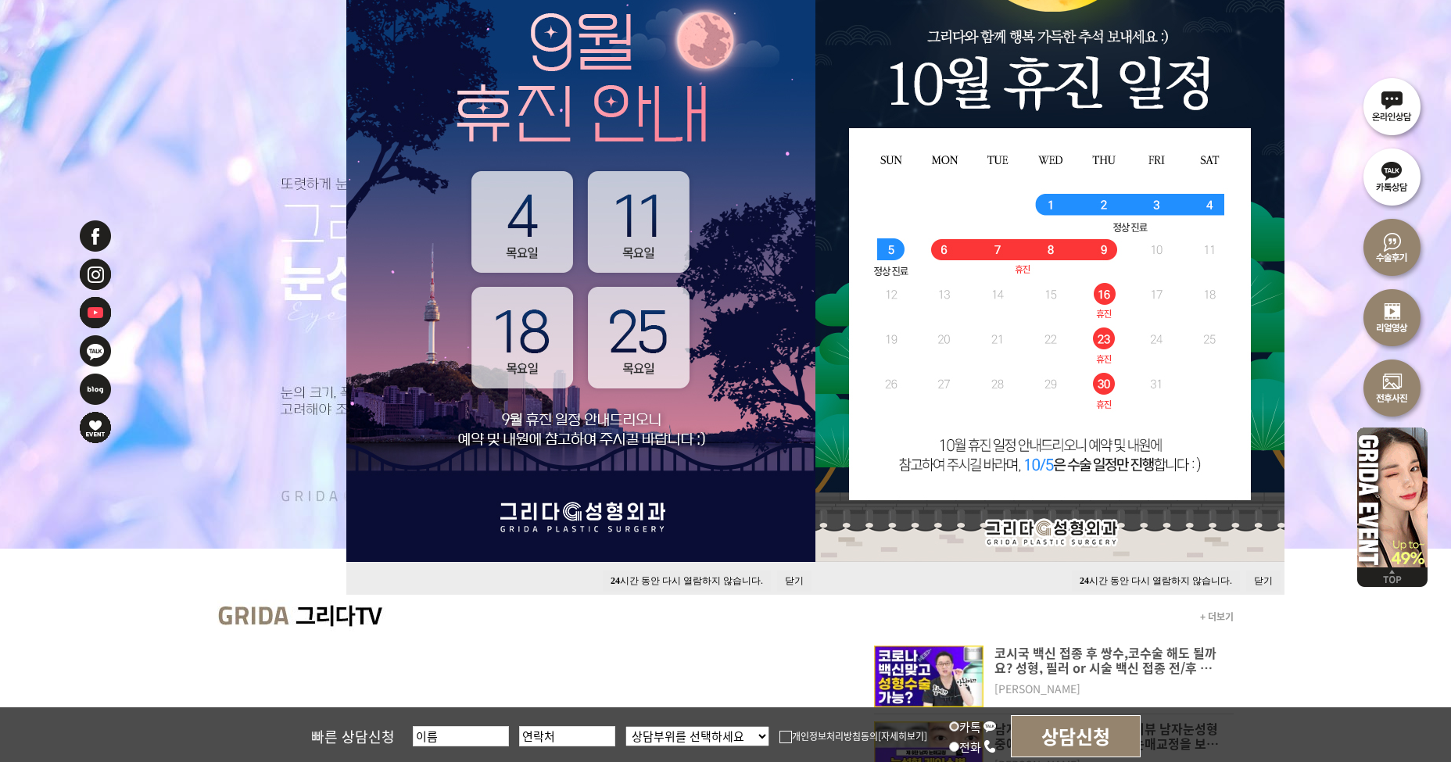
scroll to position [235, 0]
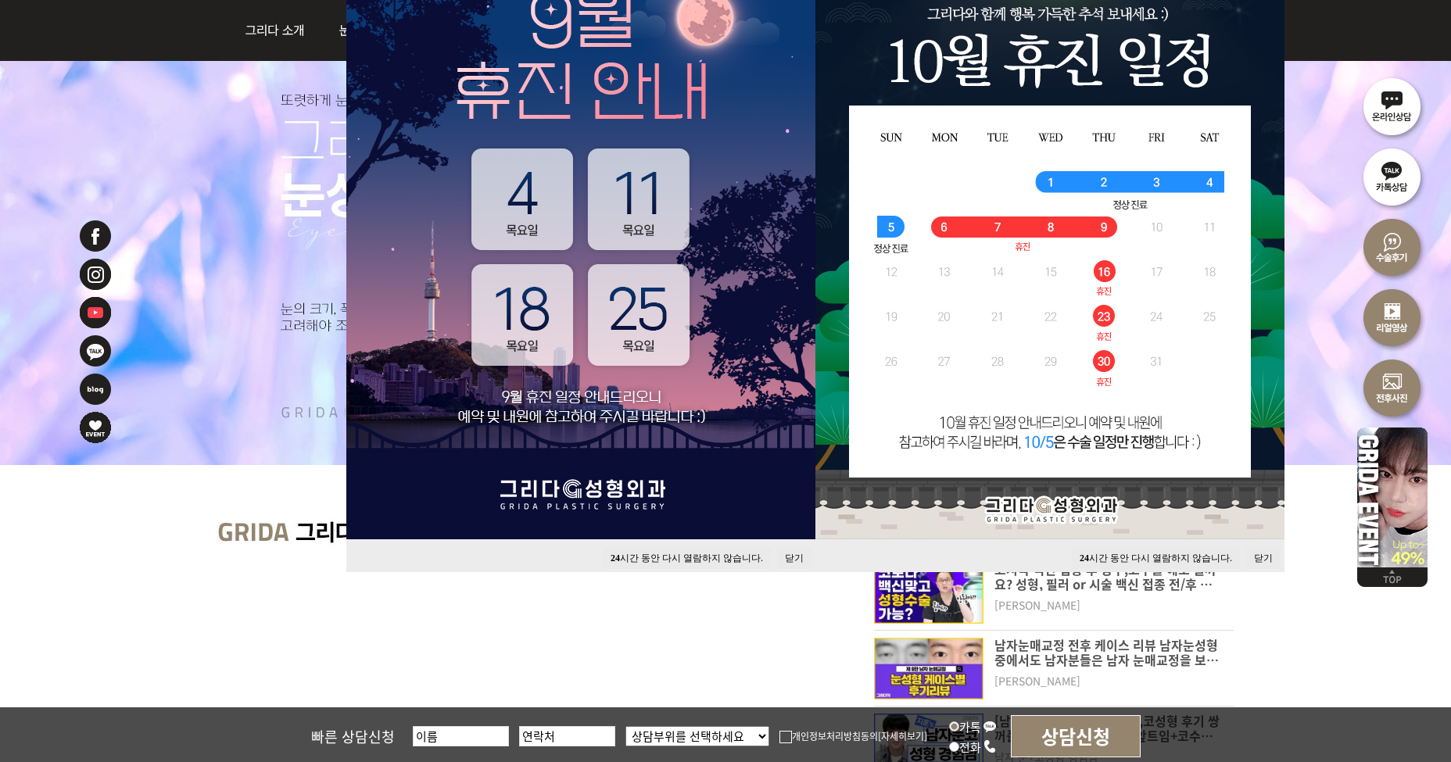
click at [790, 557] on button "닫기" at bounding box center [794, 558] width 34 height 21
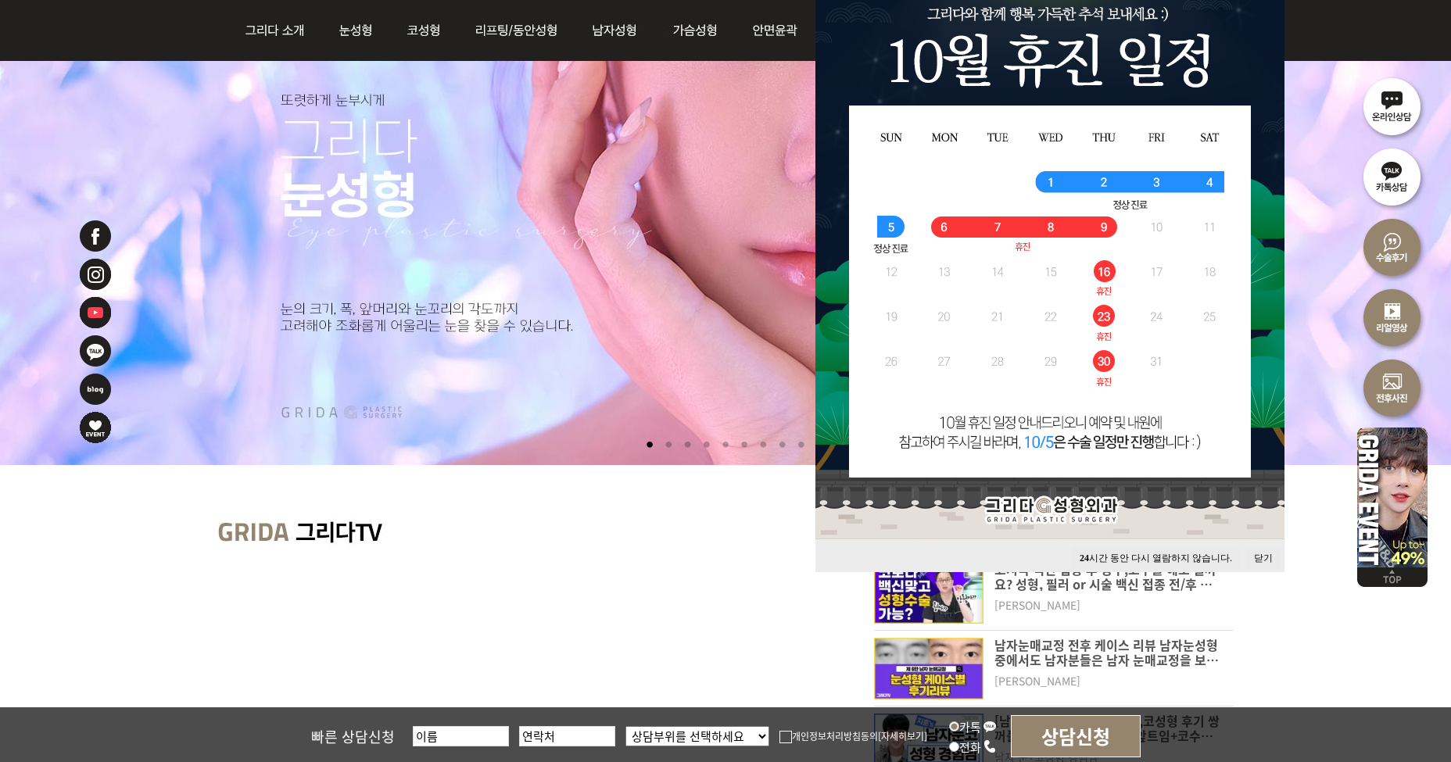
click at [1260, 555] on button "닫기" at bounding box center [1263, 558] width 34 height 21
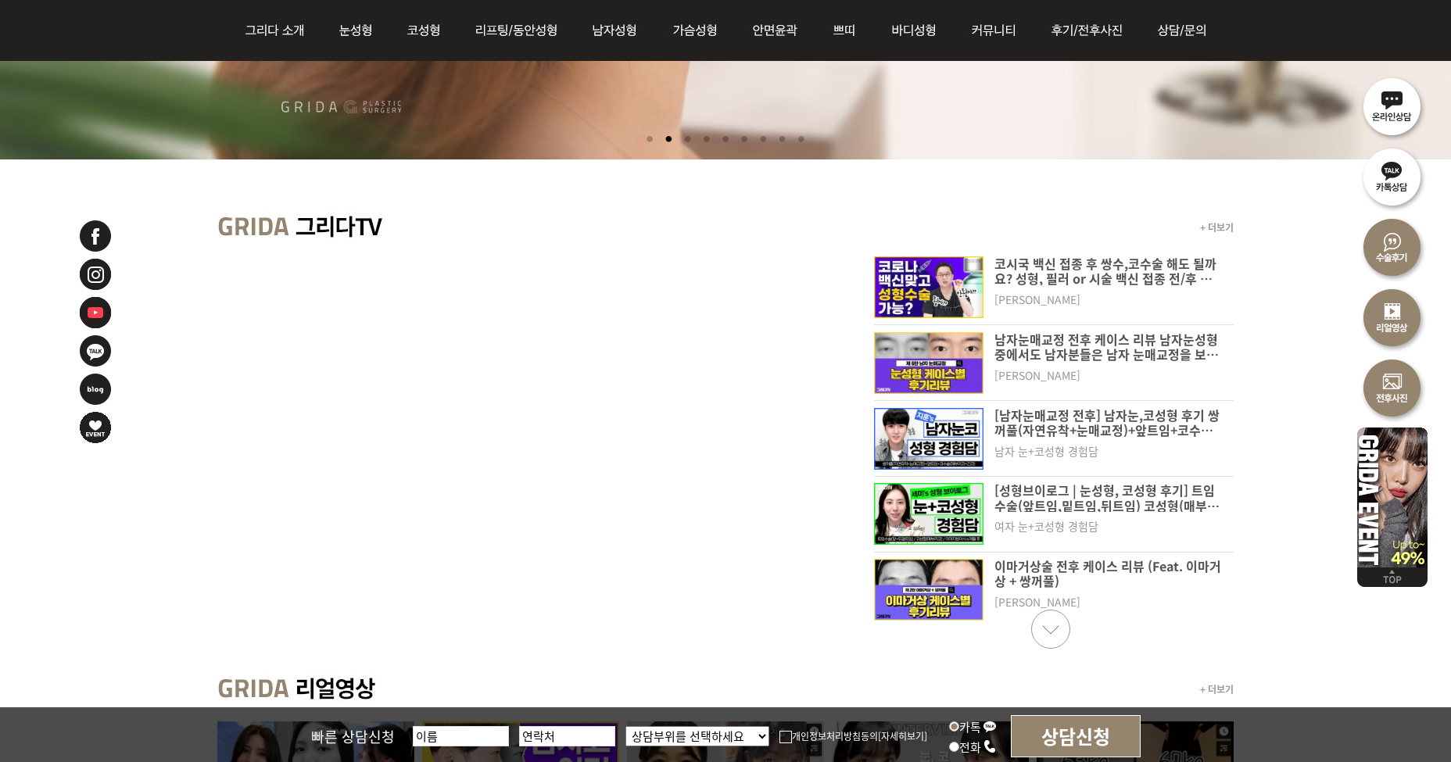
scroll to position [625, 0]
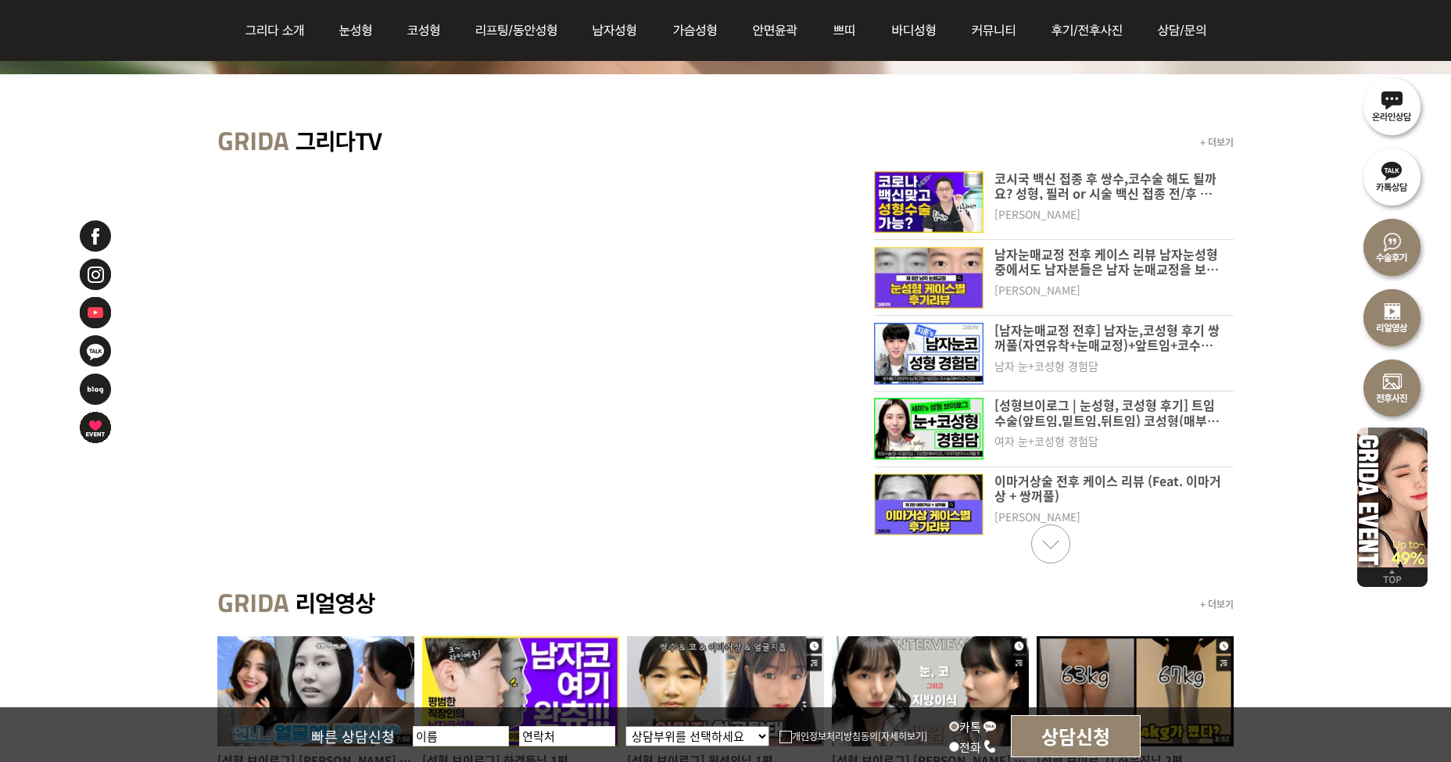
click at [1045, 541] on link "Next slide" at bounding box center [1050, 544] width 39 height 39
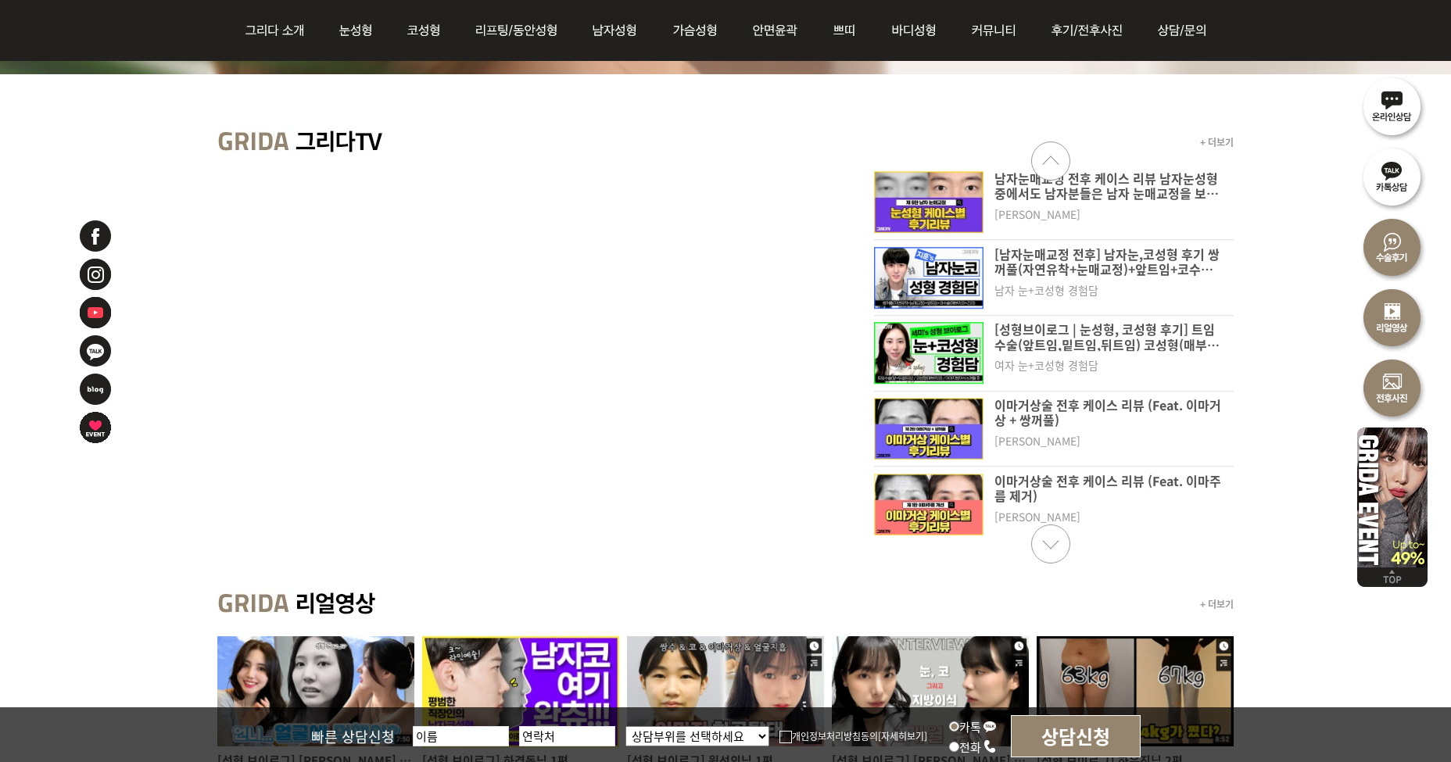
click at [1045, 541] on link "Next slide" at bounding box center [1050, 544] width 39 height 39
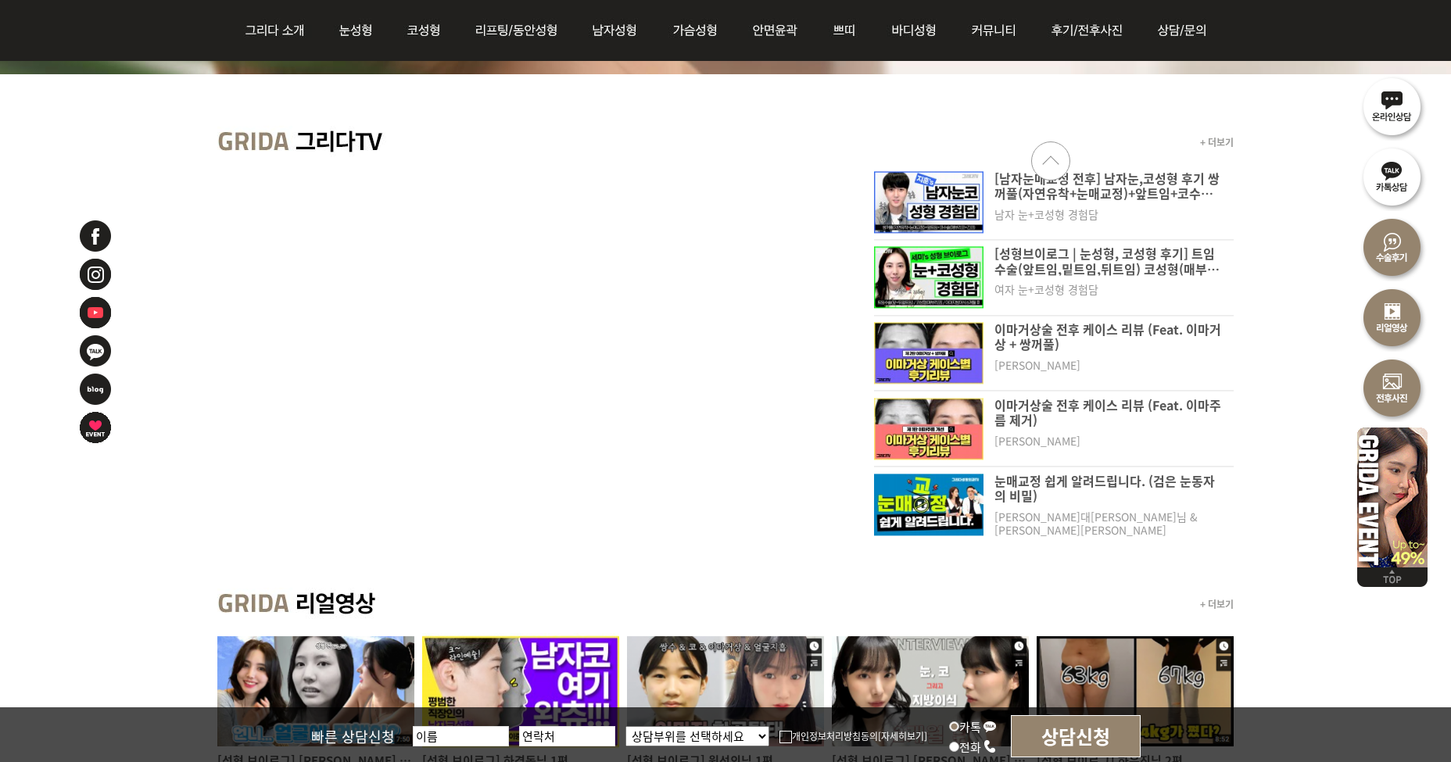
click at [1045, 541] on link "Next slide" at bounding box center [1050, 544] width 39 height 39
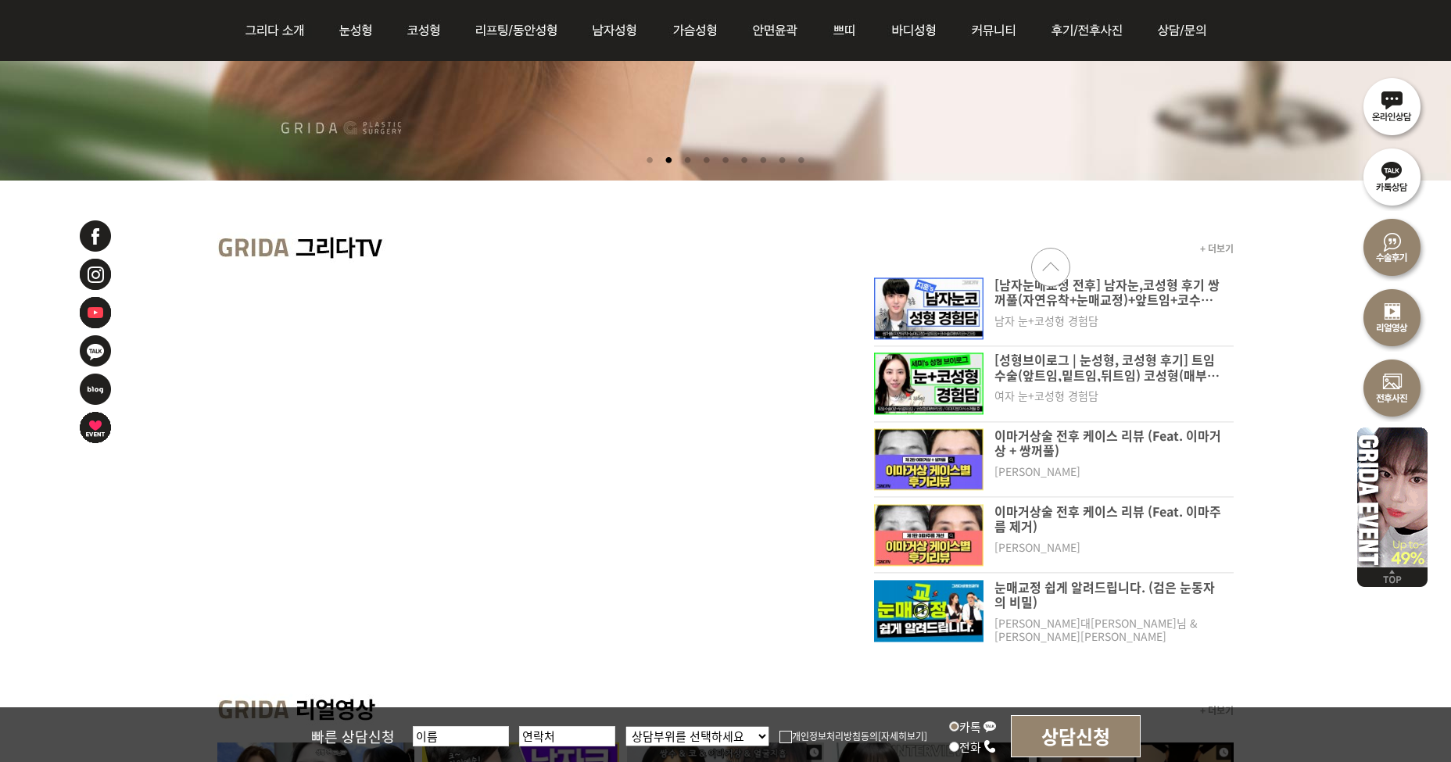
scroll to position [391, 0]
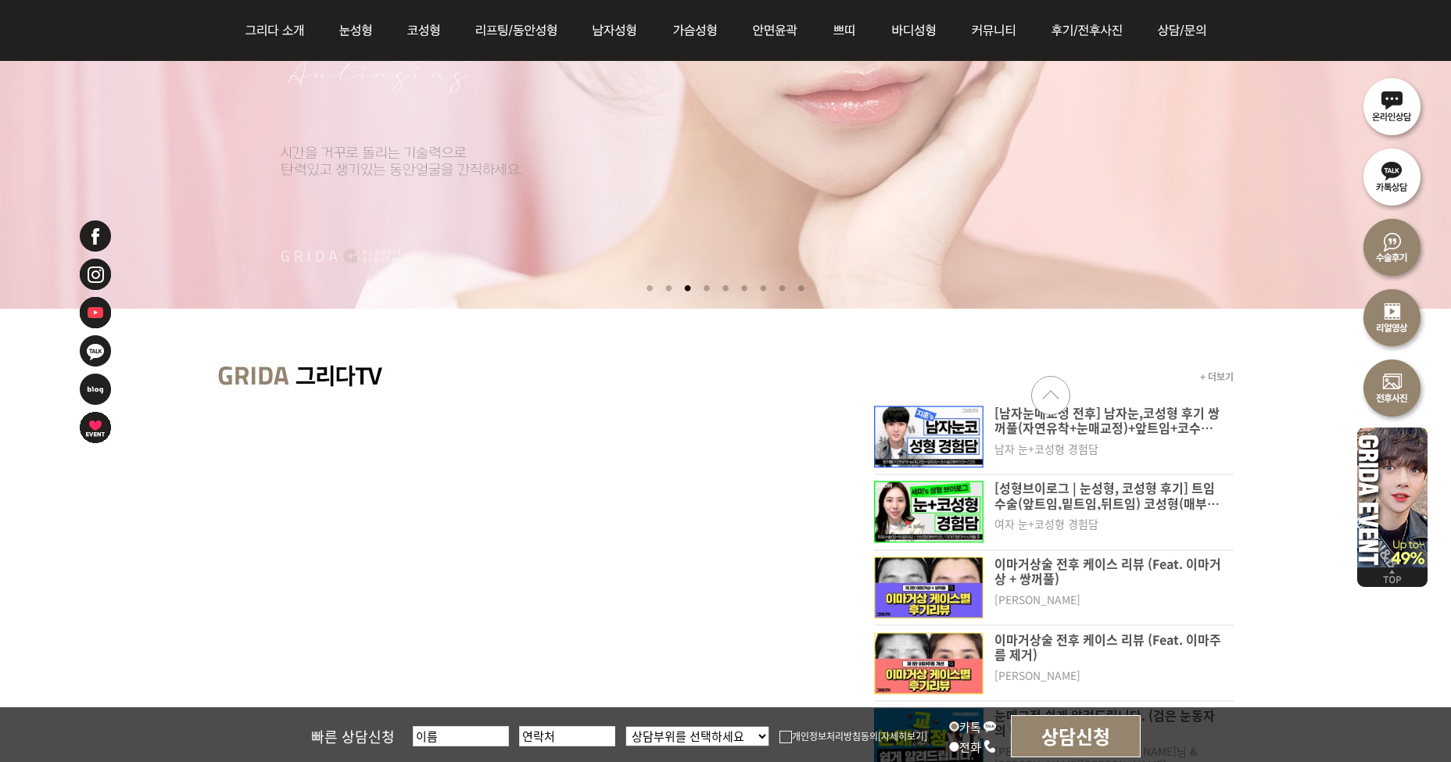
click at [1045, 404] on link "Previous slide" at bounding box center [1050, 395] width 39 height 39
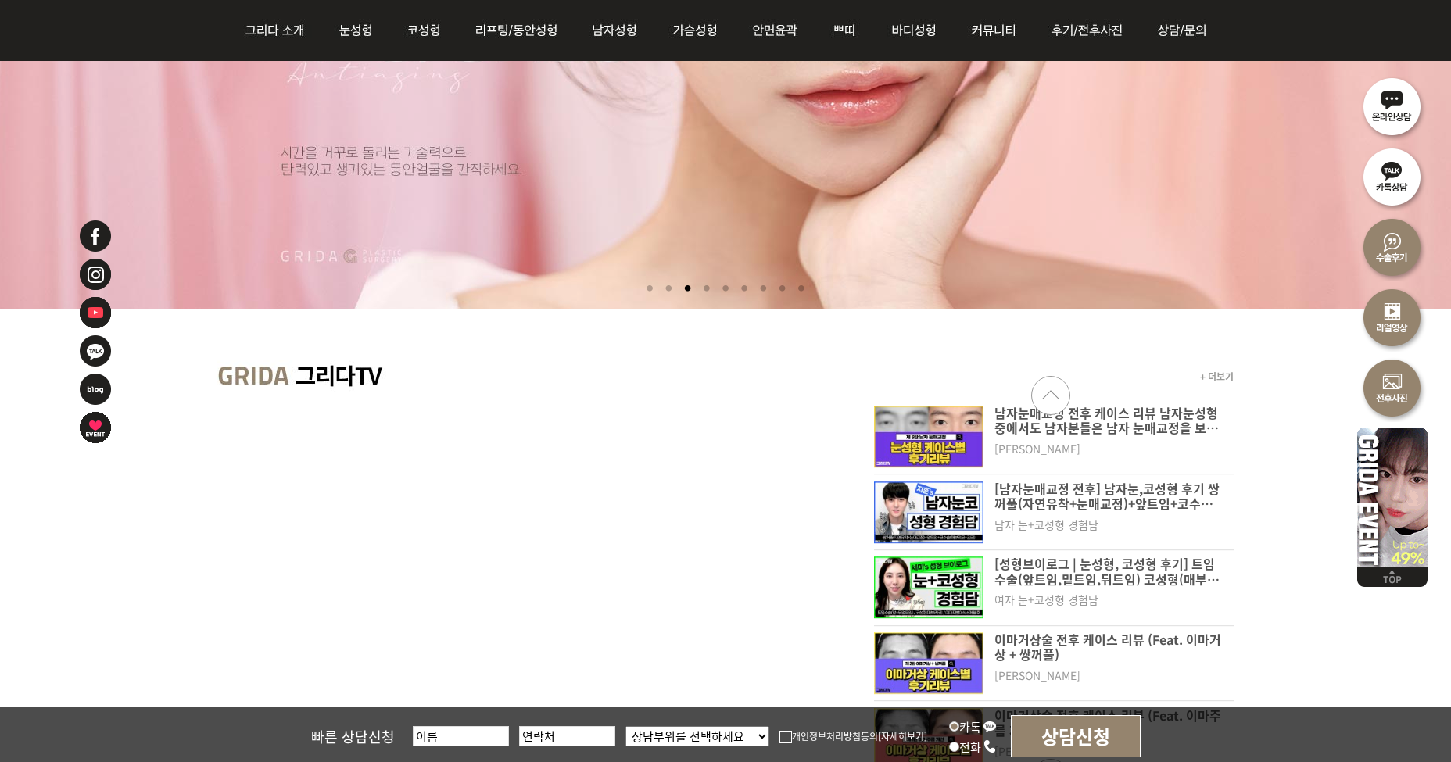
click at [1048, 392] on link "Previous slide" at bounding box center [1050, 395] width 39 height 39
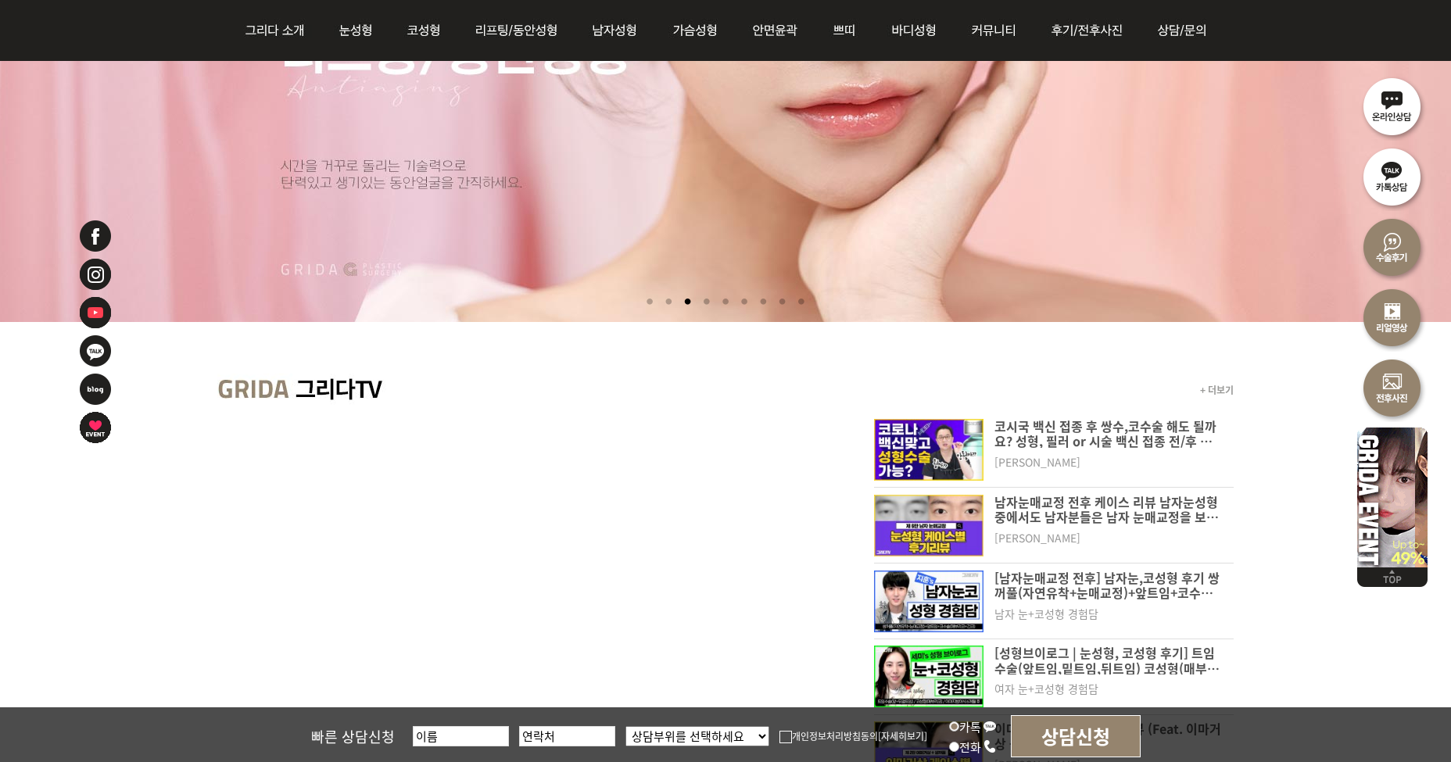
scroll to position [78, 0]
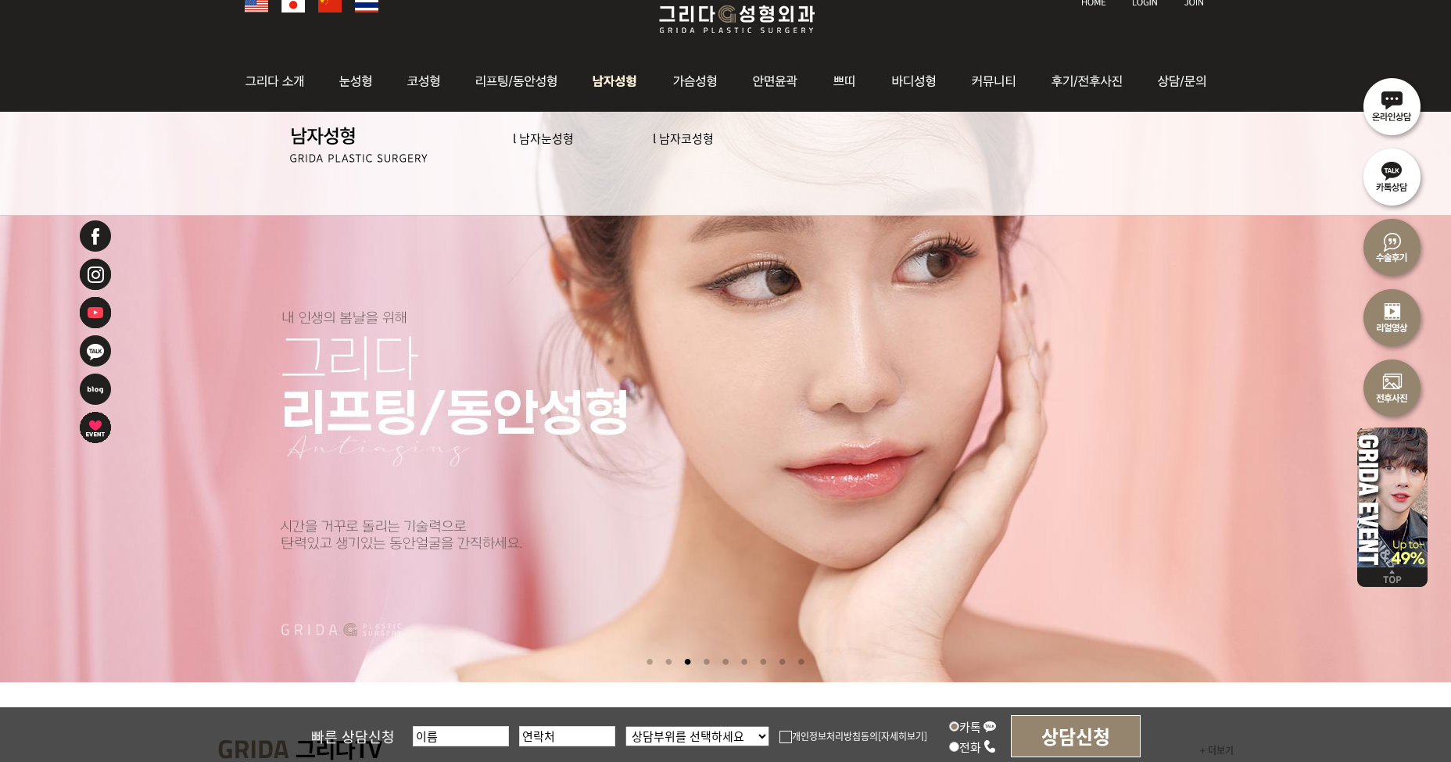
click at [557, 144] on link "l 남자눈성형" at bounding box center [543, 138] width 61 height 16
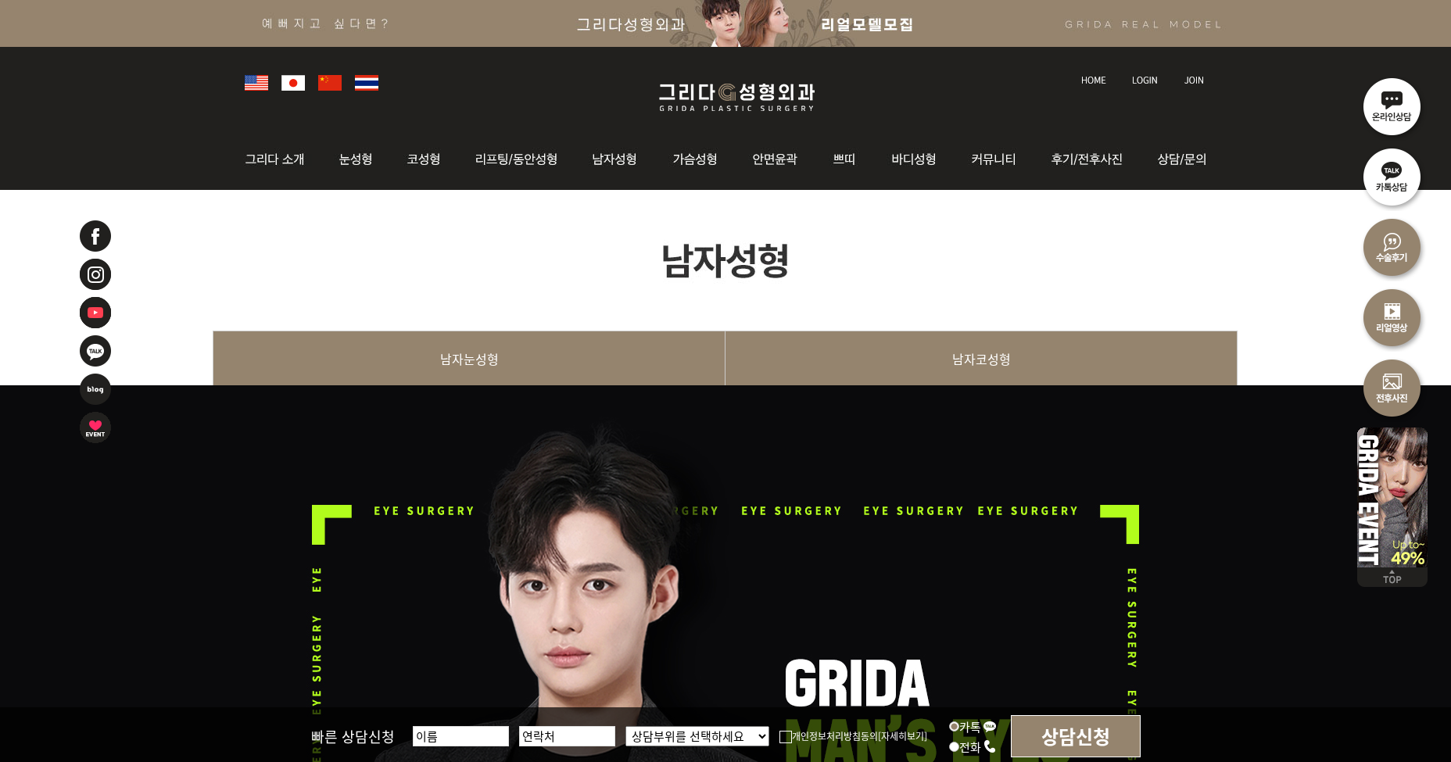
click at [962, 341] on link "남자코성형" at bounding box center [981, 366] width 512 height 71
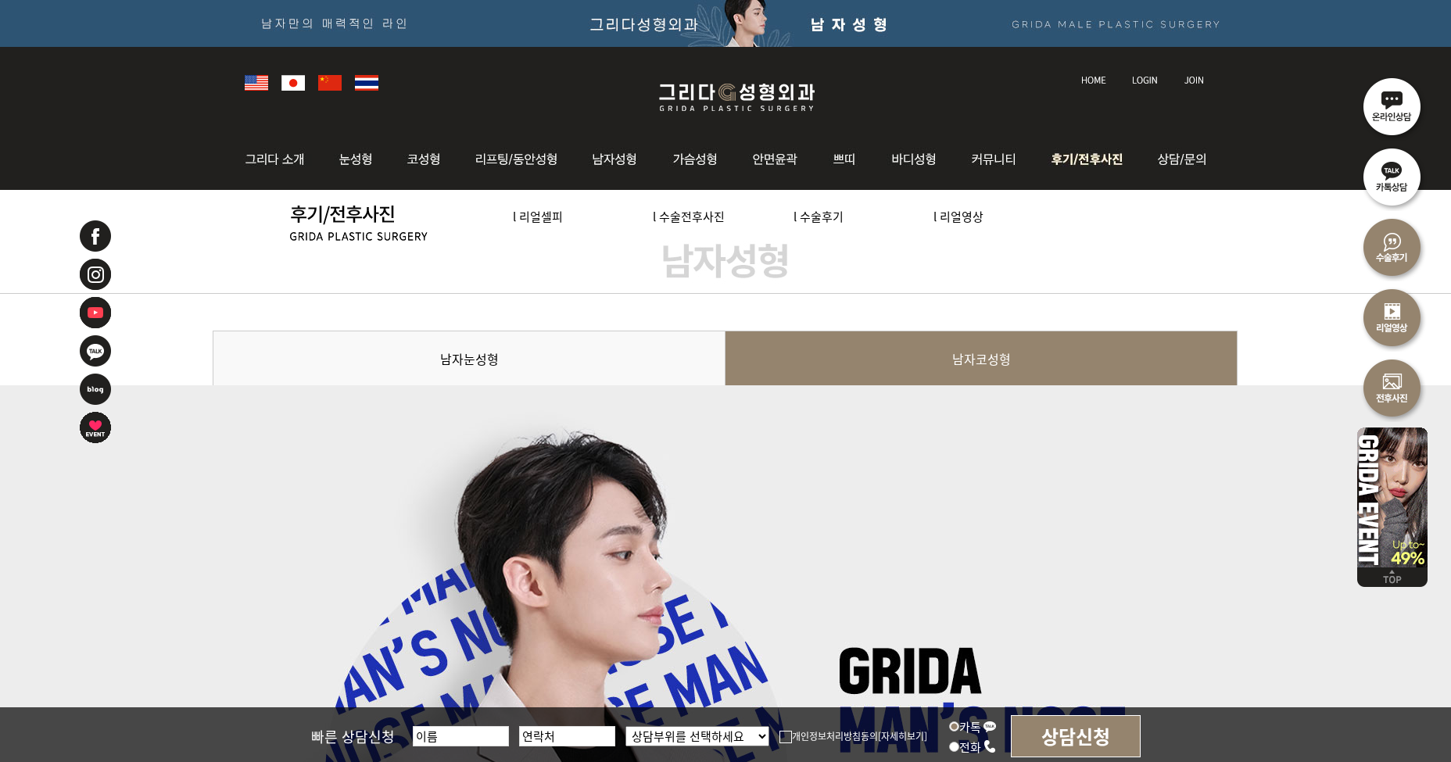
click at [694, 213] on link "l 수술전후사진" at bounding box center [689, 216] width 72 height 16
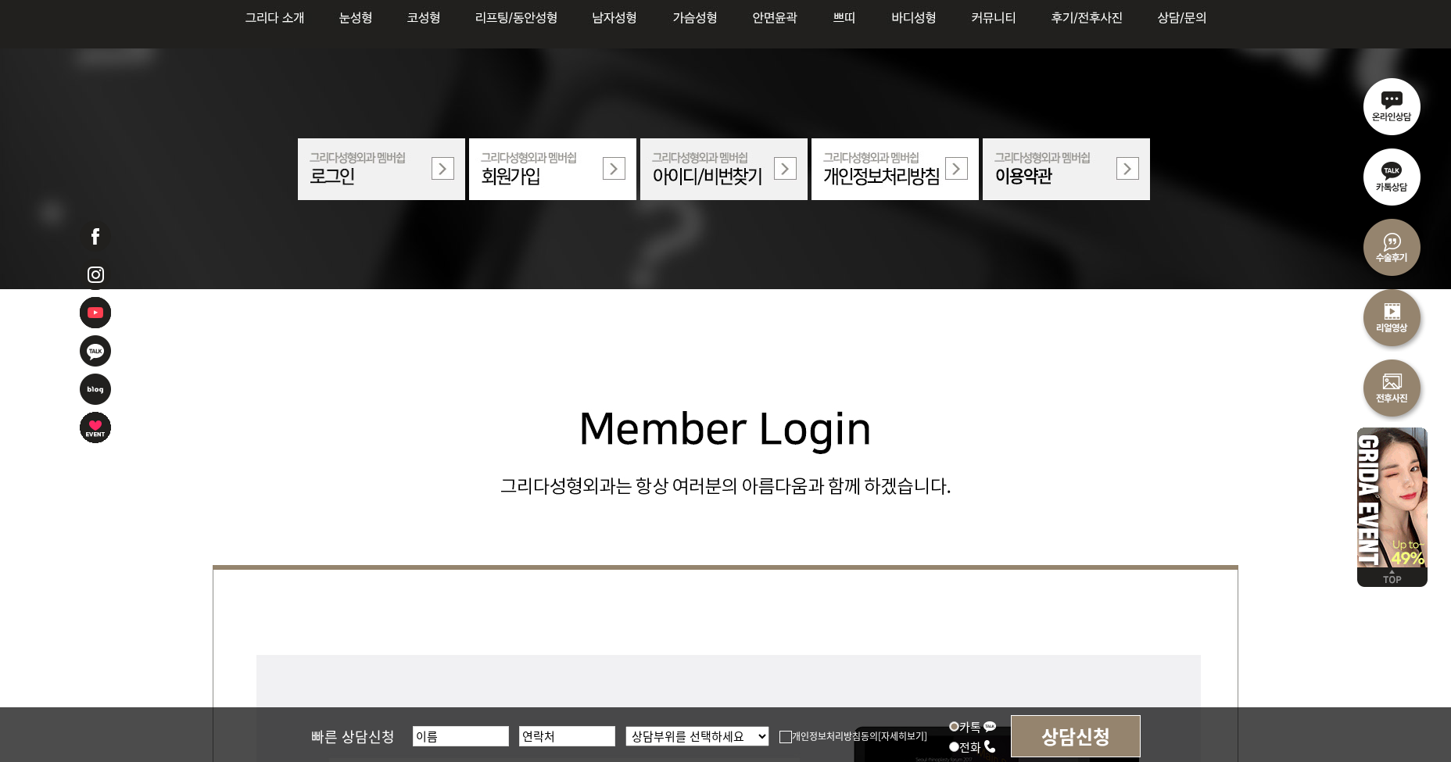
scroll to position [156, 0]
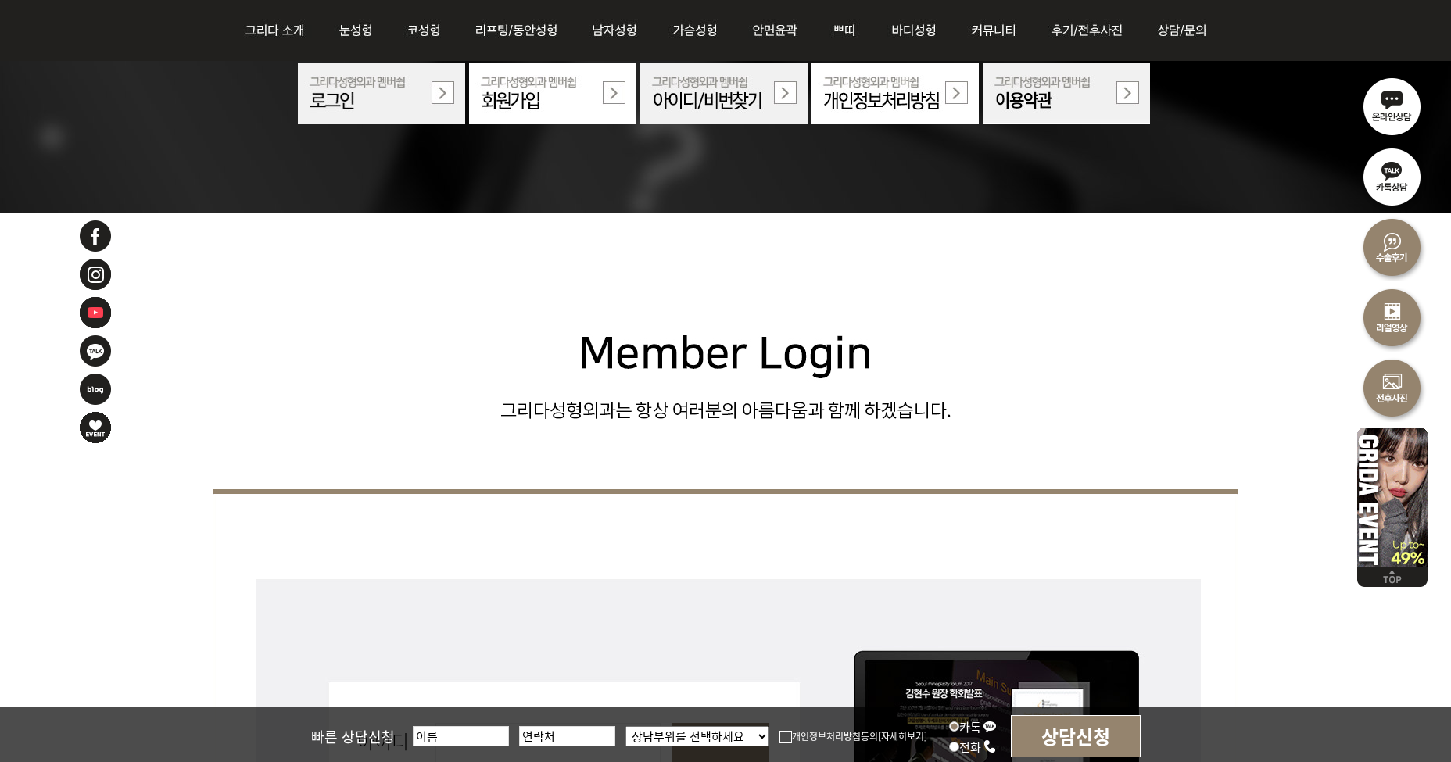
click at [699, 732] on select "상담부위를 선택하세요 눈 코 동안/리프팅 가슴성형 안면윤곽 피부/쁘띠 바디성형" at bounding box center [697, 736] width 144 height 20
select select "동안/리프팅"
click at [625, 726] on select "상담부위를 선택하세요 눈 코 동안/리프팅 가슴성형 안면윤곽 피부/쁘띠 바디성형" at bounding box center [697, 736] width 144 height 20
click at [951, 747] on input "전화" at bounding box center [954, 747] width 10 height 10
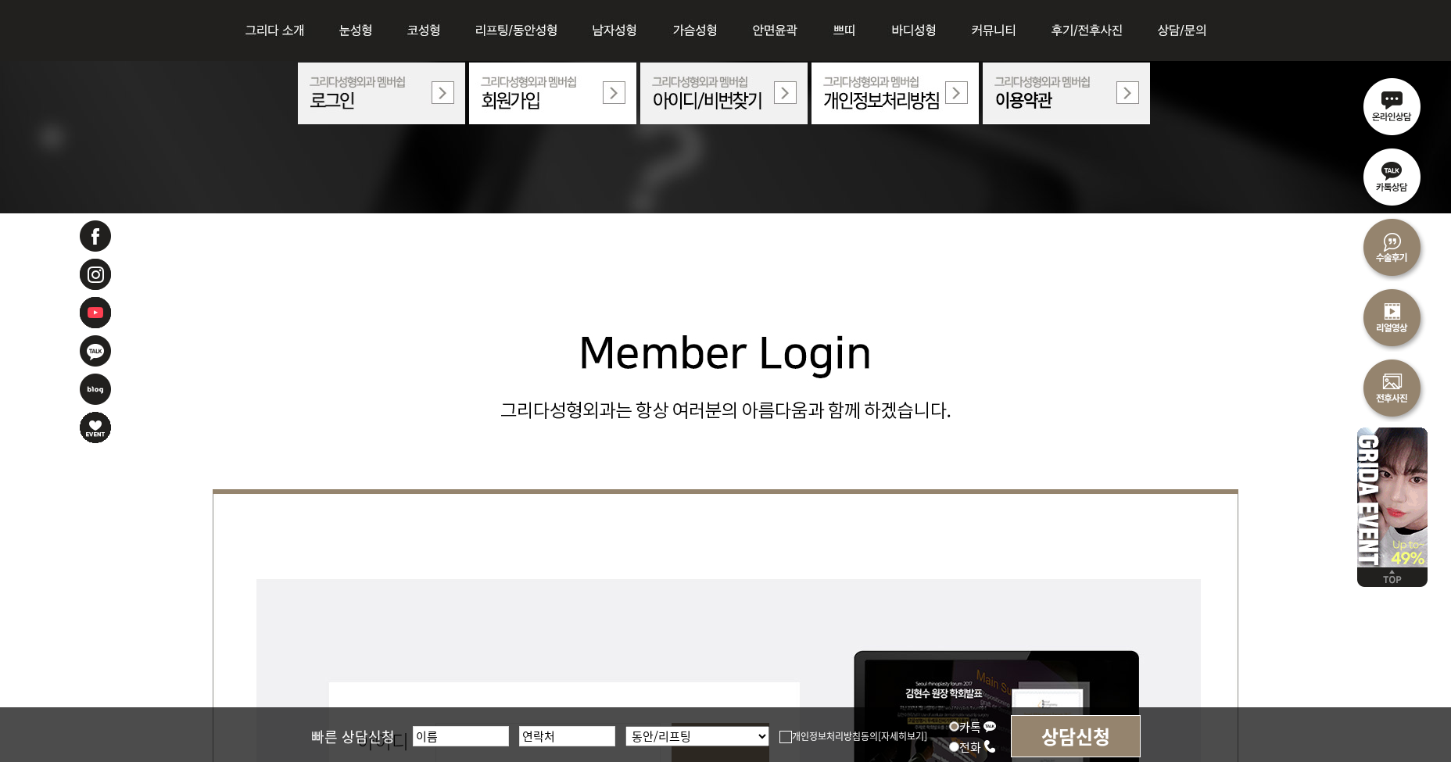
radio input "true"
click at [954, 731] on input "카톡" at bounding box center [954, 727] width 10 height 10
radio input "true"
click at [955, 747] on input "전화" at bounding box center [954, 747] width 10 height 10
radio input "true"
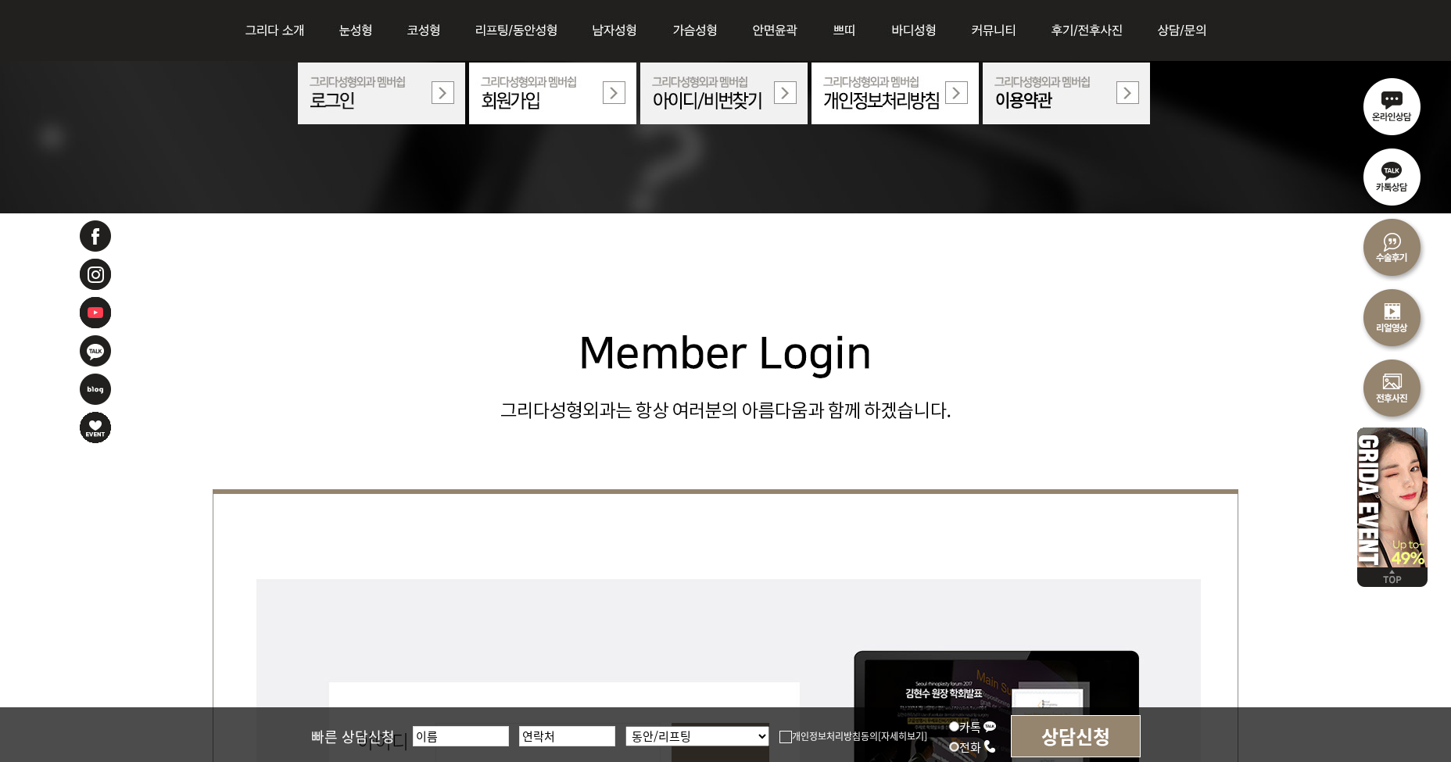
drag, startPoint x: 964, startPoint y: 747, endPoint x: 983, endPoint y: 747, distance: 19.5
click at [983, 747] on label "전화" at bounding box center [973, 747] width 48 height 16
click at [1181, 733] on div "빠른 상담신청 상담부위를 선택하세요 눈 코 동안/리프팅 가슴성형 안면윤곽 피부/쁘띠 바디성형 개인정보처리방침동의 [자세히보기] 카톡 전화 상담…" at bounding box center [725, 735] width 1451 height 56
